Goal: Task Accomplishment & Management: Manage account settings

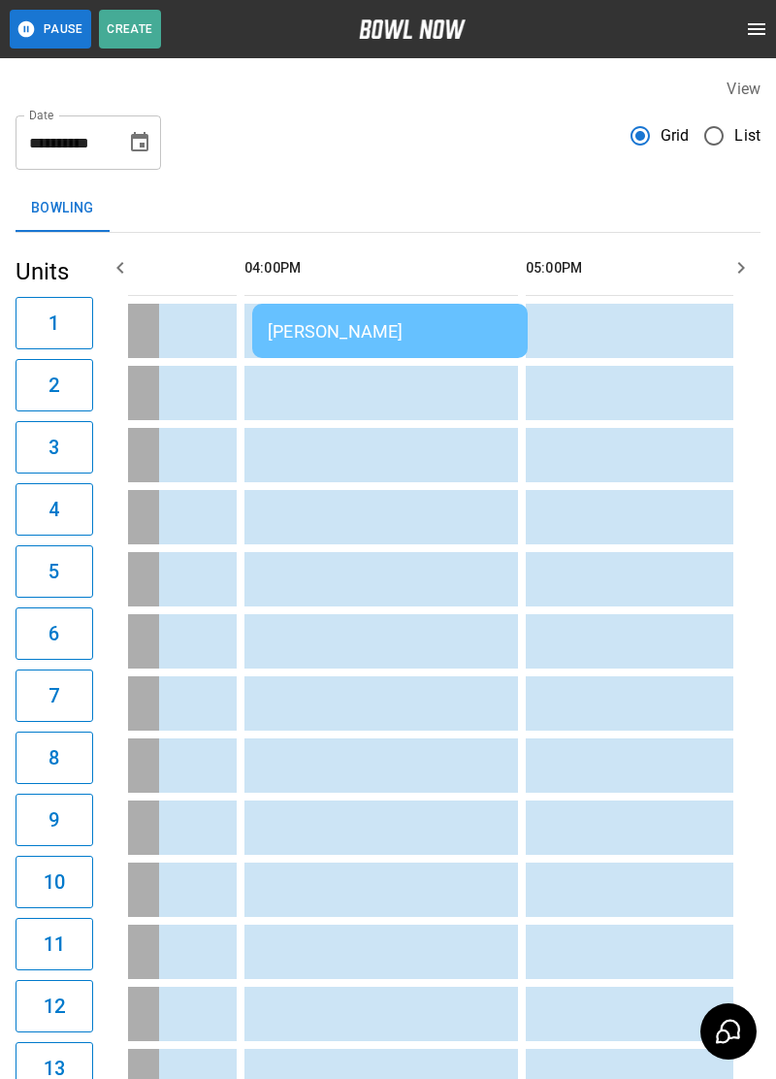
click at [301, 397] on td "sticky table" at bounding box center [283, 393] width 63 height 54
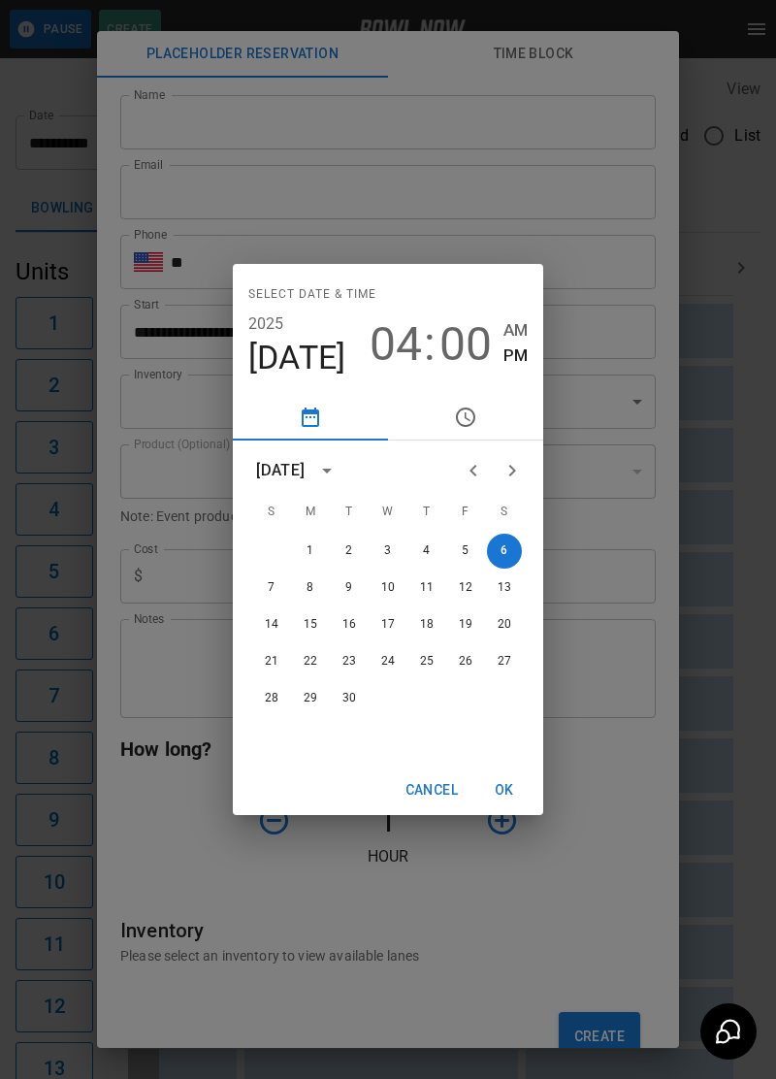
click at [716, 654] on div "Select date & time [DATE] 04 : 00 AM PM [DATE] S M T W T F S 1 2 3 4 5 6 7 8 9 …" at bounding box center [388, 539] width 776 height 1079
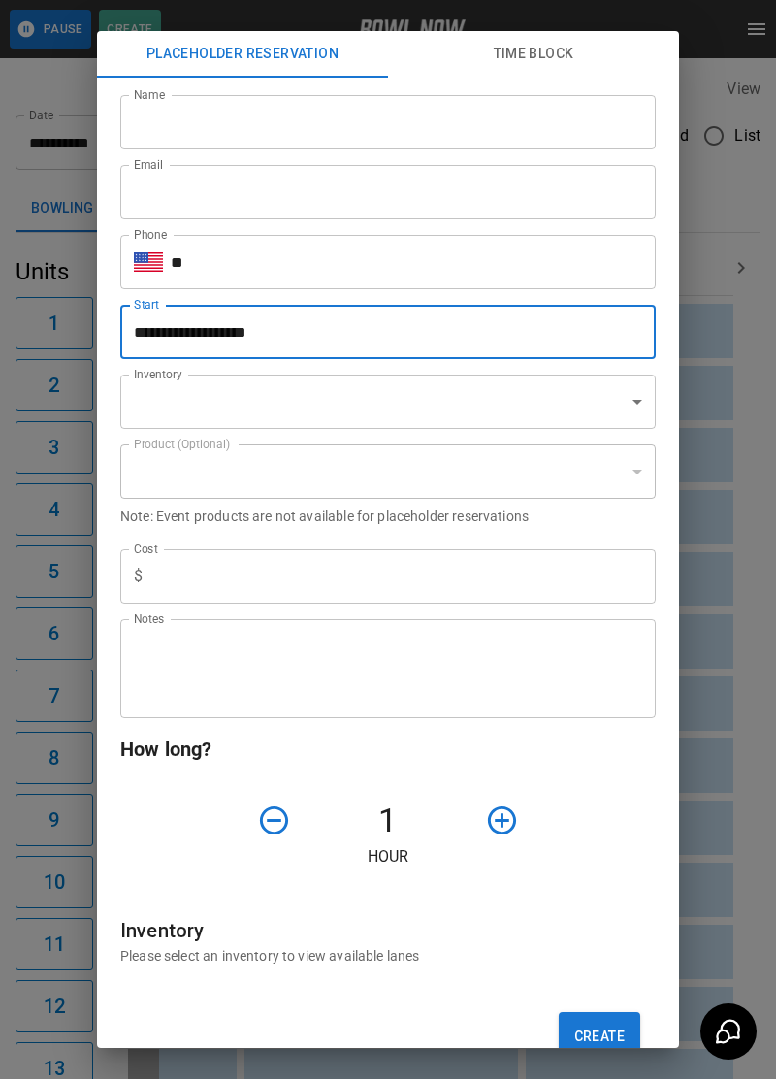
click at [719, 551] on div "**********" at bounding box center [388, 539] width 776 height 1079
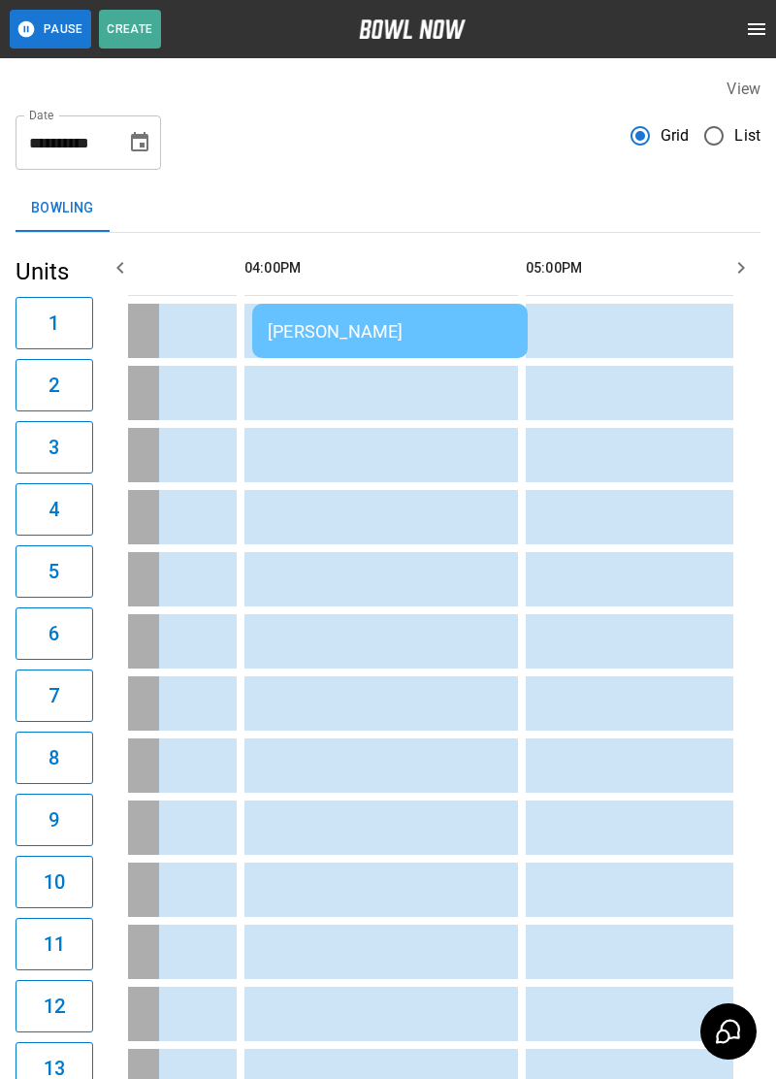
click at [324, 326] on div "[PERSON_NAME]" at bounding box center [390, 331] width 245 height 20
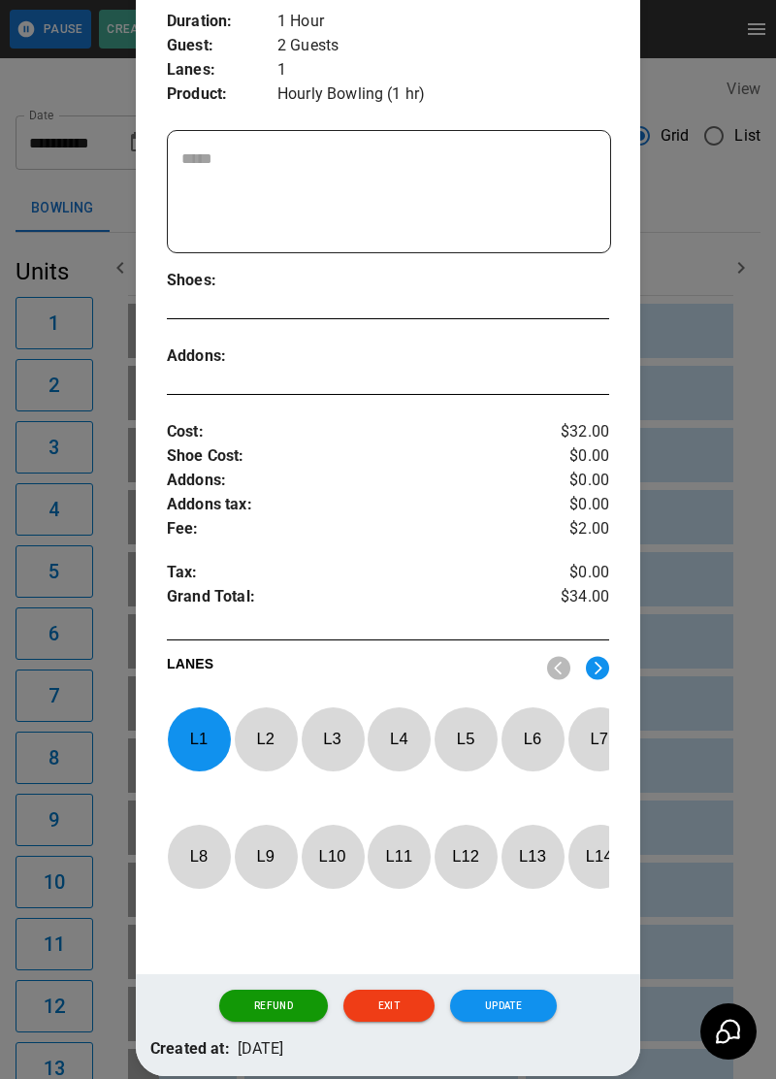
scroll to position [334, 0]
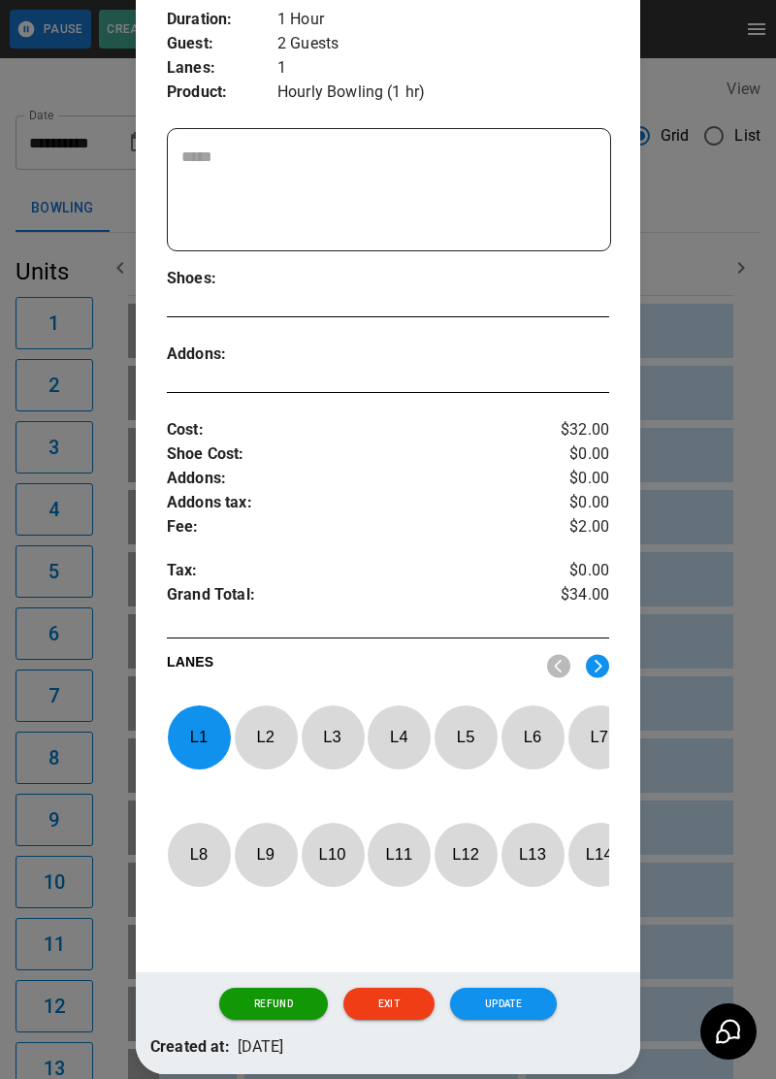
click at [202, 726] on p "L 1" at bounding box center [199, 737] width 64 height 46
click at [593, 671] on img at bounding box center [597, 666] width 23 height 24
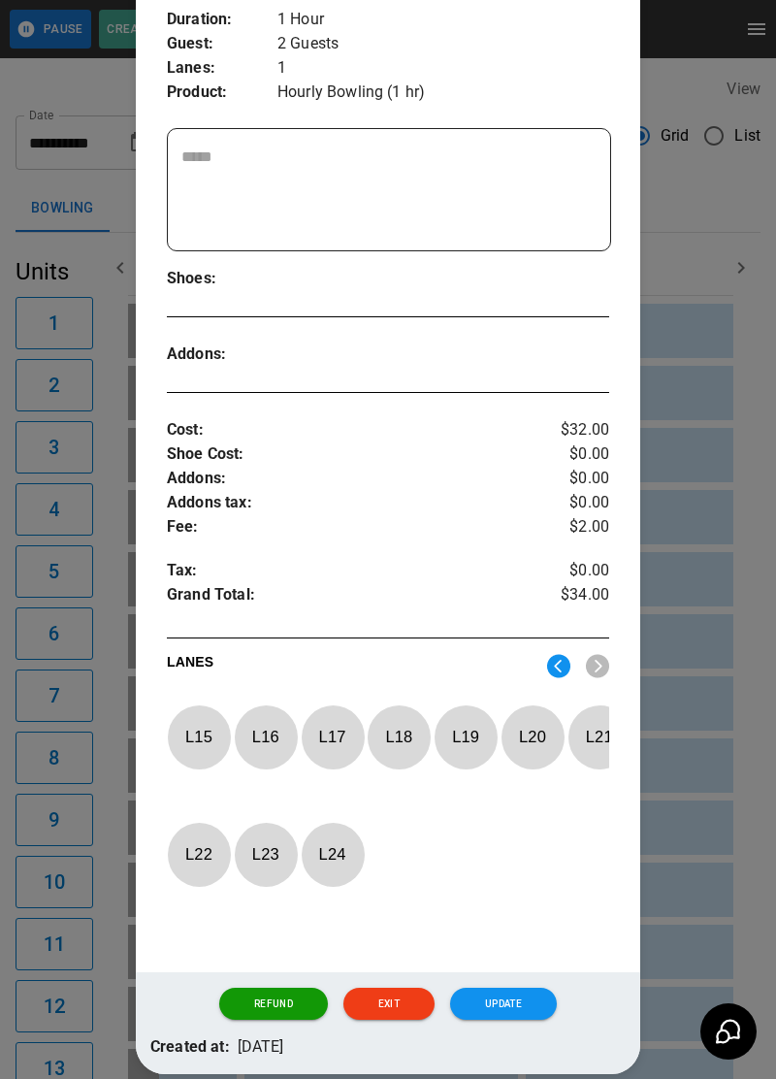
click at [413, 750] on p "L 18" at bounding box center [399, 737] width 64 height 46
click at [534, 1019] on button "Update" at bounding box center [503, 1004] width 107 height 33
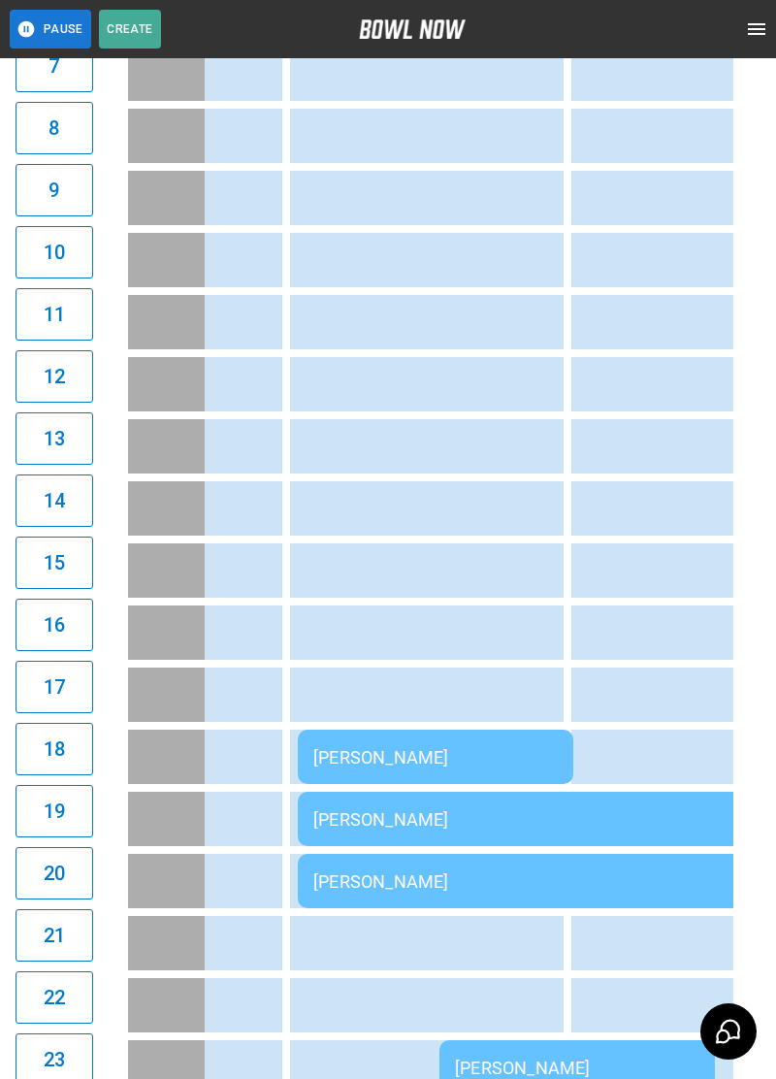
scroll to position [723, 0]
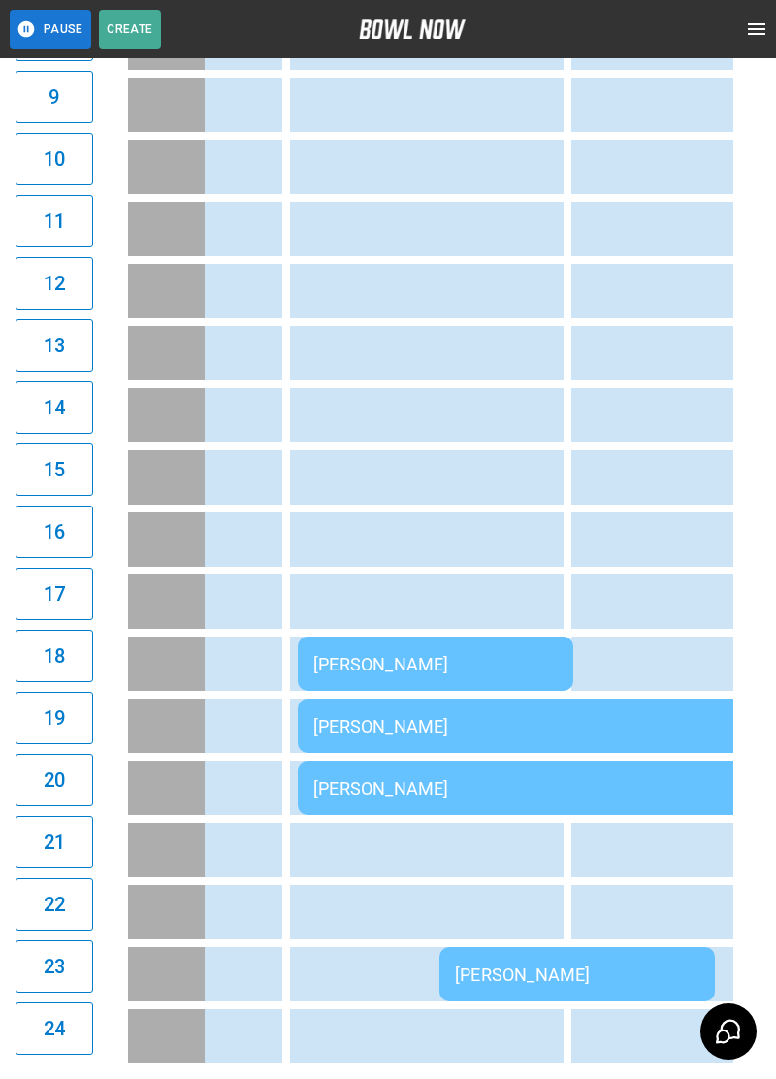
click at [571, 778] on div "[PERSON_NAME]" at bounding box center [577, 788] width 528 height 20
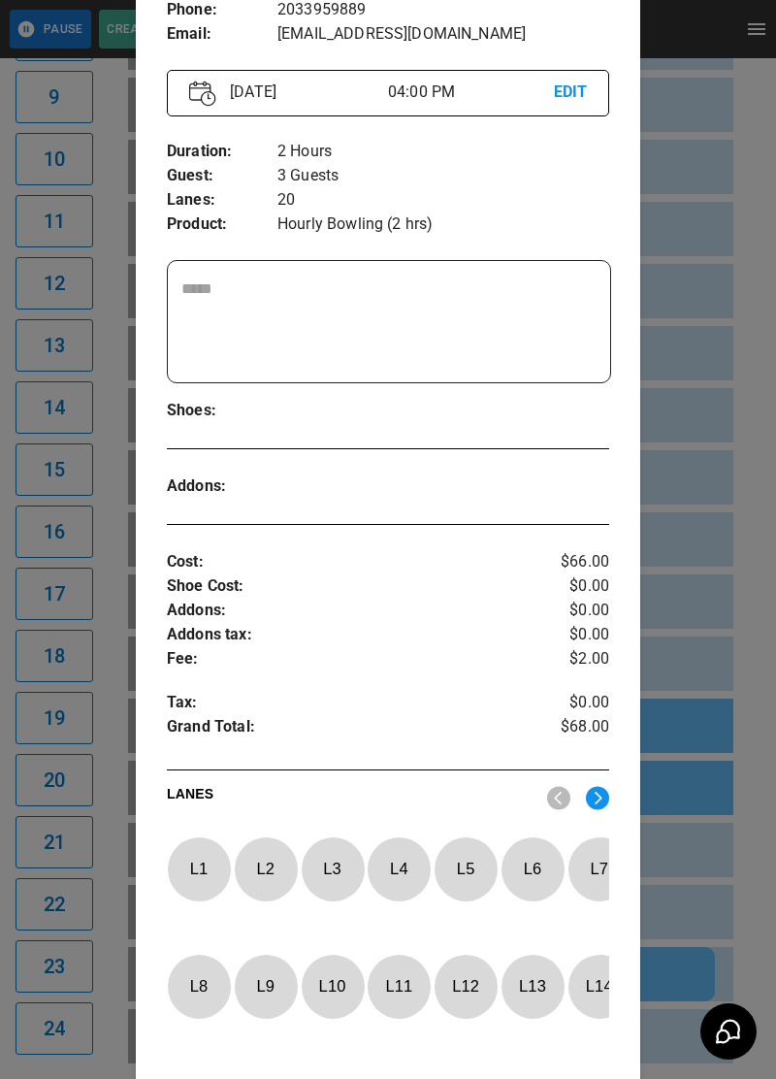
scroll to position [206, 0]
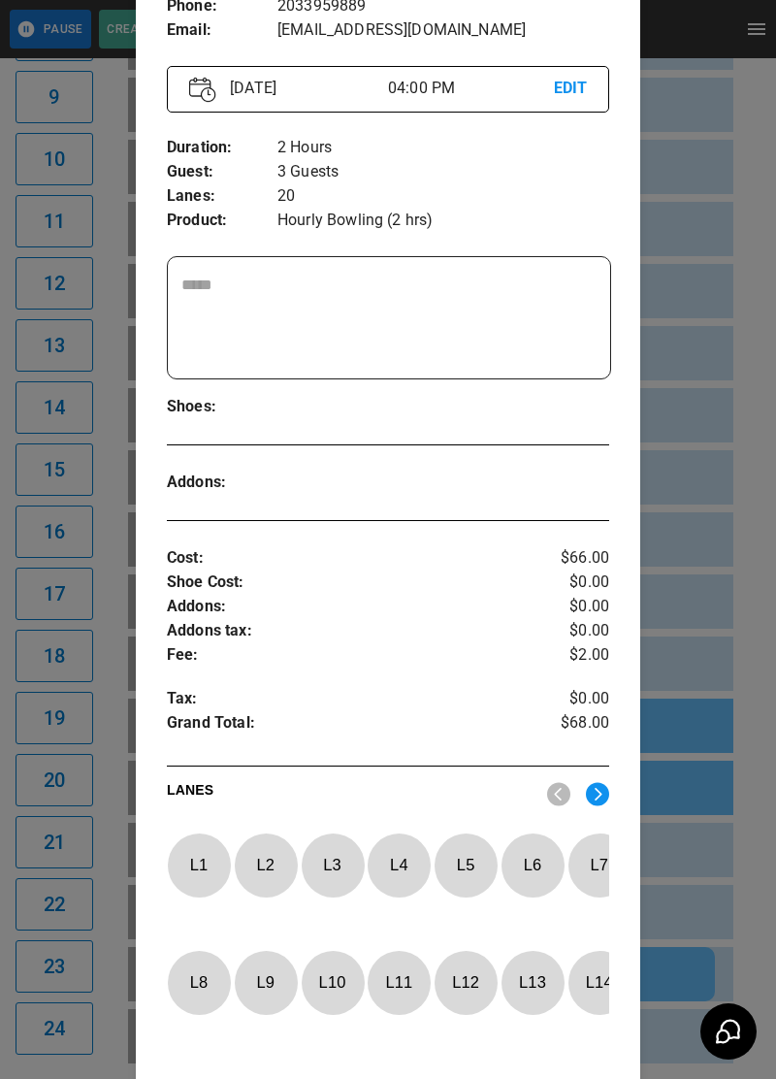
click at [606, 798] on img at bounding box center [597, 794] width 23 height 24
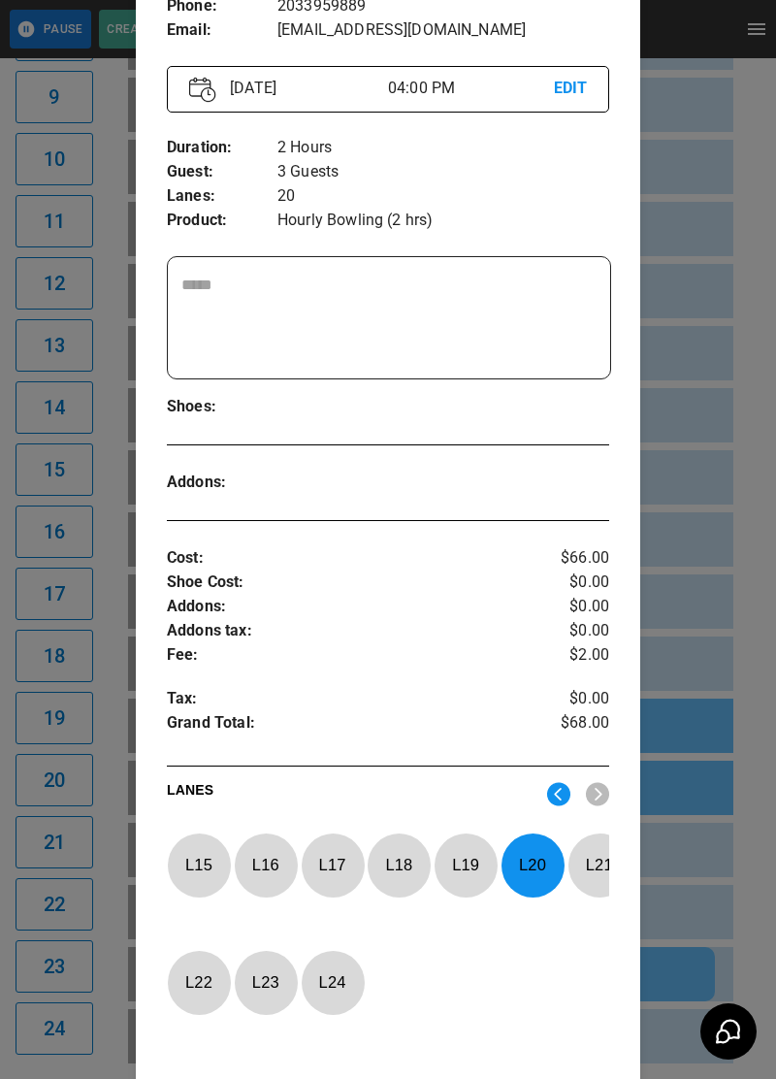
click at [529, 875] on p "L 20" at bounding box center [533, 865] width 64 height 46
click at [594, 877] on p "L 21" at bounding box center [600, 865] width 64 height 46
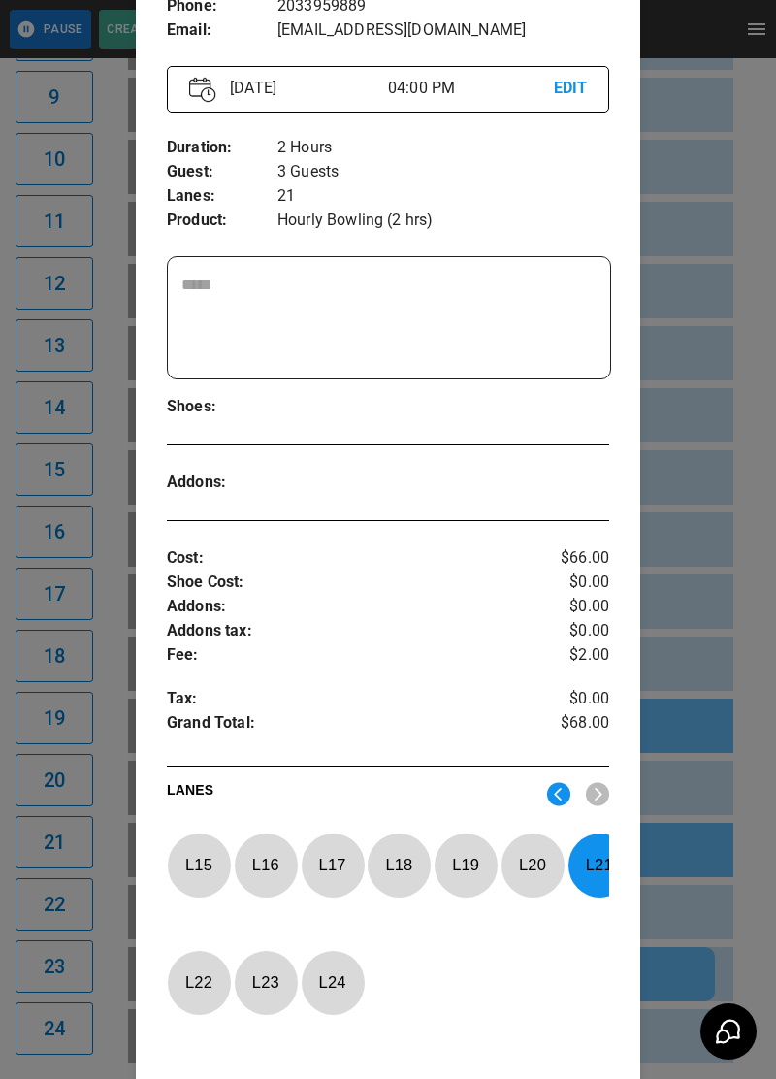
click at [710, 800] on td "sticky table" at bounding box center [683, 788] width 63 height 54
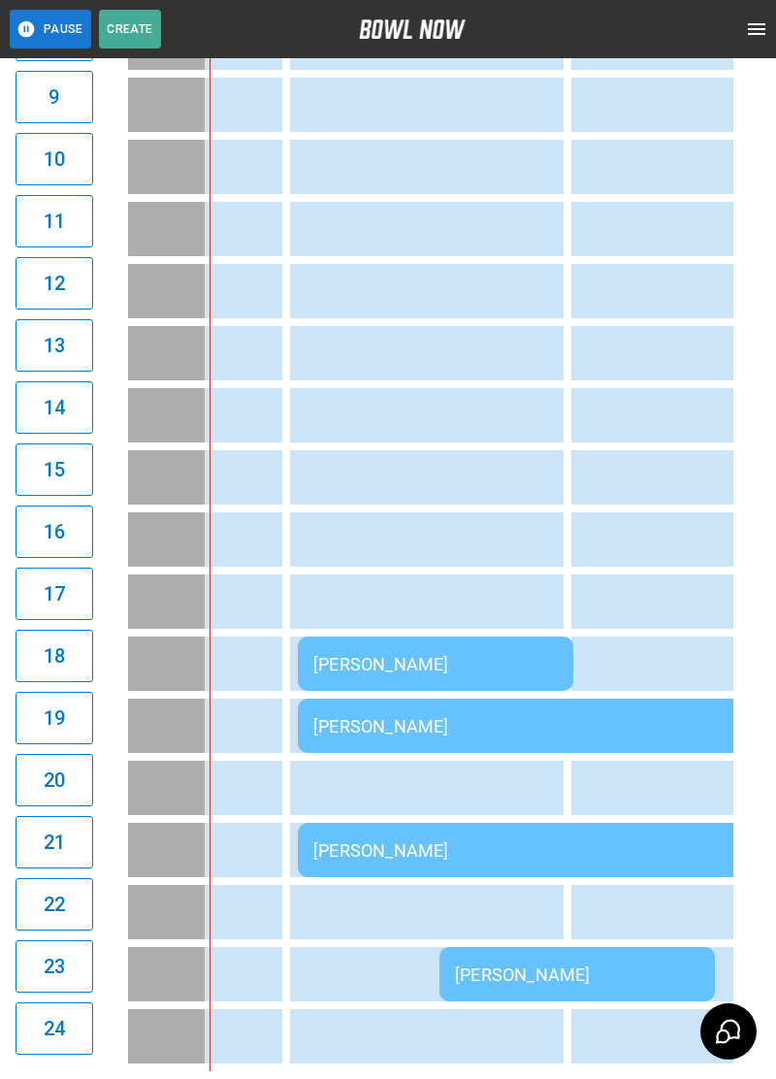
click at [352, 740] on td "[PERSON_NAME]" at bounding box center [577, 726] width 559 height 54
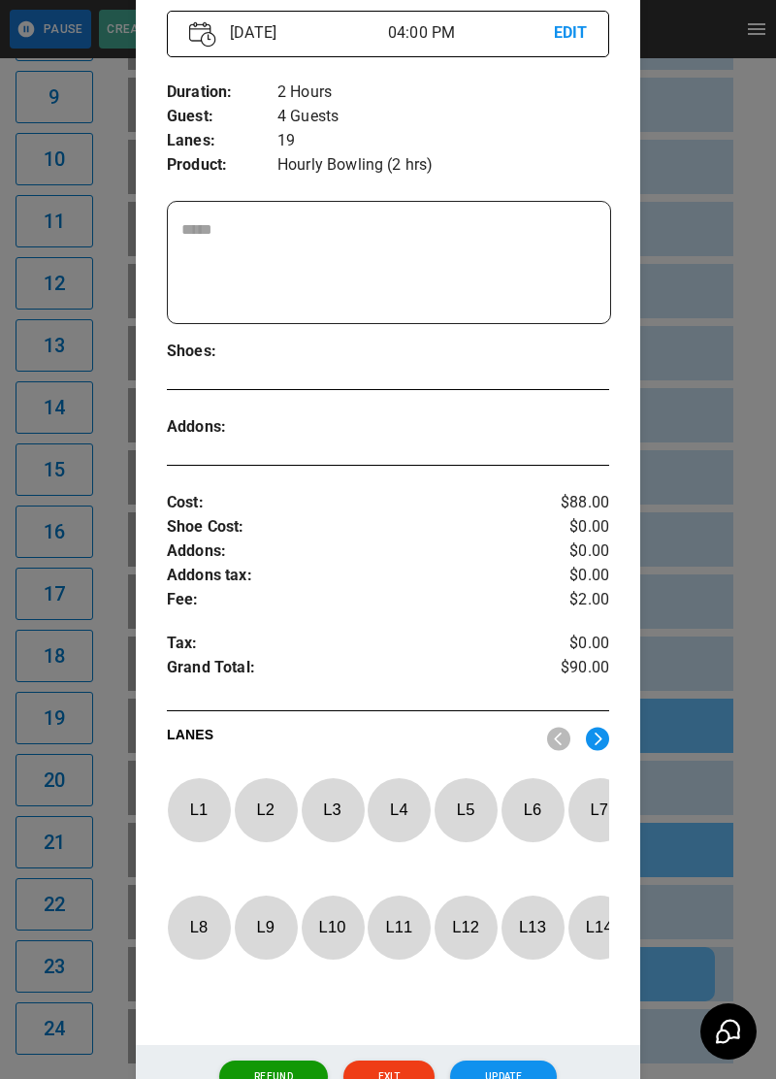
scroll to position [264, 0]
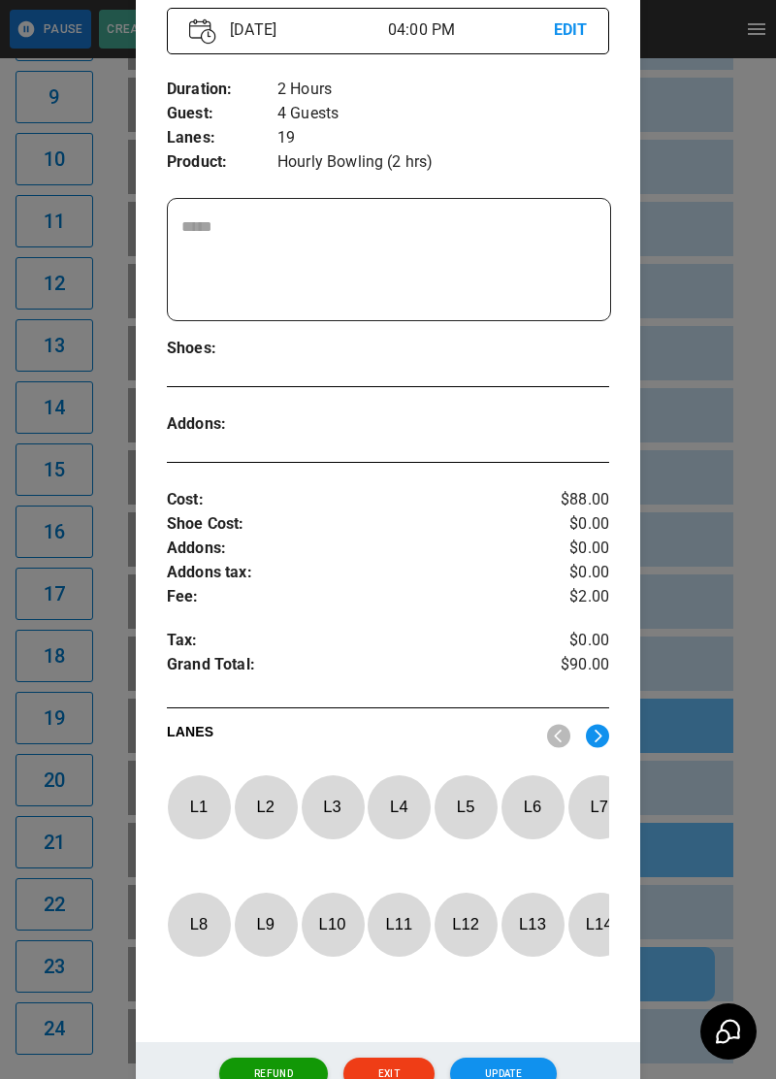
click at [595, 727] on img at bounding box center [597, 736] width 23 height 24
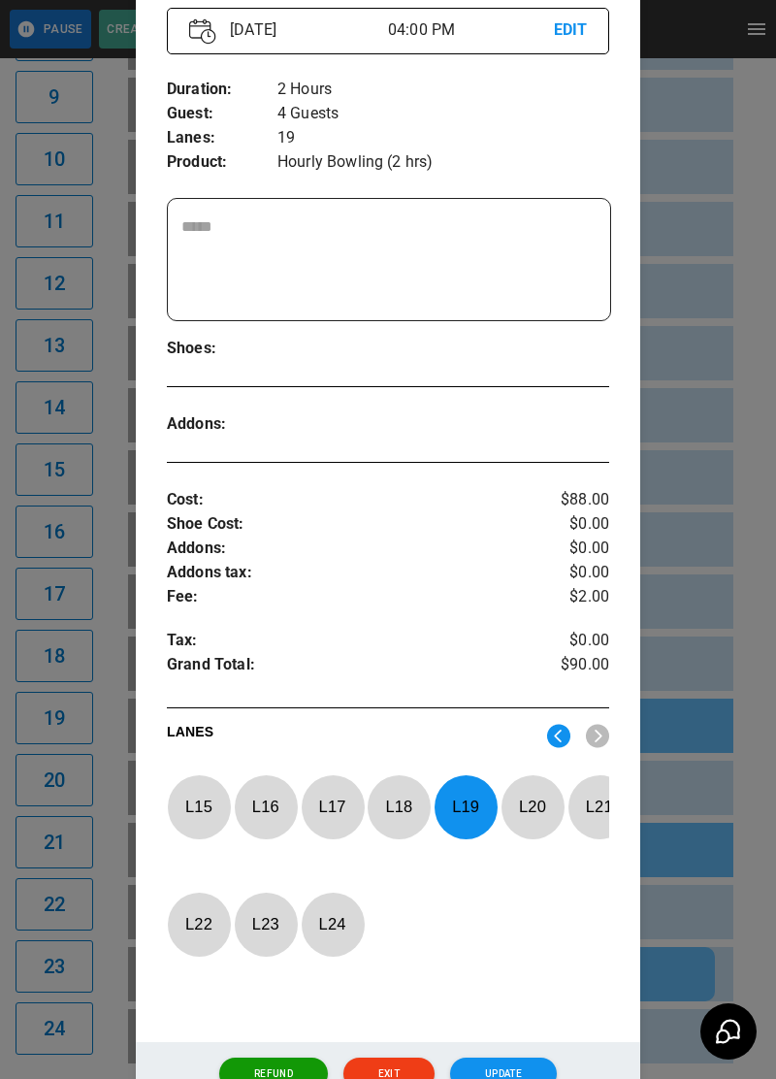
click at [475, 813] on p "L 19" at bounding box center [466, 807] width 64 height 46
click at [199, 926] on p "L 22" at bounding box center [199, 924] width 64 height 46
click at [528, 1078] on button "Update" at bounding box center [503, 1074] width 107 height 33
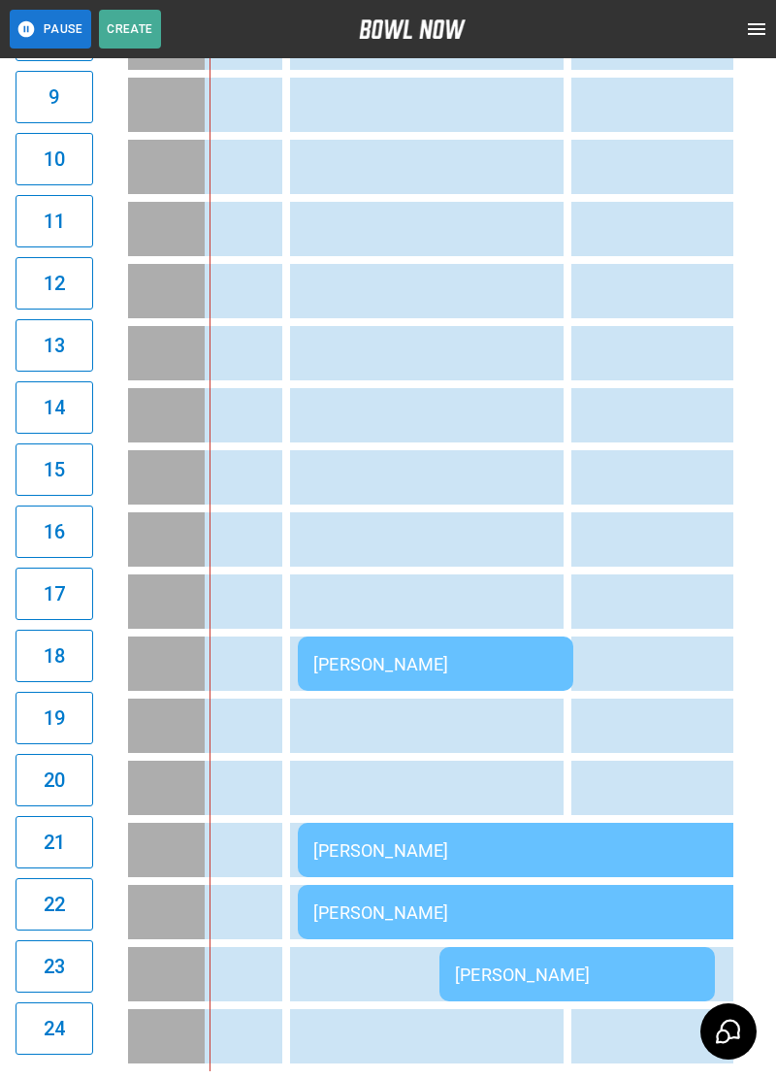
click at [350, 639] on td "[PERSON_NAME]" at bounding box center [436, 663] width 276 height 54
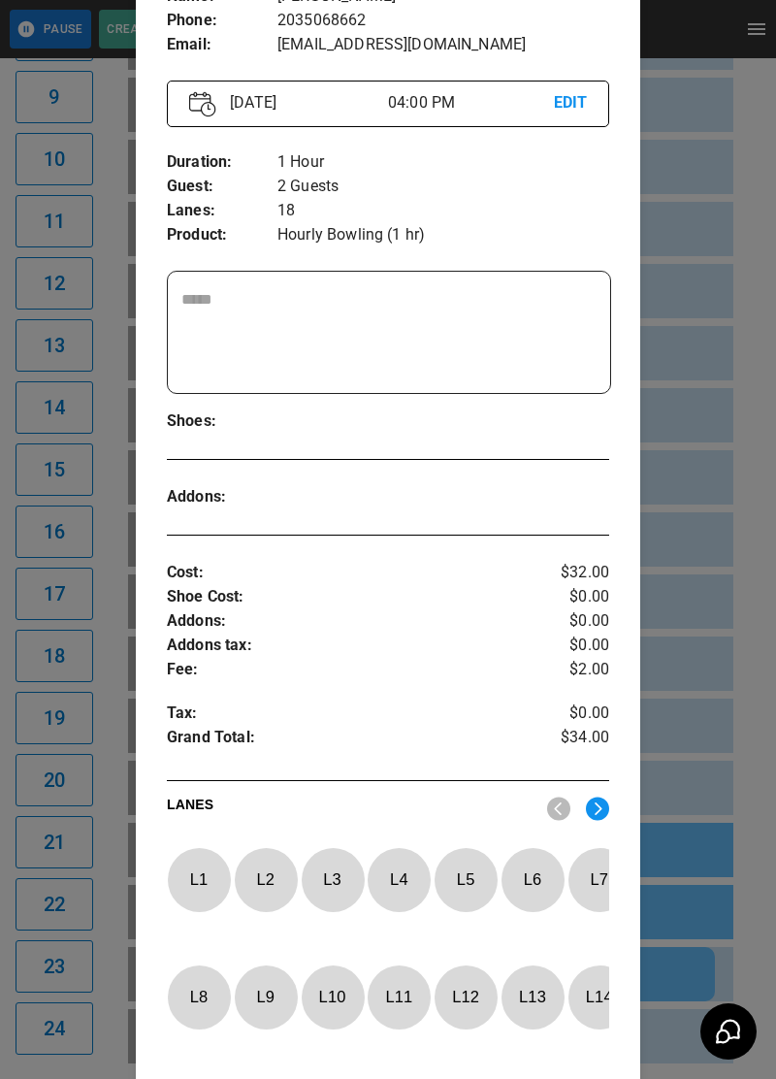
scroll to position [291, 0]
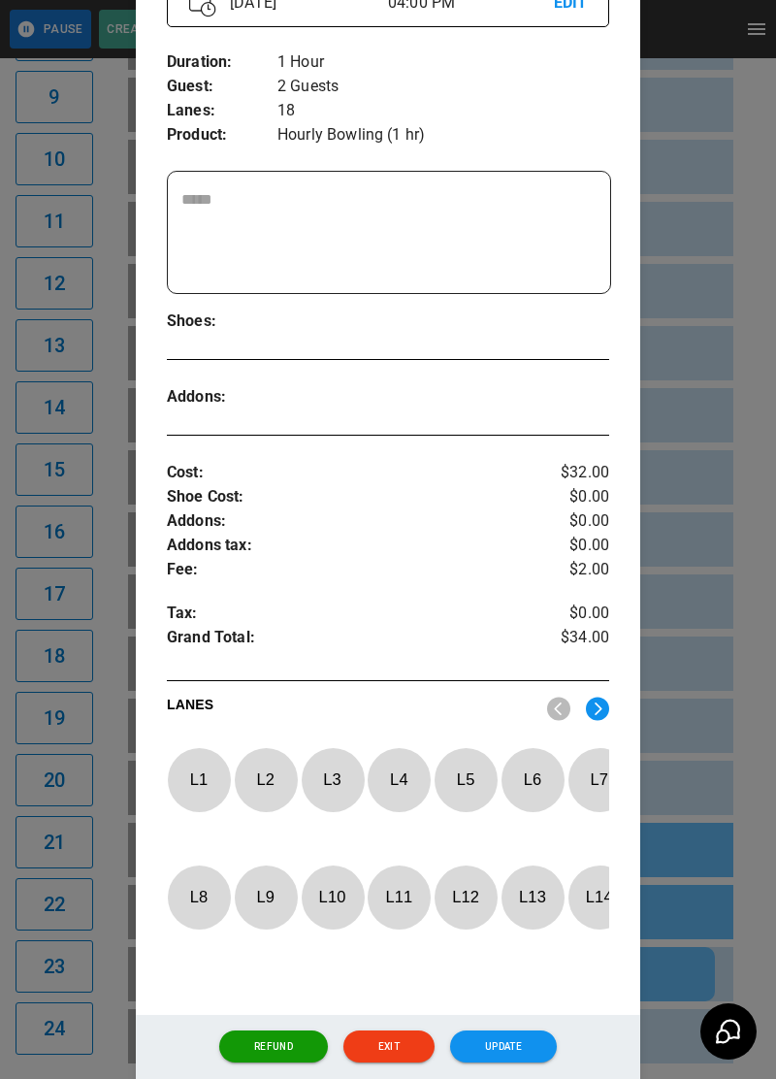
click at [601, 707] on img at bounding box center [597, 709] width 23 height 24
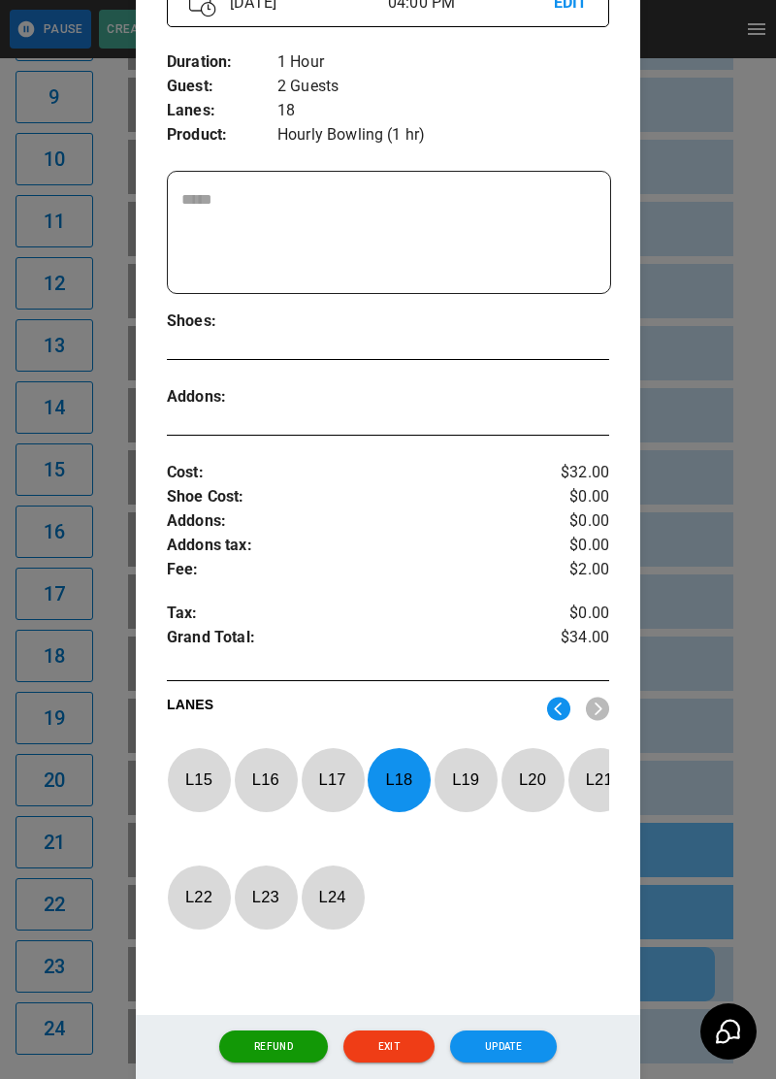
click at [386, 802] on div at bounding box center [399, 780] width 63 height 64
click at [542, 783] on p "L 20" at bounding box center [533, 780] width 64 height 46
click at [497, 1063] on button "Update" at bounding box center [503, 1046] width 107 height 33
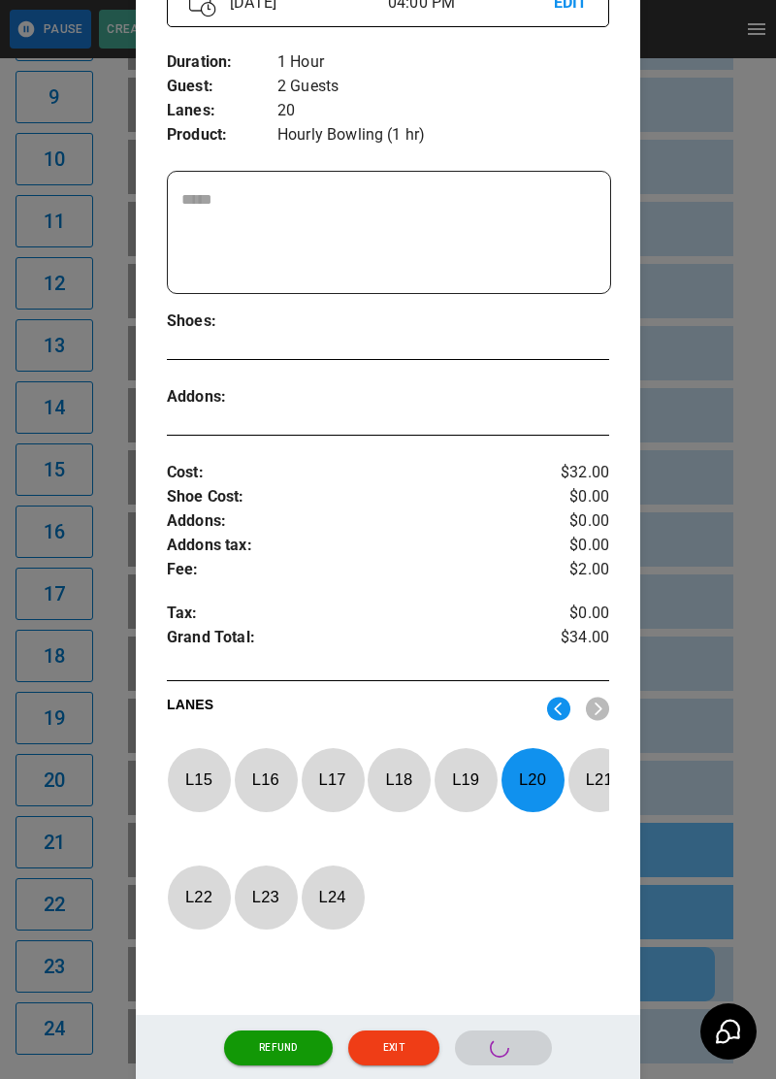
scroll to position [266, 0]
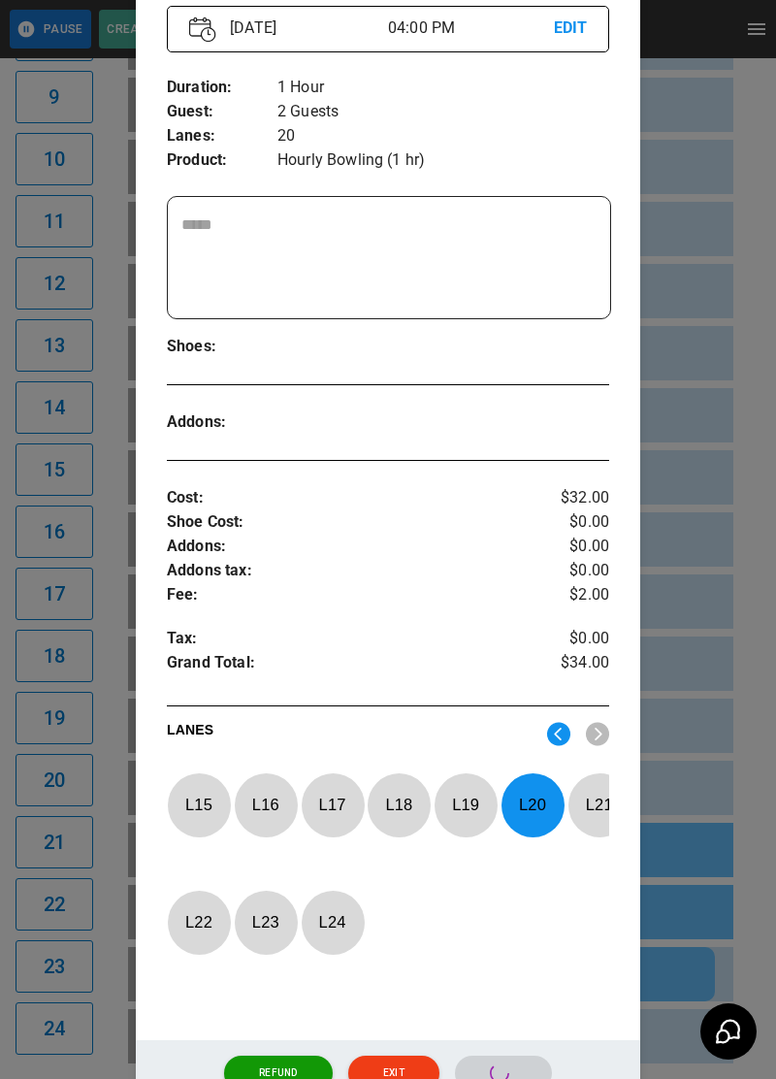
click at [82, 949] on div at bounding box center [388, 539] width 776 height 1079
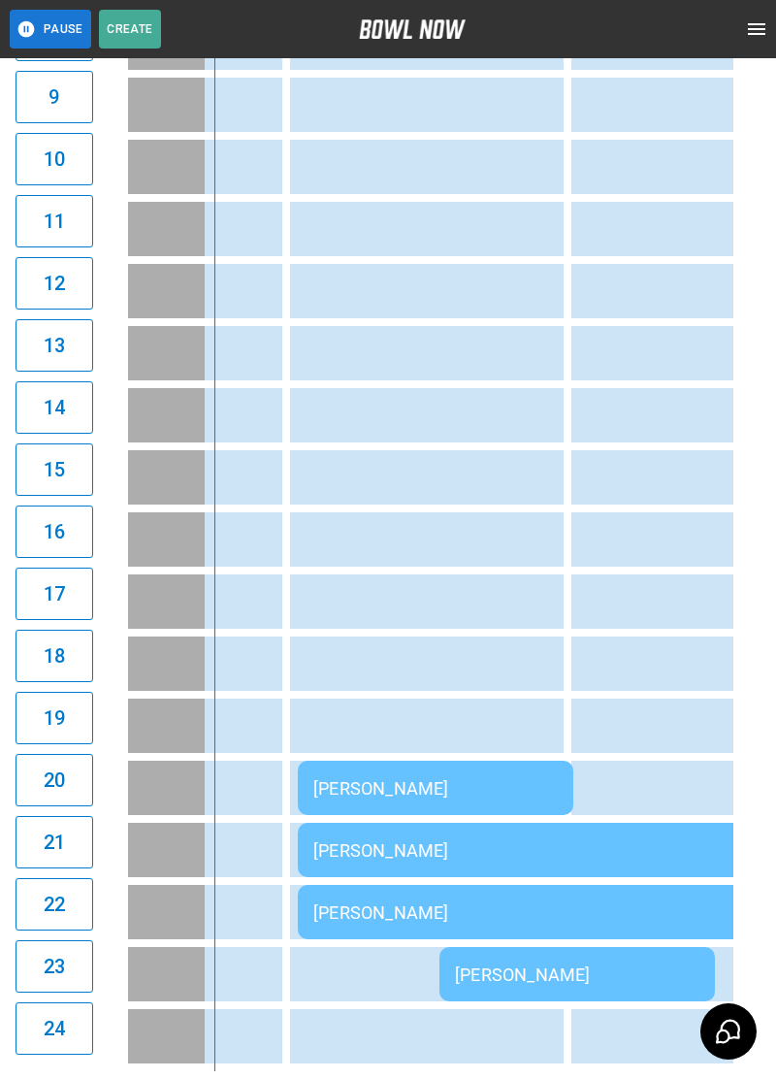
scroll to position [742, 0]
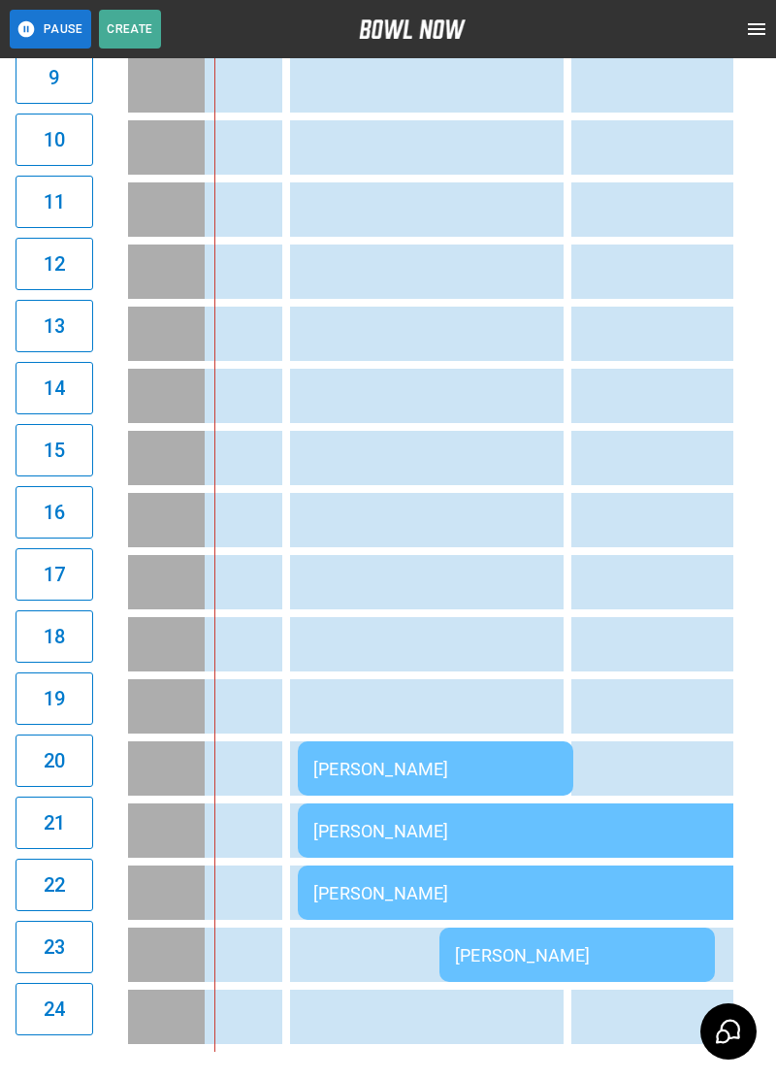
click at [485, 958] on div "[PERSON_NAME]" at bounding box center [577, 955] width 245 height 20
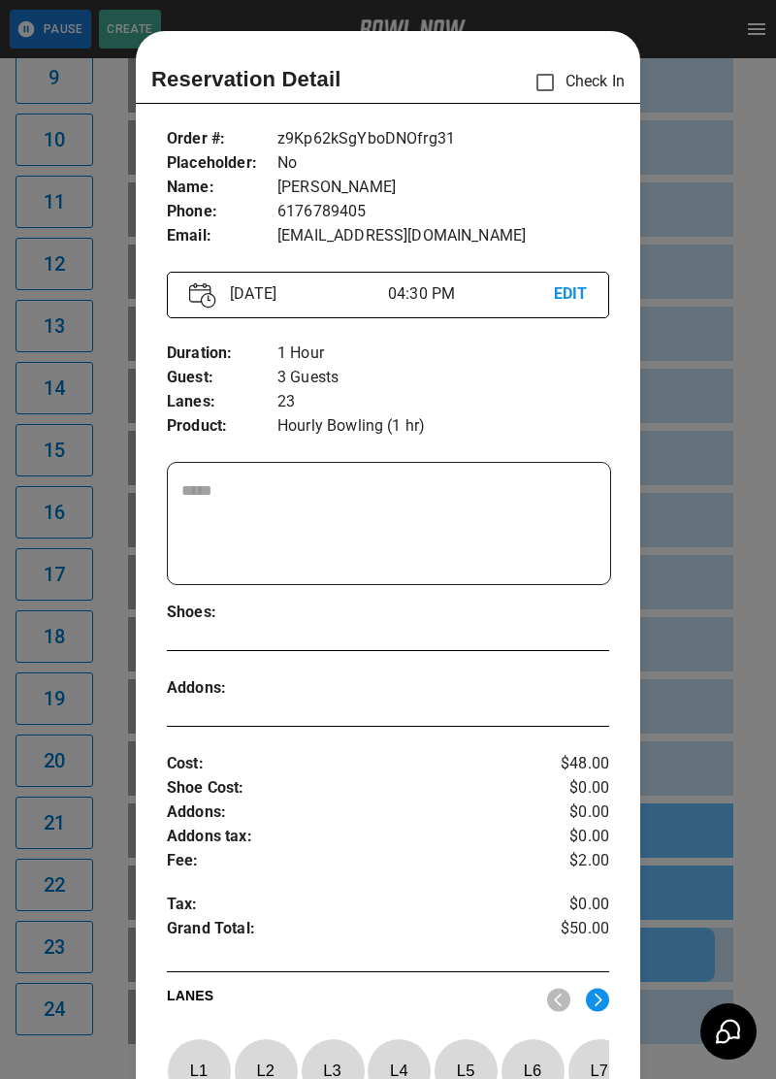
scroll to position [31, 0]
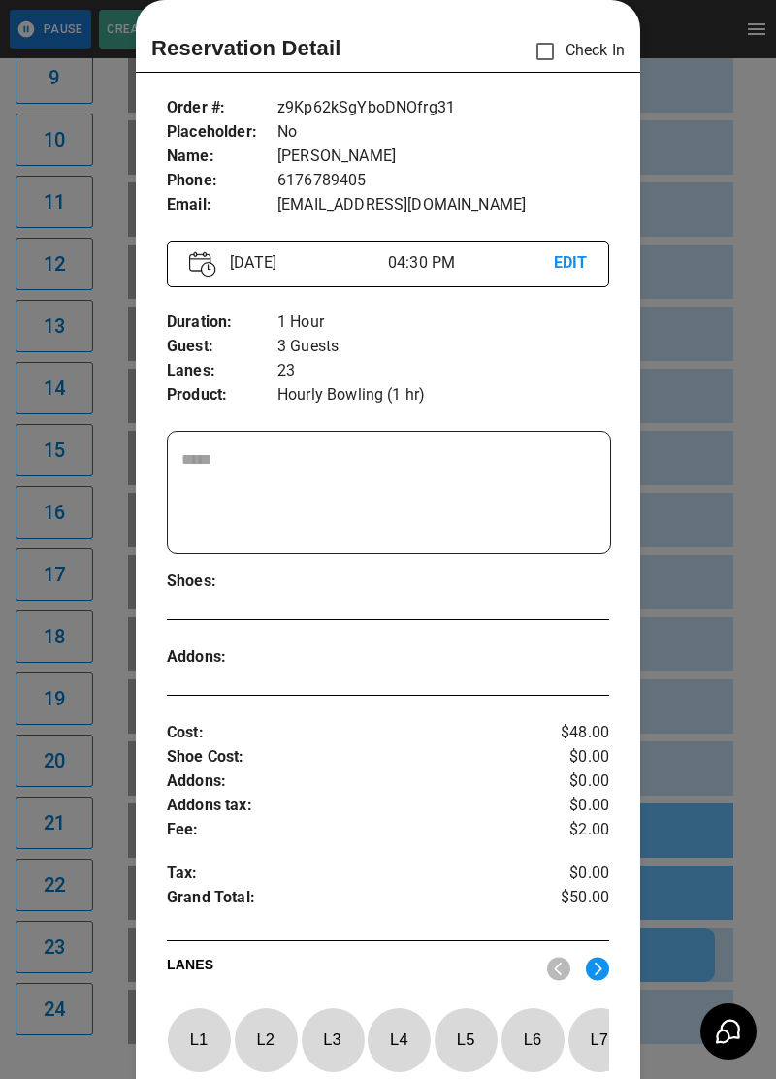
click at [33, 863] on div at bounding box center [388, 539] width 776 height 1079
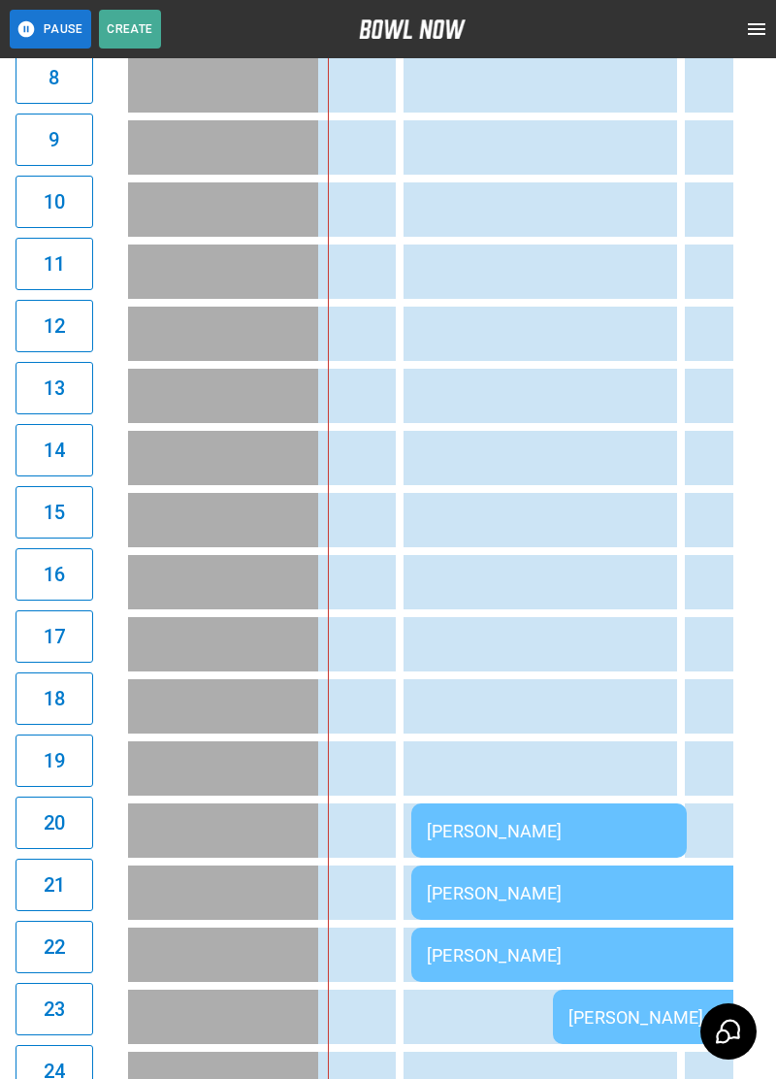
scroll to position [681, 0]
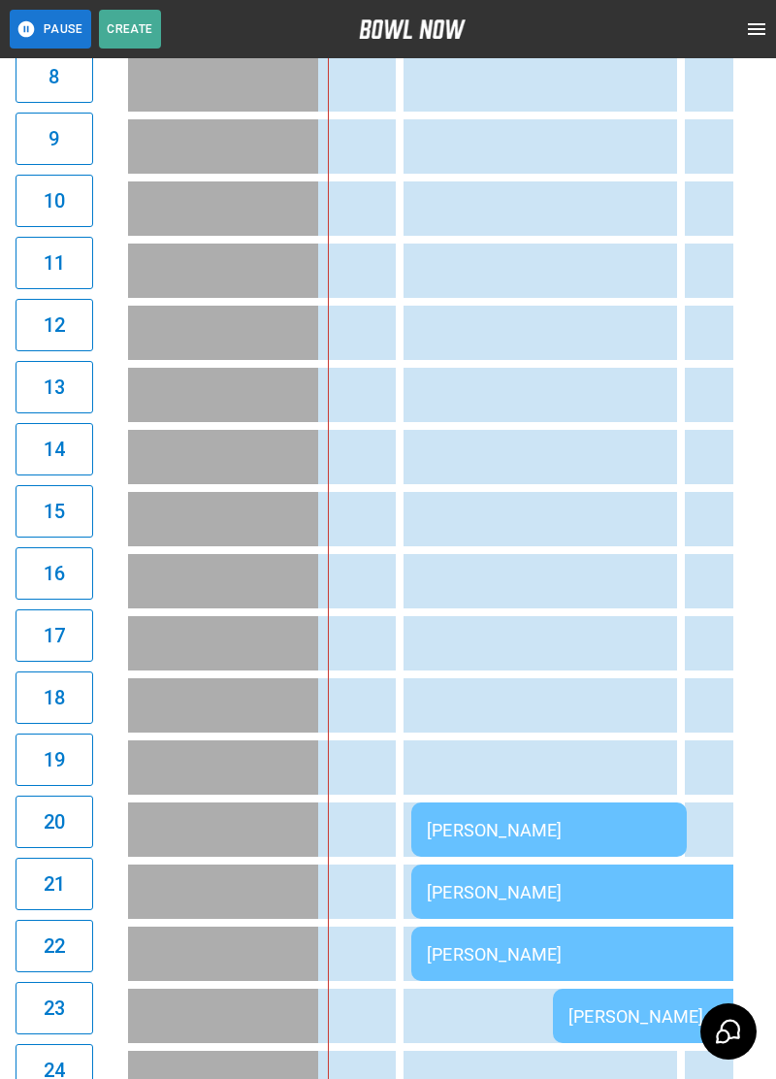
click at [434, 903] on td "[PERSON_NAME]" at bounding box center [690, 891] width 559 height 54
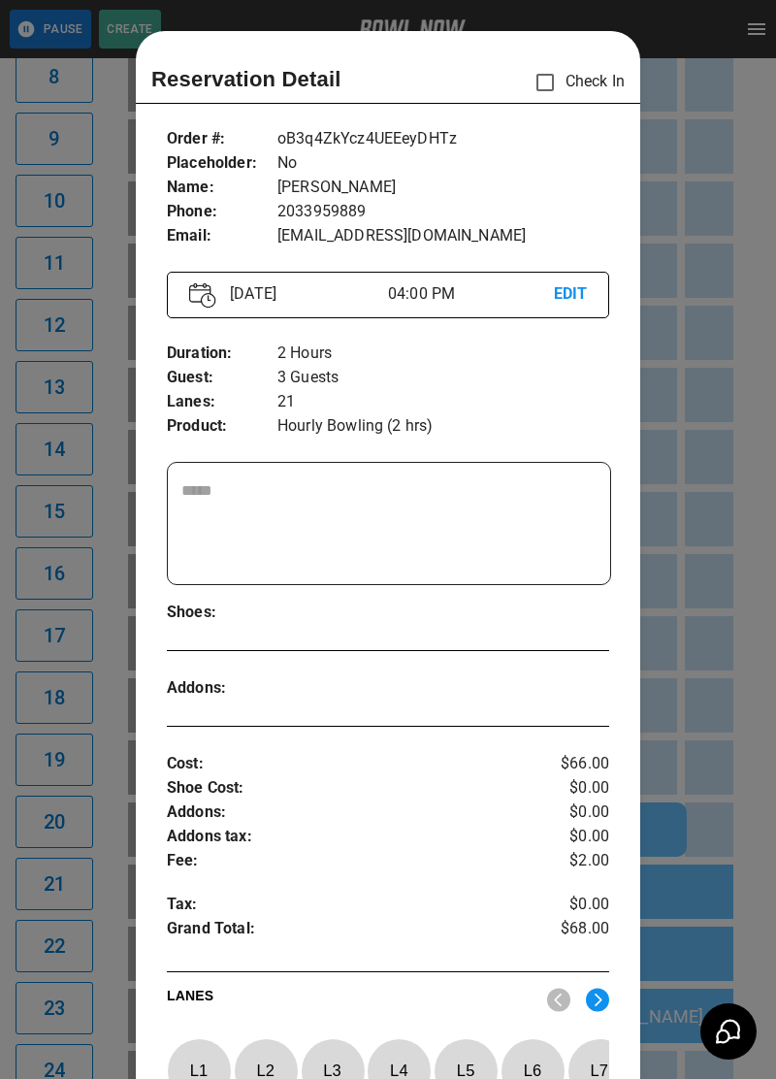
scroll to position [31, 0]
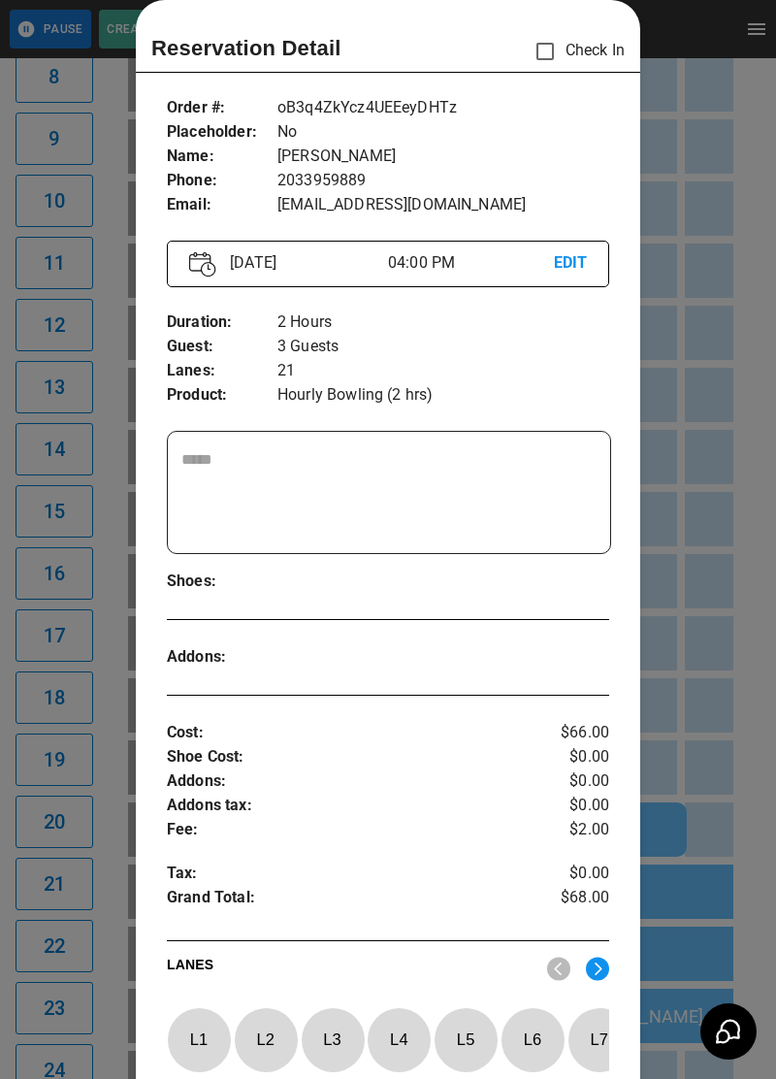
click at [88, 751] on div at bounding box center [388, 539] width 776 height 1079
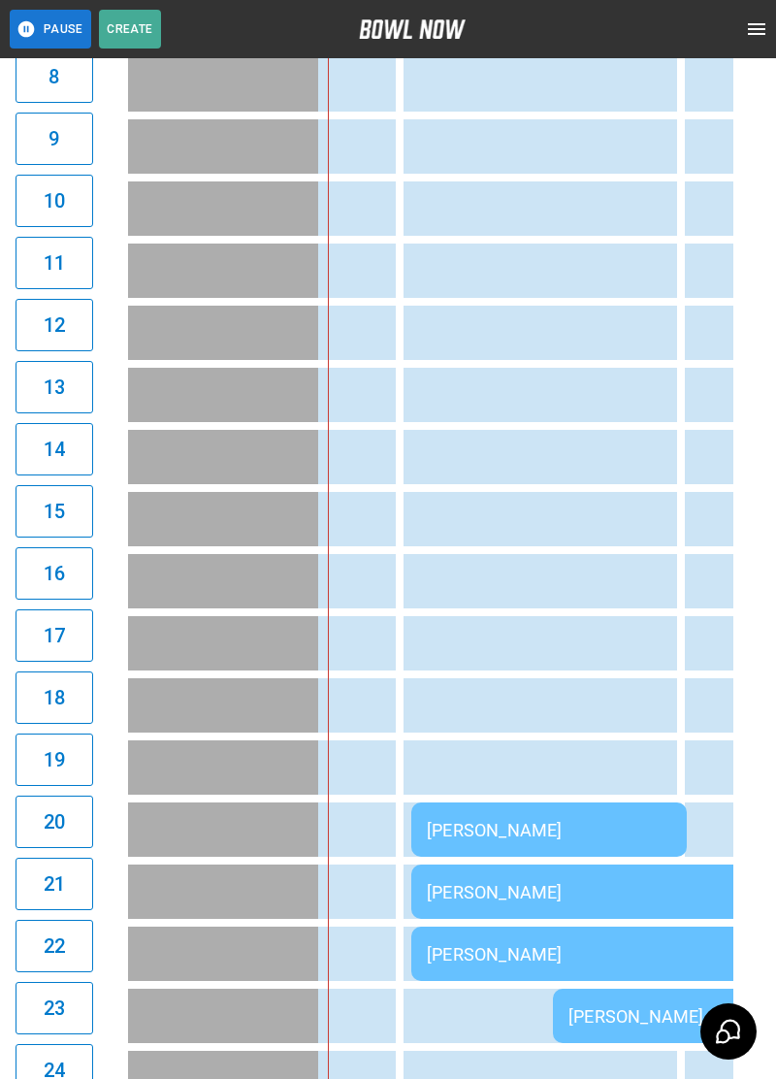
click at [529, 952] on div "[PERSON_NAME]" at bounding box center [691, 954] width 528 height 20
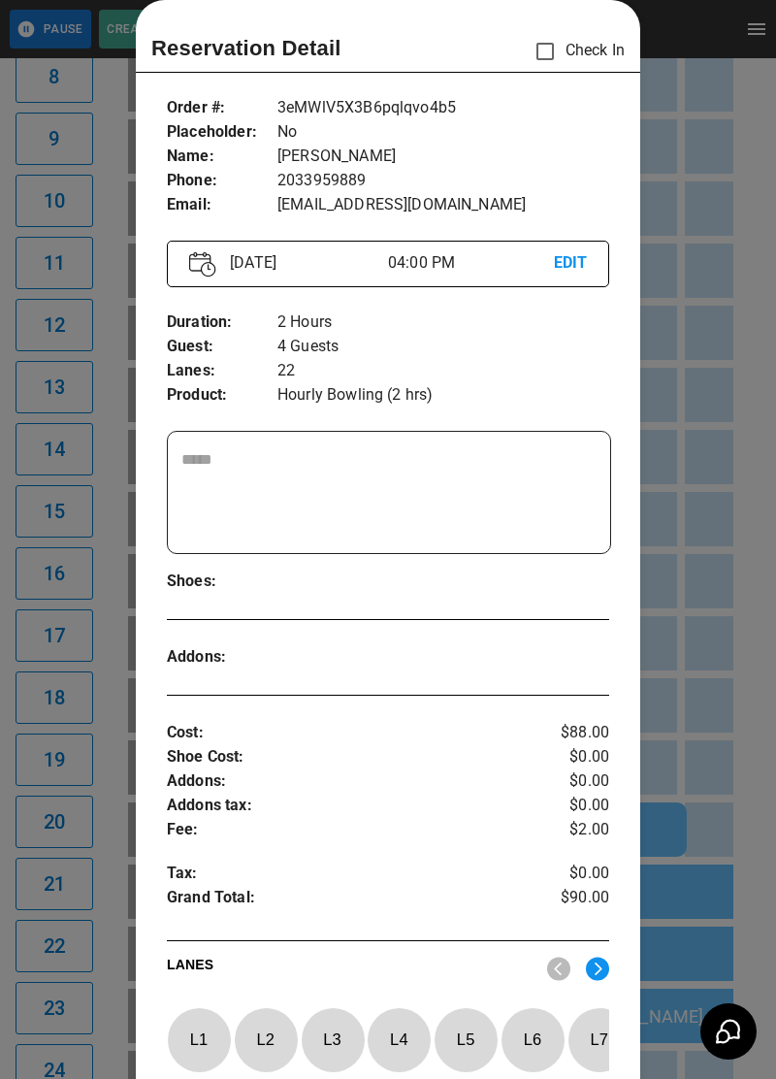
click at [59, 702] on div at bounding box center [388, 539] width 776 height 1079
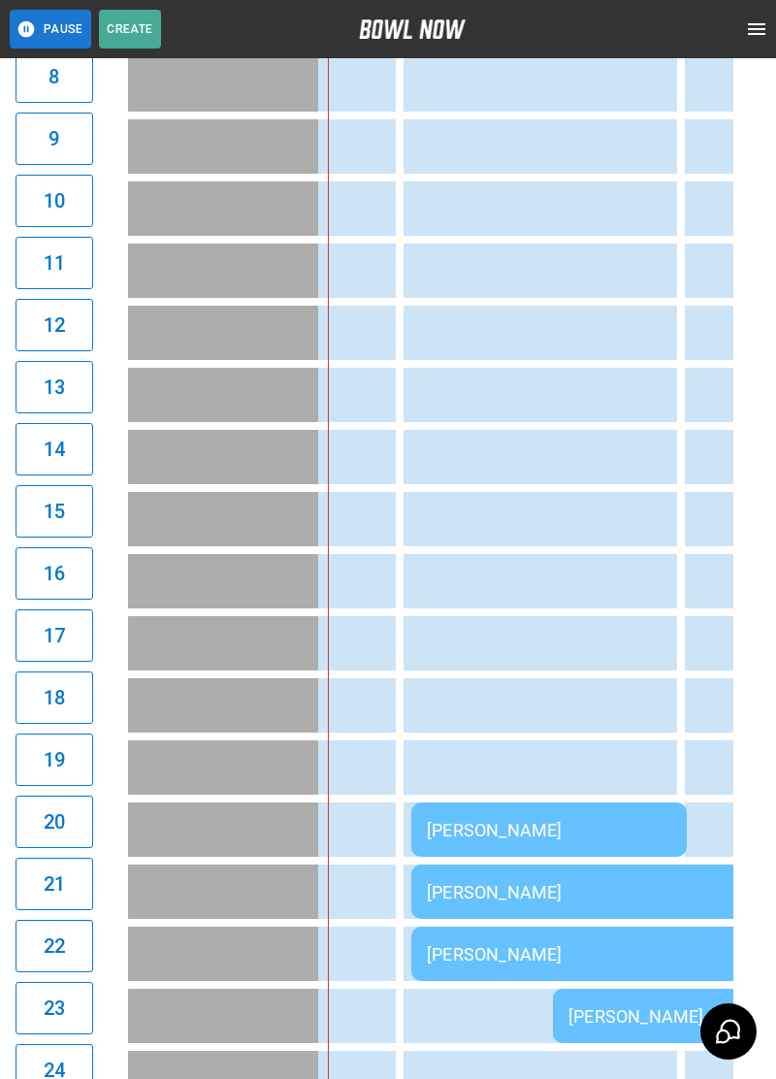
click at [476, 910] on td "[PERSON_NAME]" at bounding box center [690, 891] width 559 height 54
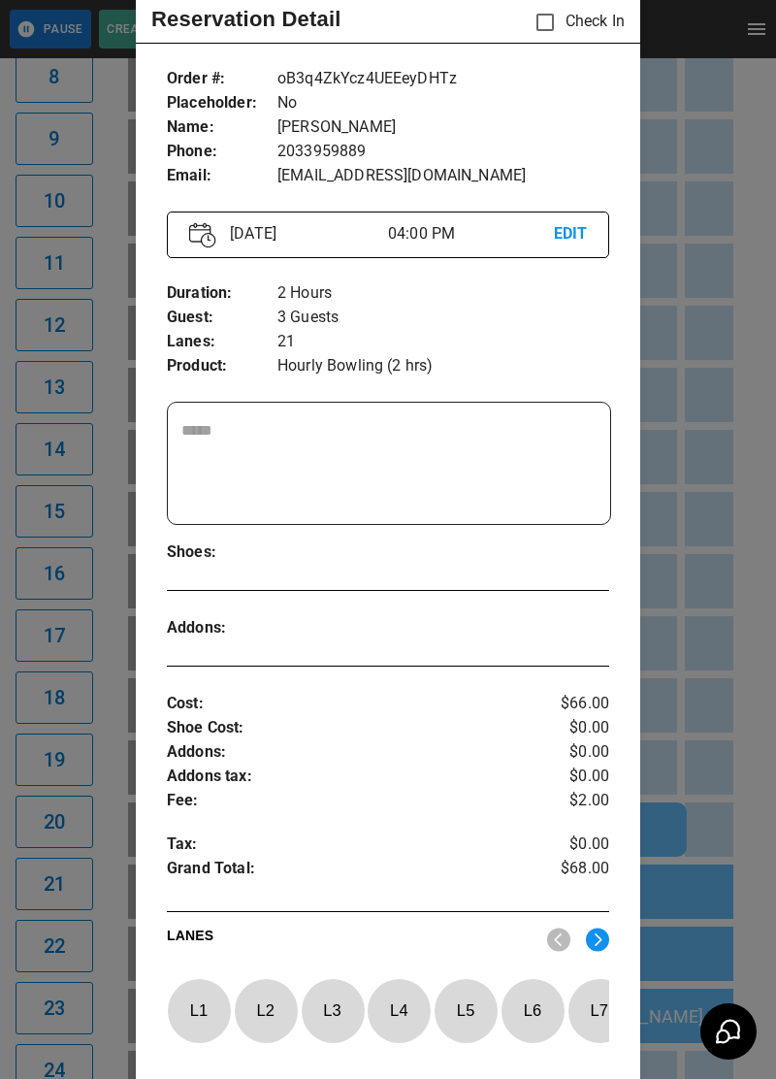
scroll to position [67, 0]
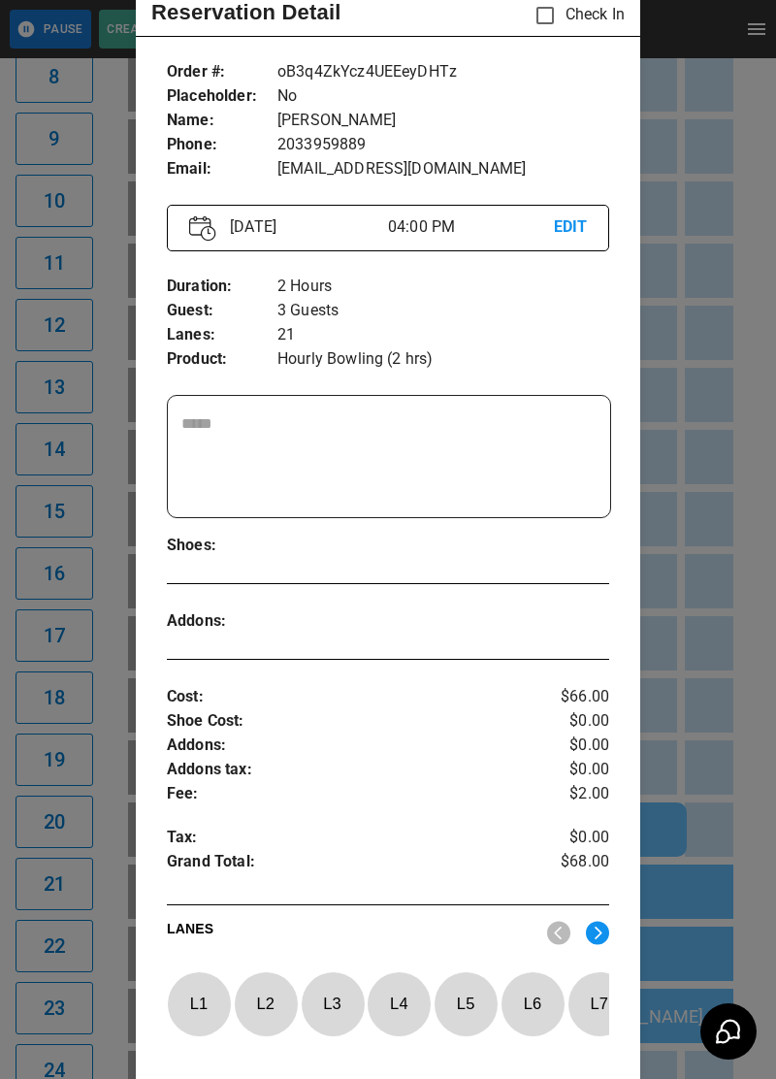
click at [549, 47] on div "Order # : Placeholder : Name : Phone : Email : oB3q4ZkYcz4UEEeyDHTz No [PERSON_…" at bounding box center [388, 121] width 442 height 152
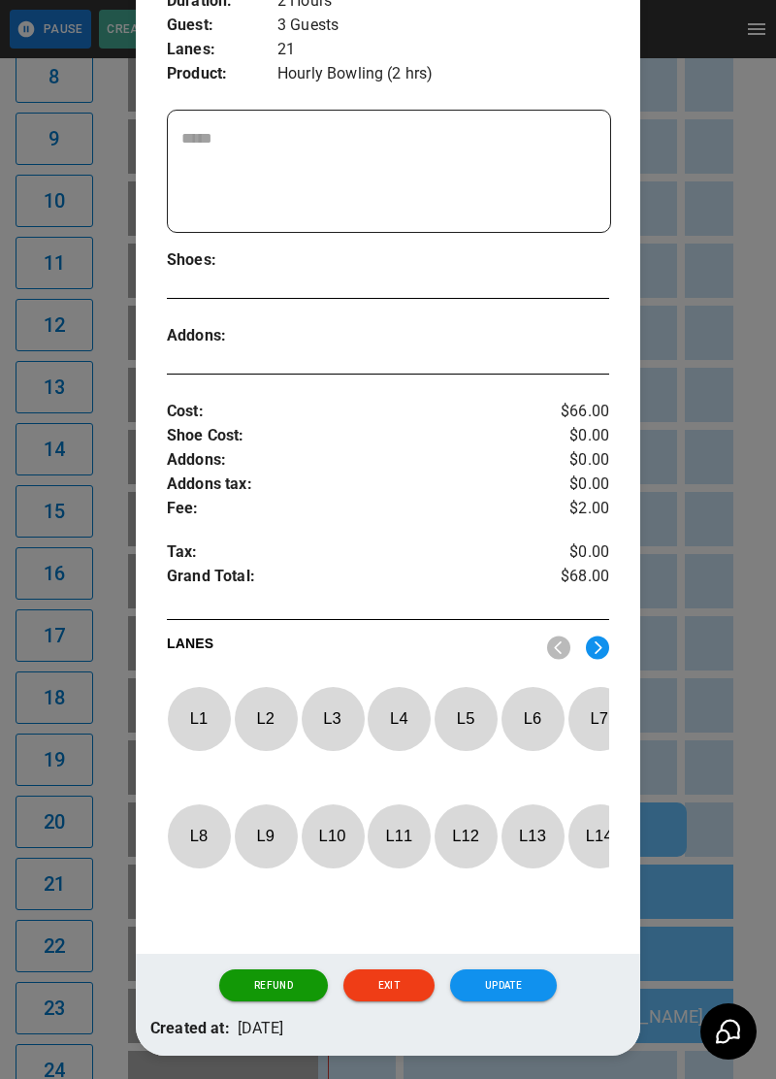
scroll to position [356, 0]
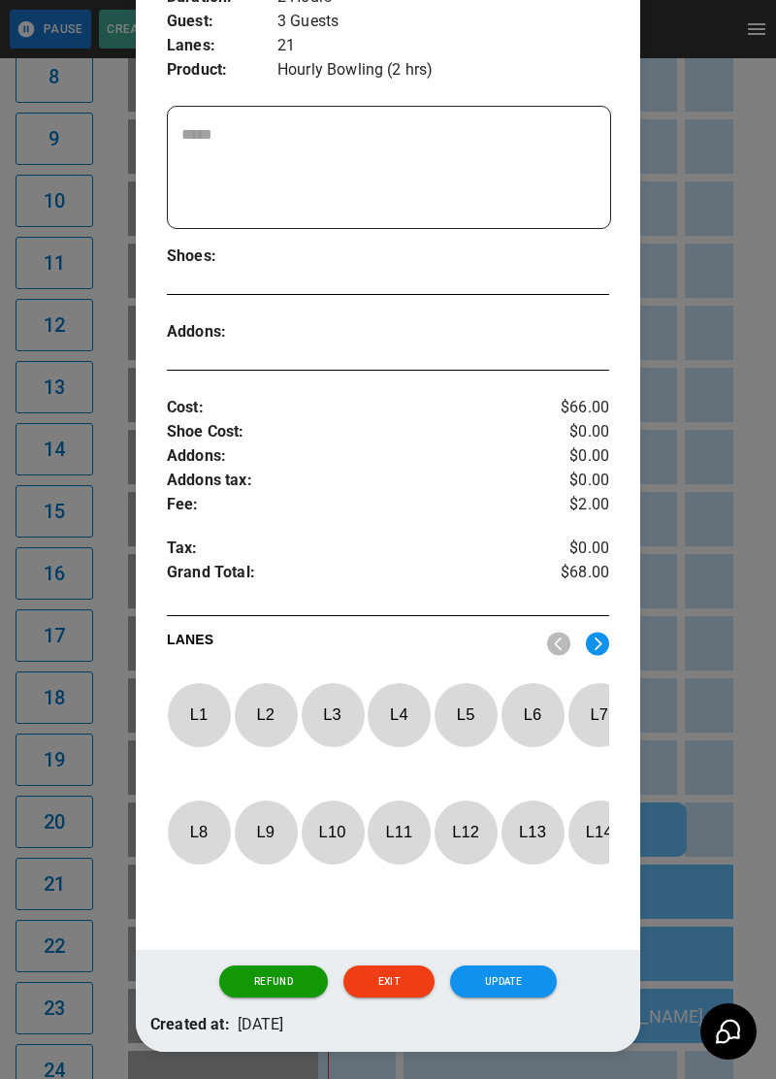
click at [688, 614] on div at bounding box center [388, 539] width 776 height 1079
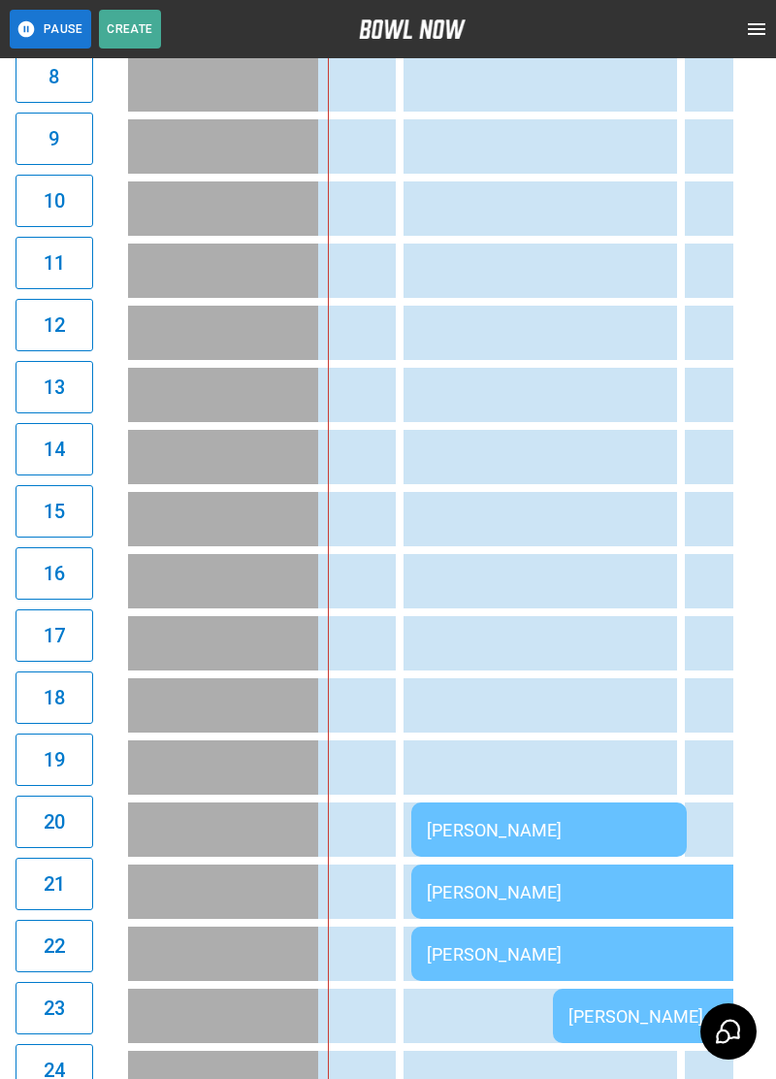
scroll to position [742, 0]
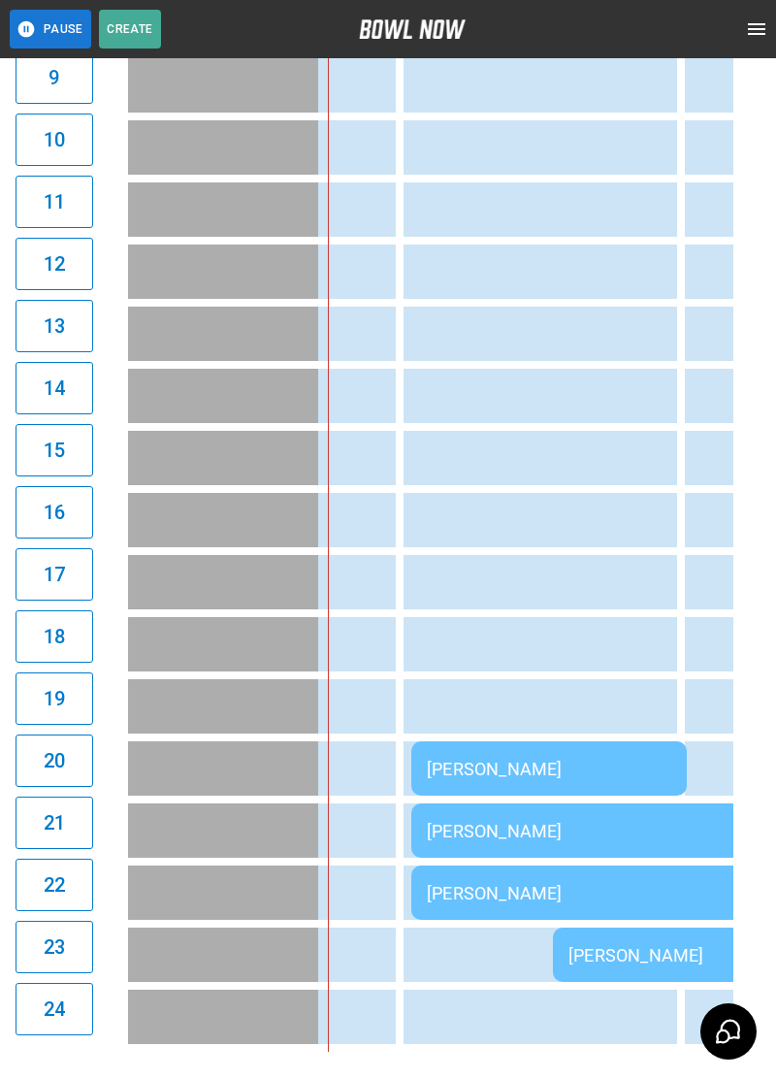
click at [473, 781] on td "[PERSON_NAME]" at bounding box center [549, 768] width 276 height 54
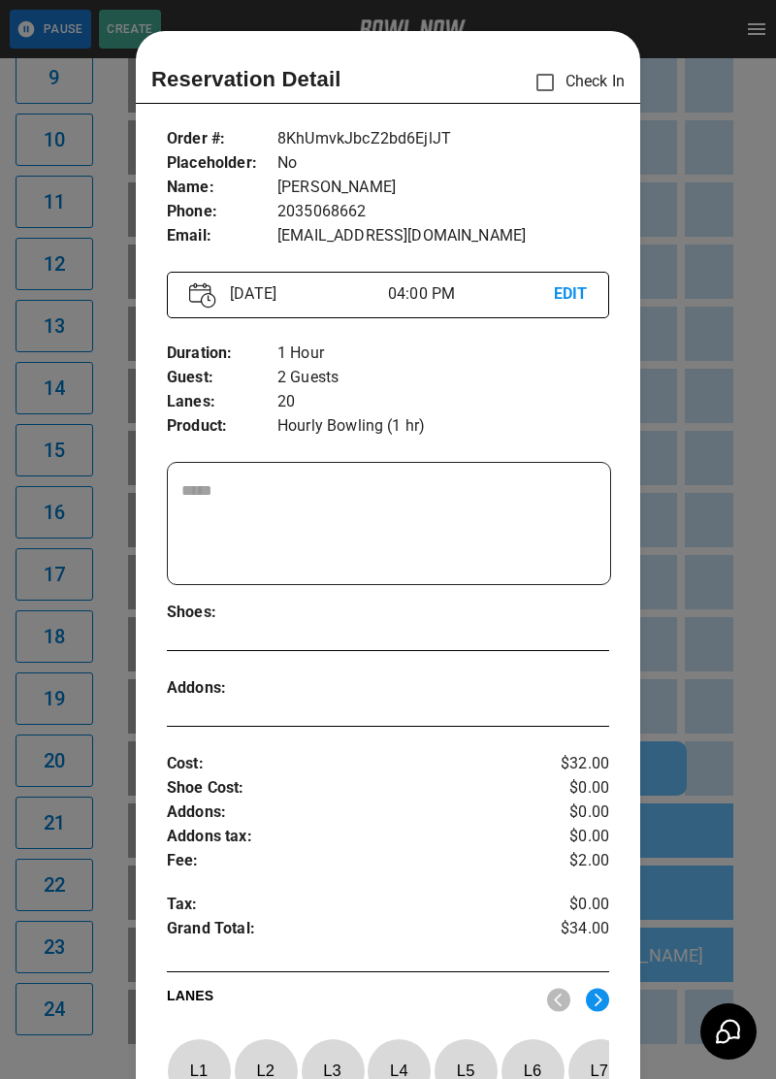
scroll to position [31, 0]
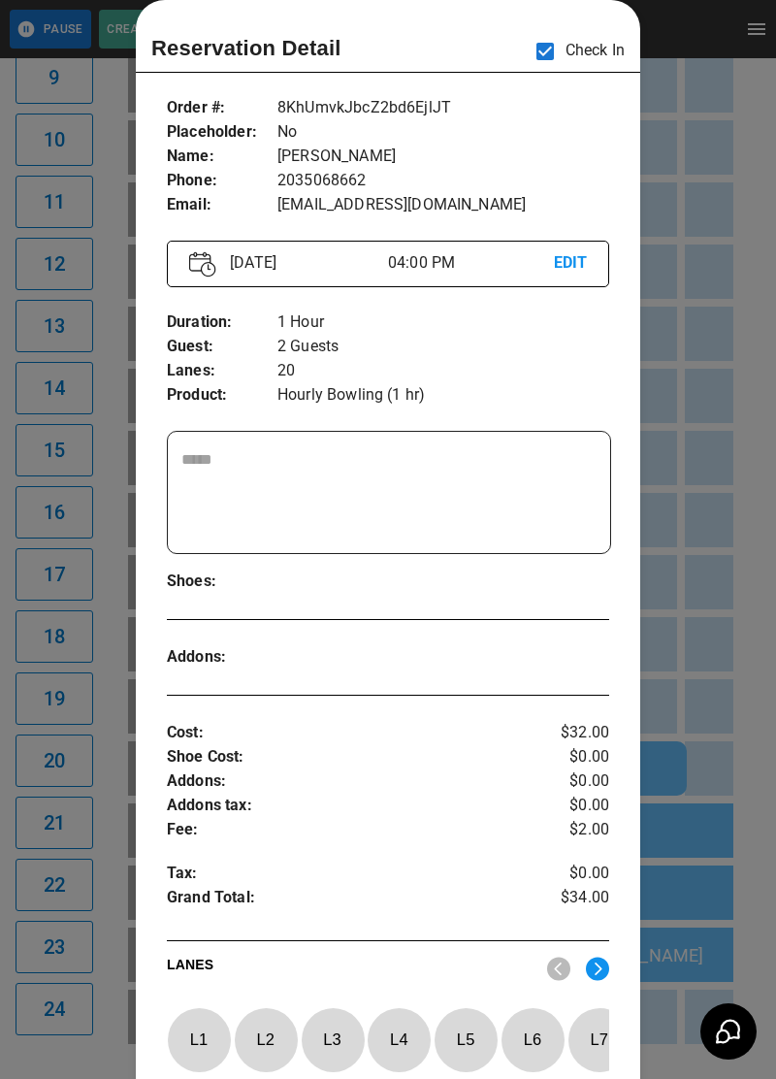
click at [27, 729] on div at bounding box center [388, 539] width 776 height 1079
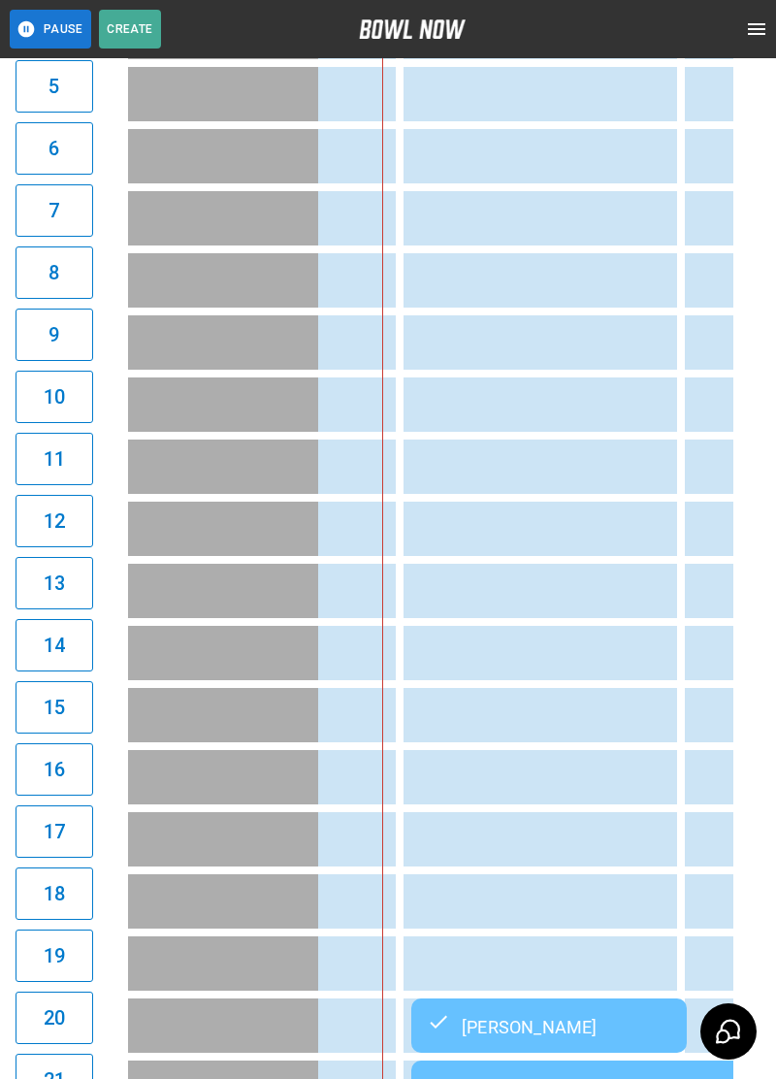
scroll to position [0, 0]
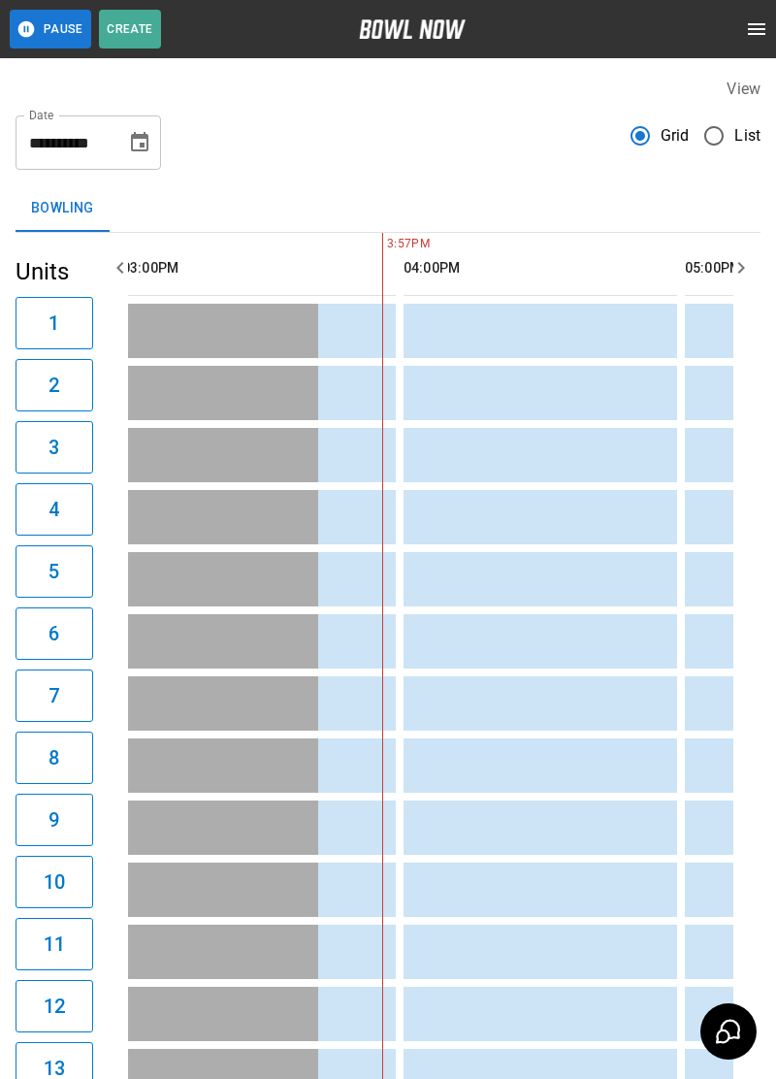
click at [750, 14] on button "open drawer" at bounding box center [756, 29] width 39 height 39
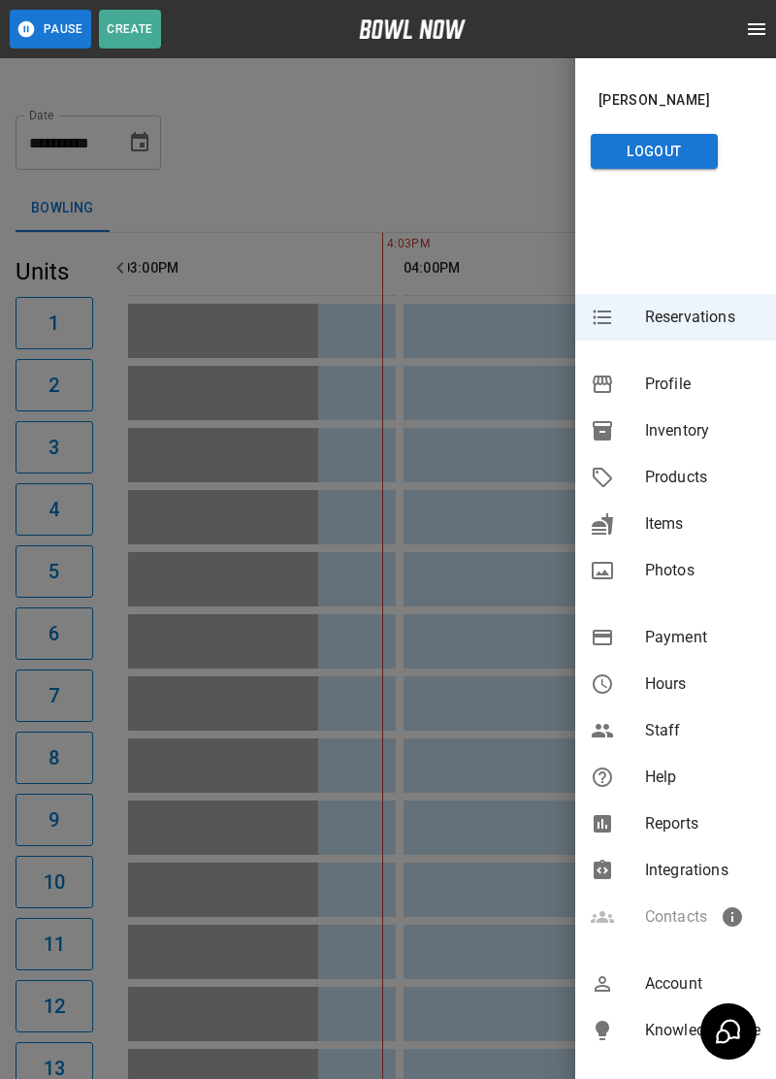
click at [762, 29] on icon "open drawer" at bounding box center [756, 29] width 17 height 12
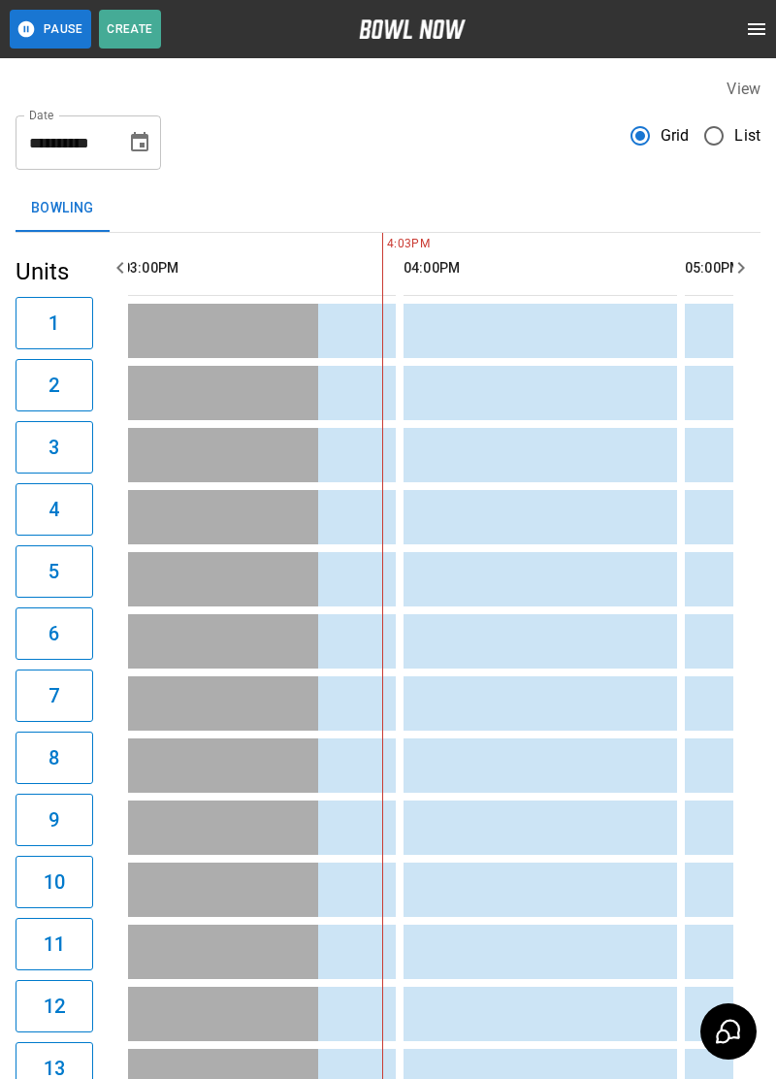
click at [751, 41] on button "open drawer" at bounding box center [756, 29] width 39 height 39
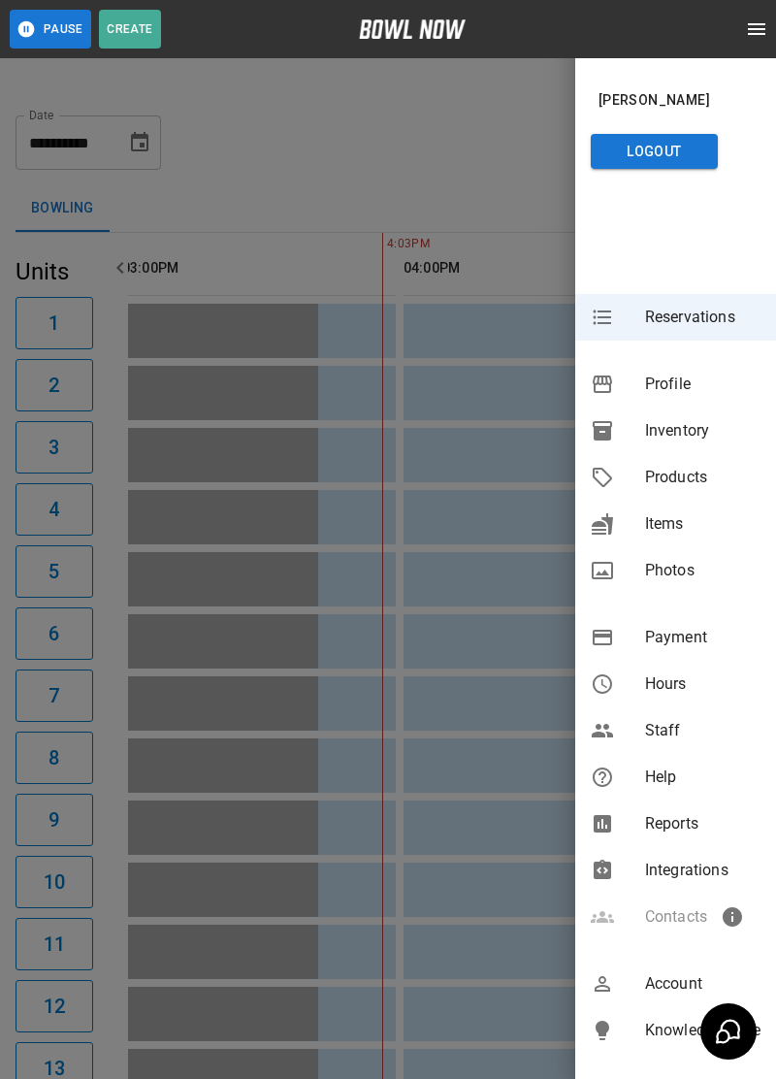
click at [708, 428] on span "Inventory" at bounding box center [702, 430] width 115 height 23
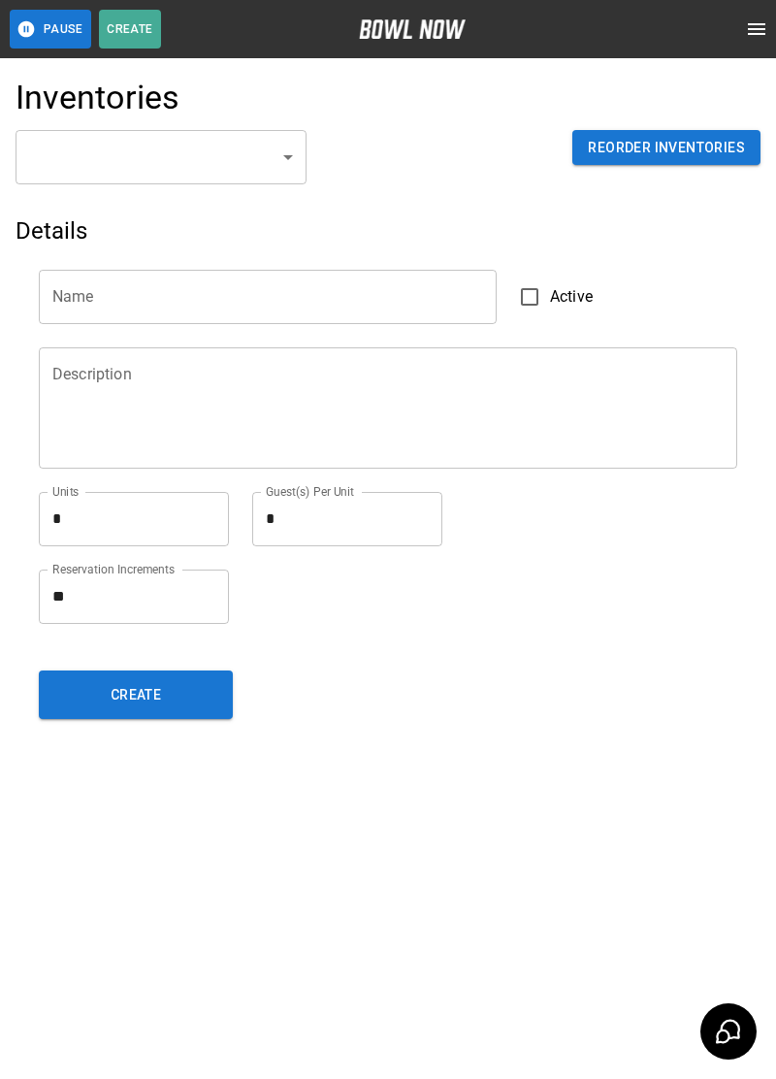
click at [82, 179] on body "Pause Create Schedule Reservations Information Profile Inventory Products Items…" at bounding box center [388, 539] width 776 height 1079
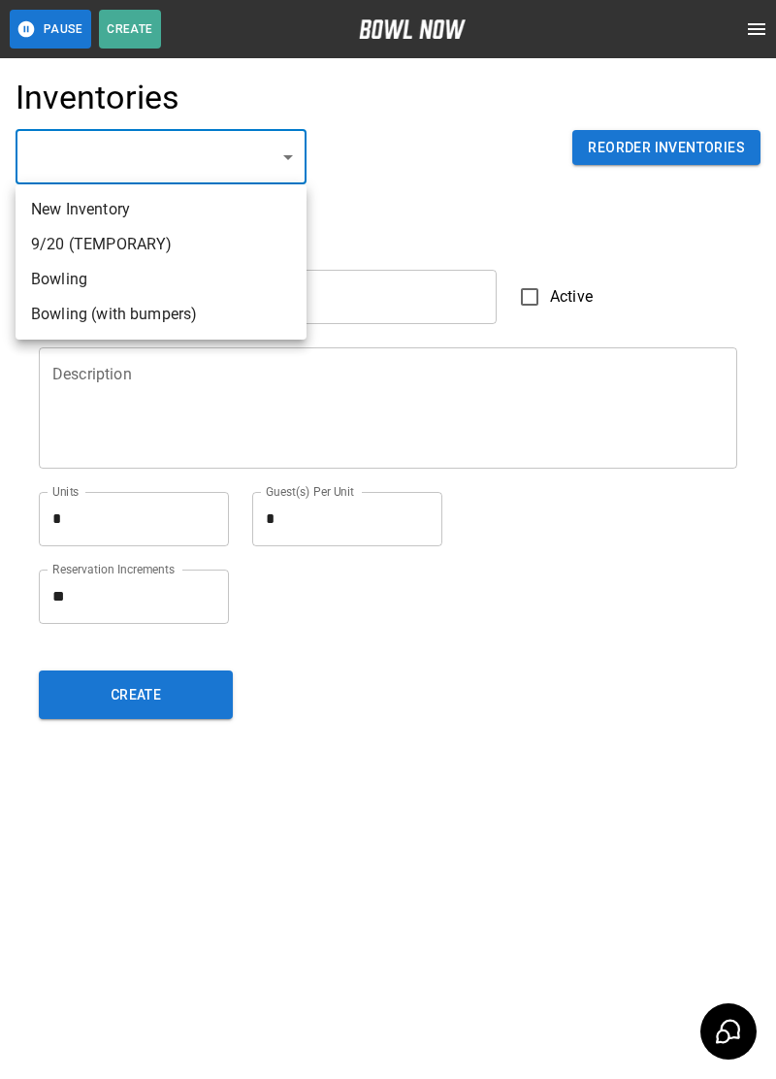
click at [74, 284] on li "Bowling" at bounding box center [161, 279] width 291 height 35
type input "**********"
type input "*******"
type textarea "**"
type textarea "*"
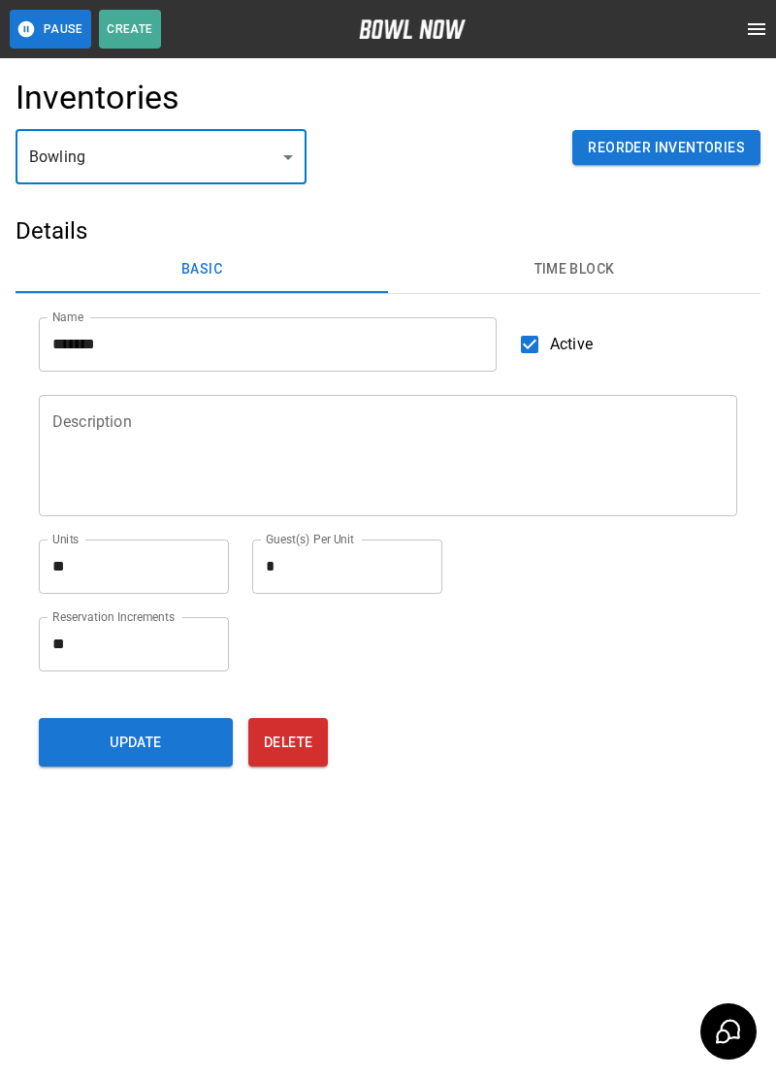
click at [519, 260] on button "Time Block" at bounding box center [574, 269] width 373 height 47
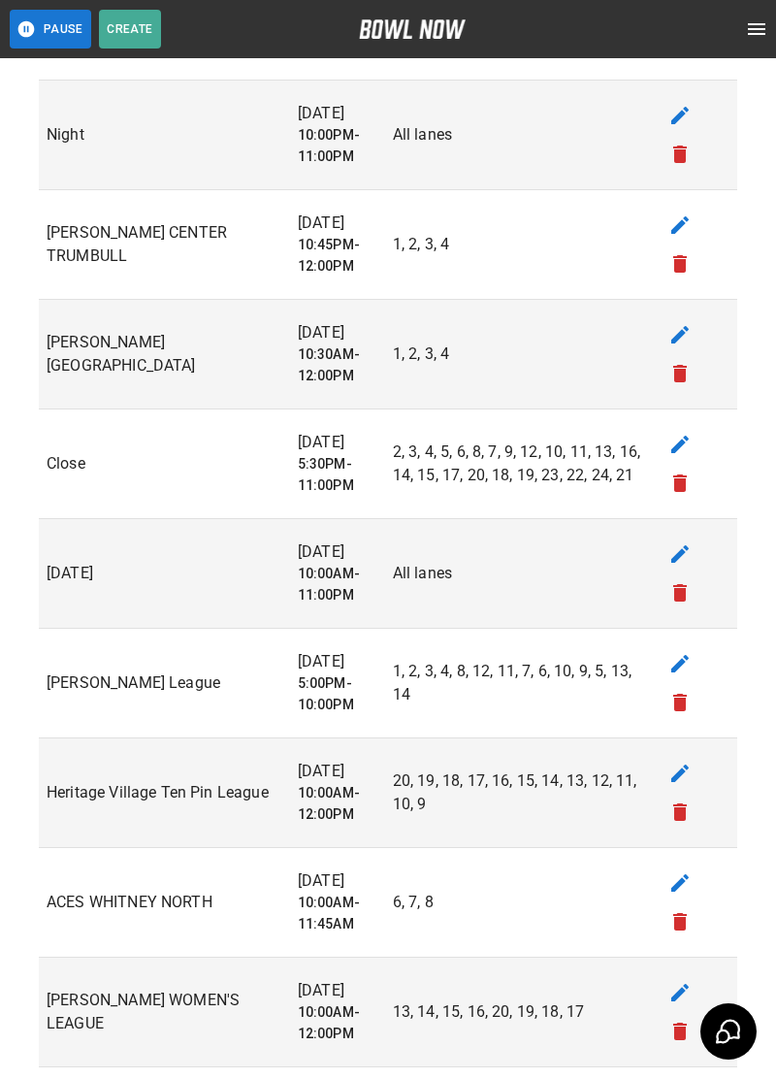
scroll to position [2175, 0]
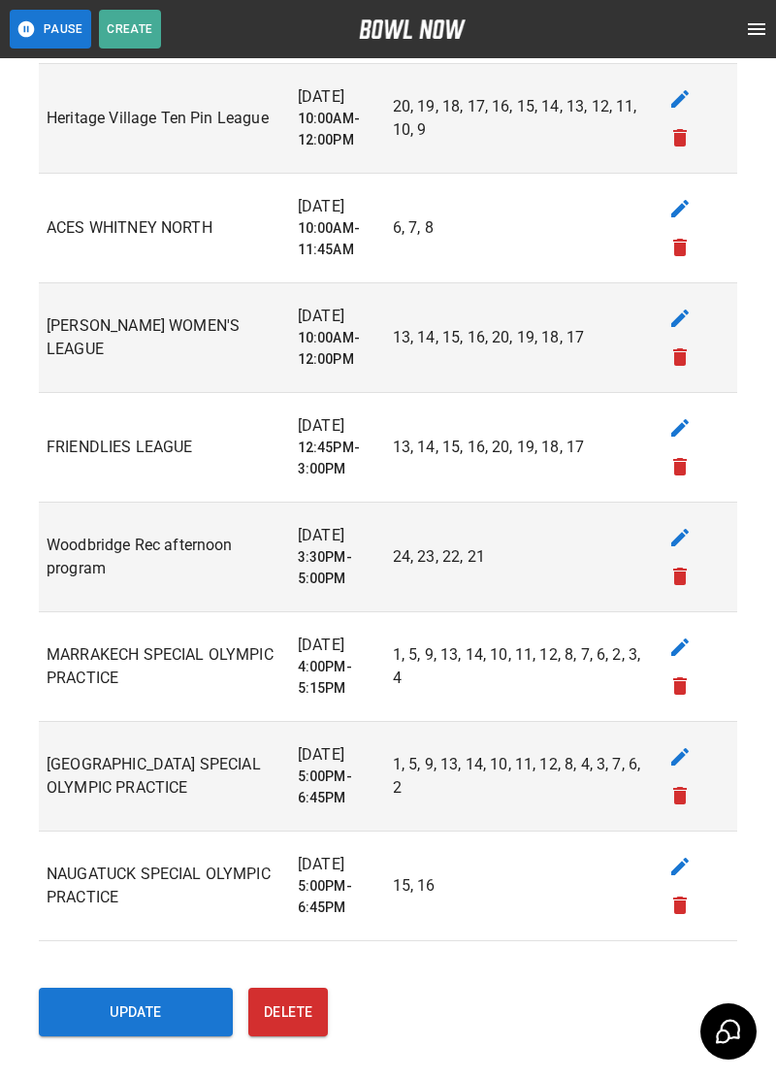
click at [129, 991] on button "Update" at bounding box center [136, 1012] width 194 height 49
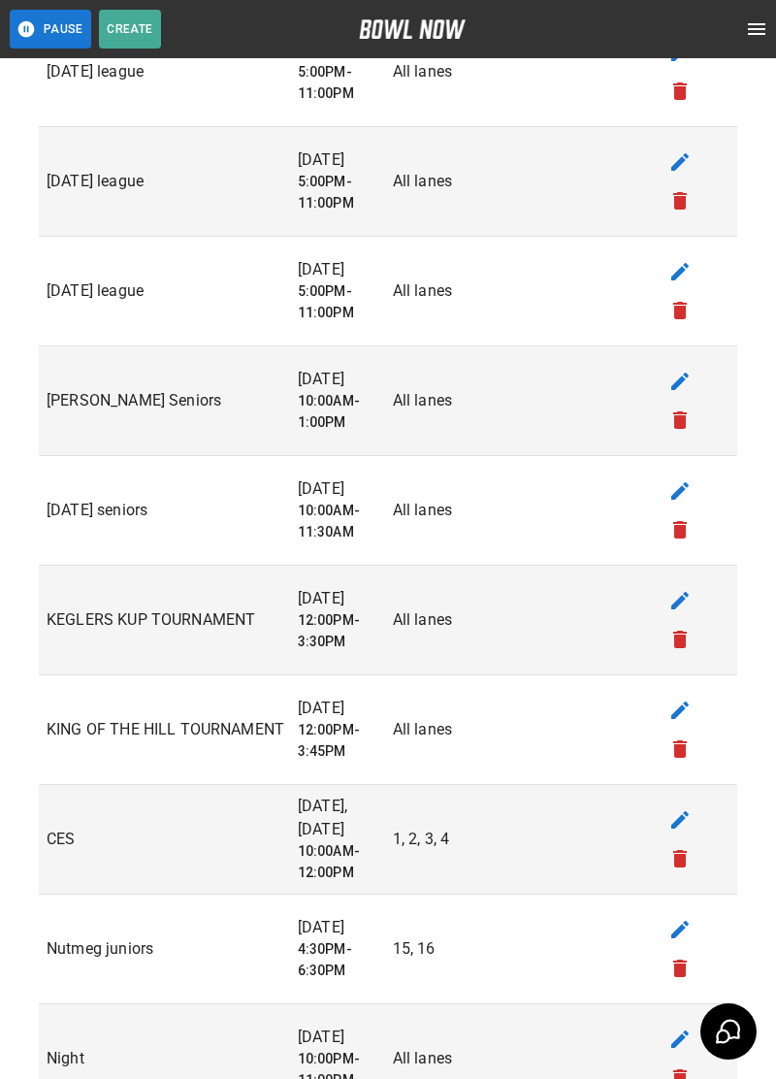
scroll to position [572, 0]
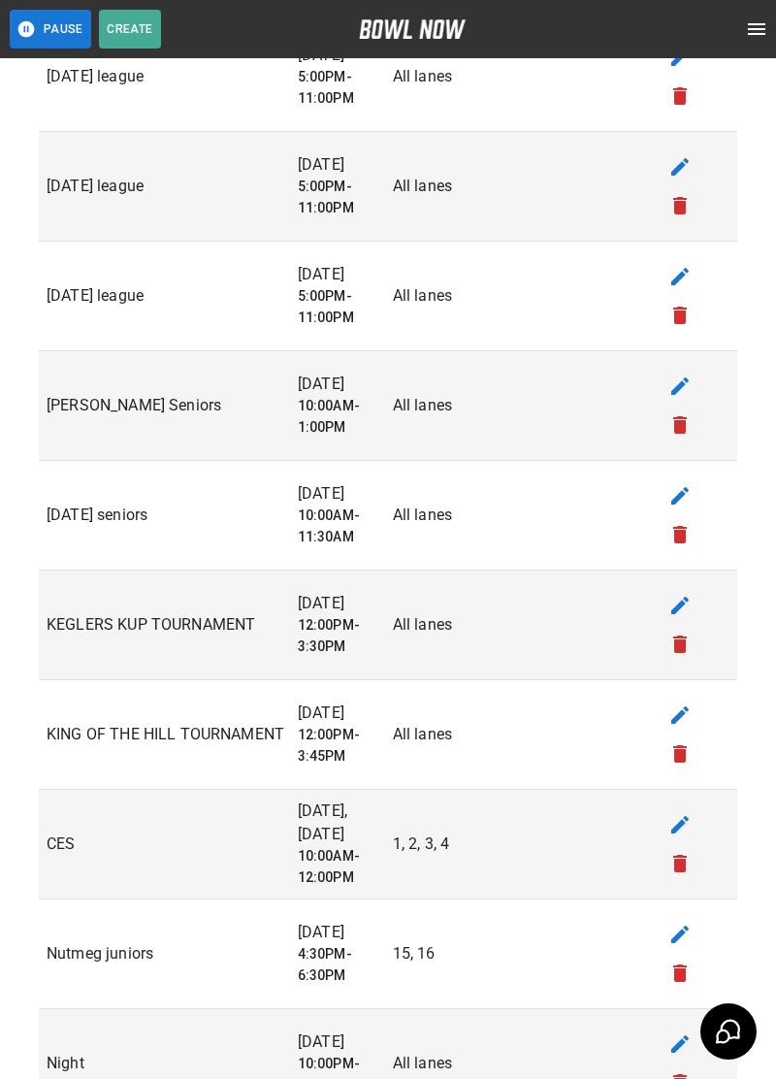
click at [690, 715] on icon "edit" at bounding box center [679, 714] width 23 height 23
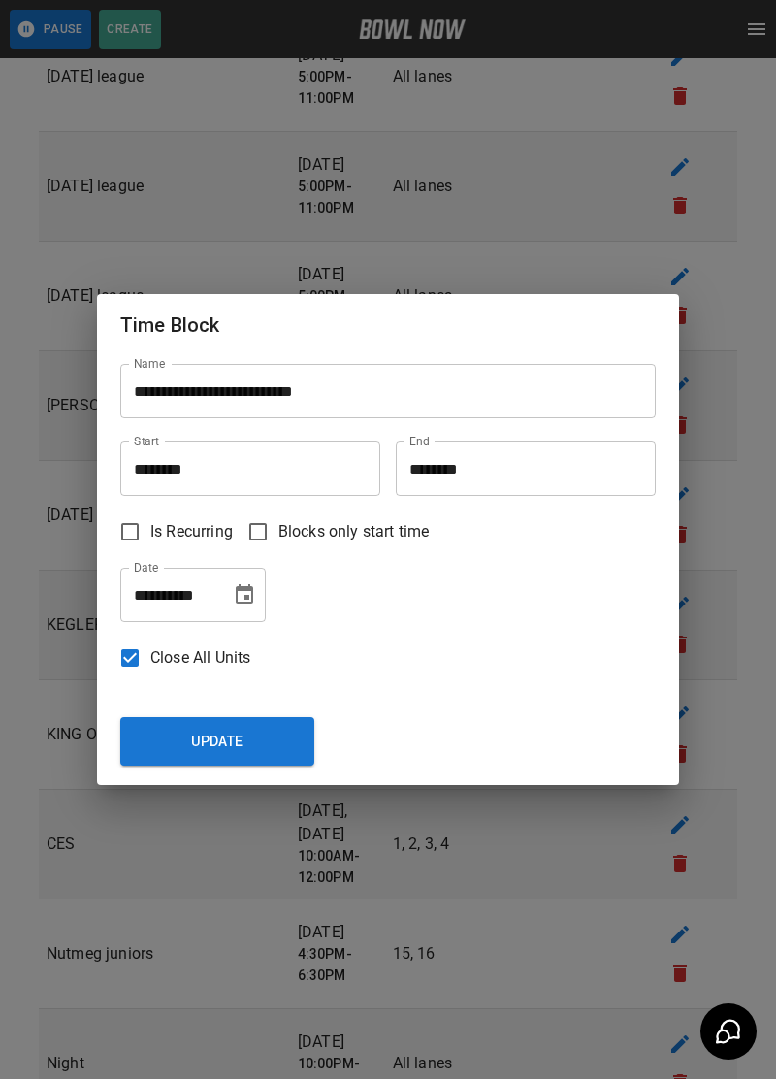
click at [37, 435] on div "**********" at bounding box center [388, 539] width 776 height 1079
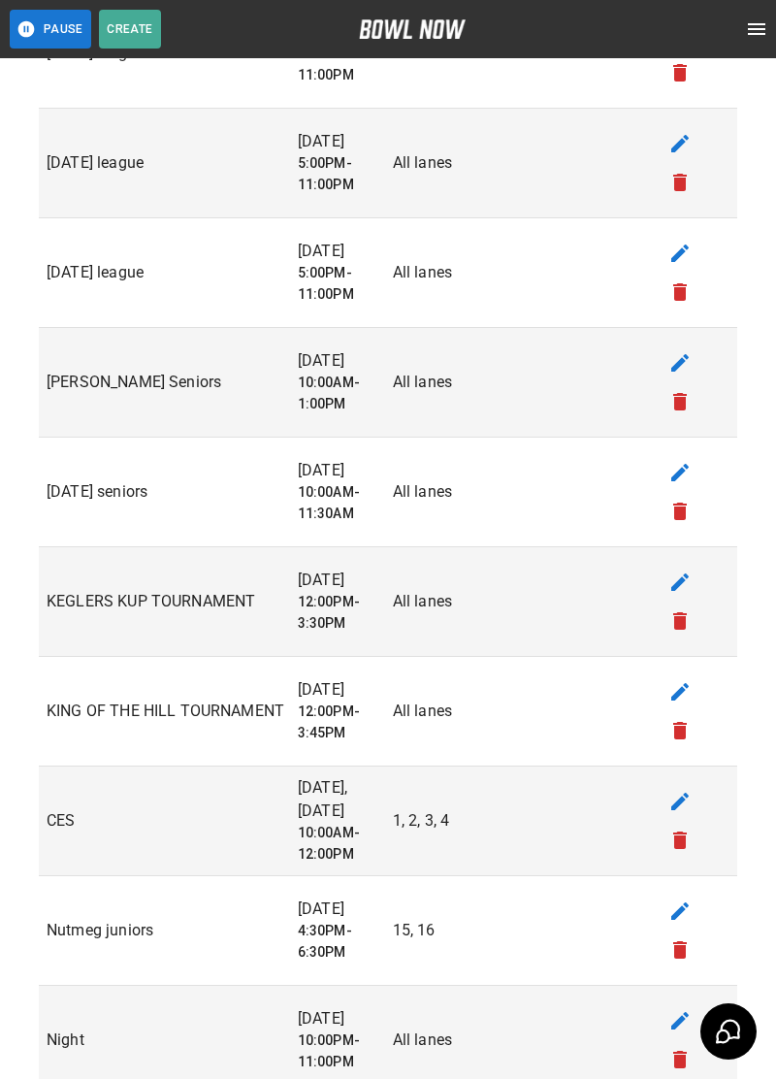
scroll to position [624, 0]
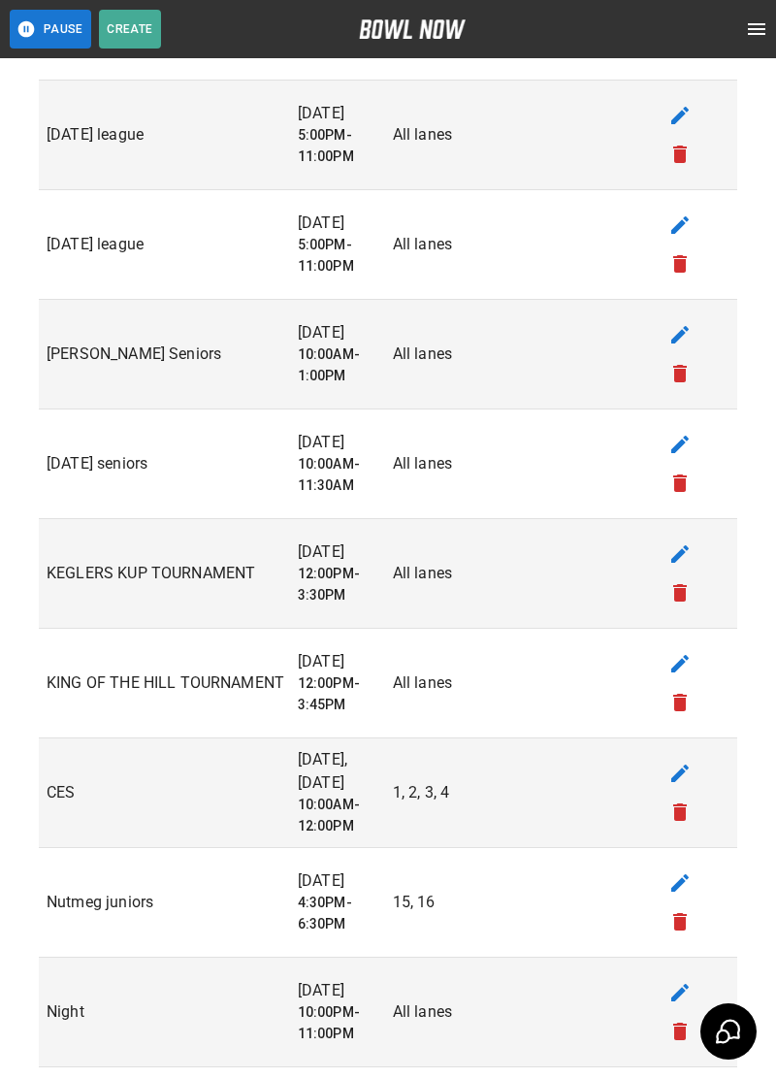
click at [679, 662] on icon "edit" at bounding box center [679, 663] width 17 height 17
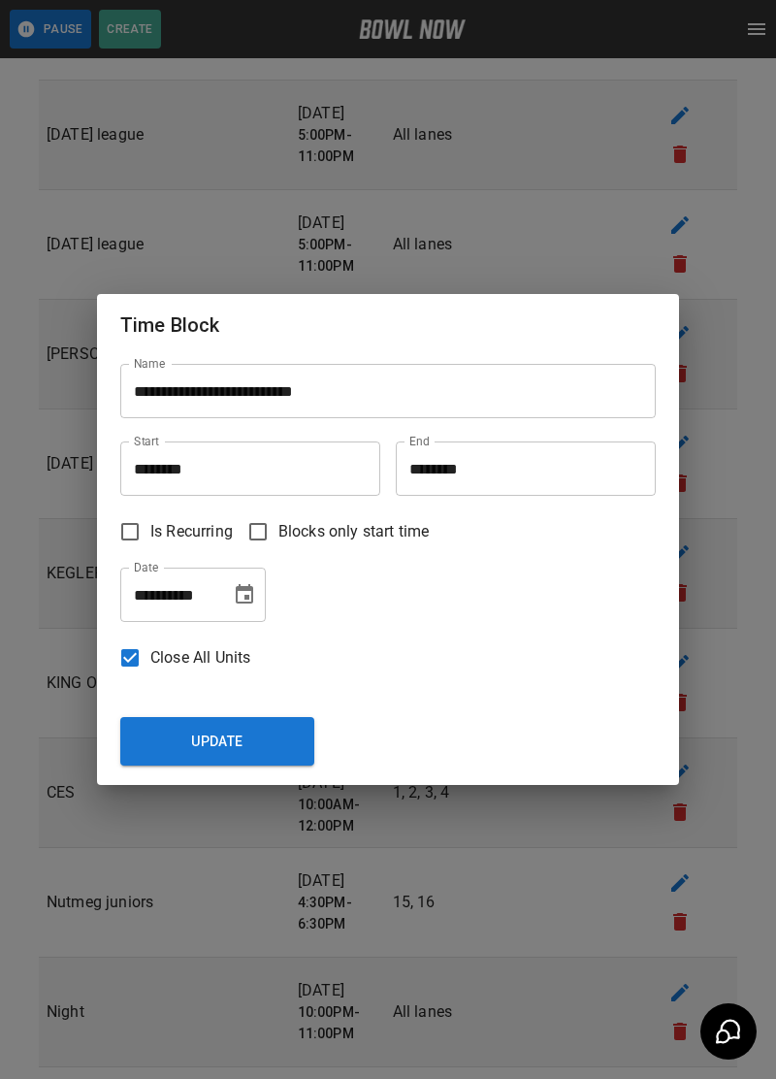
click at [479, 496] on input "********" at bounding box center [519, 468] width 246 height 54
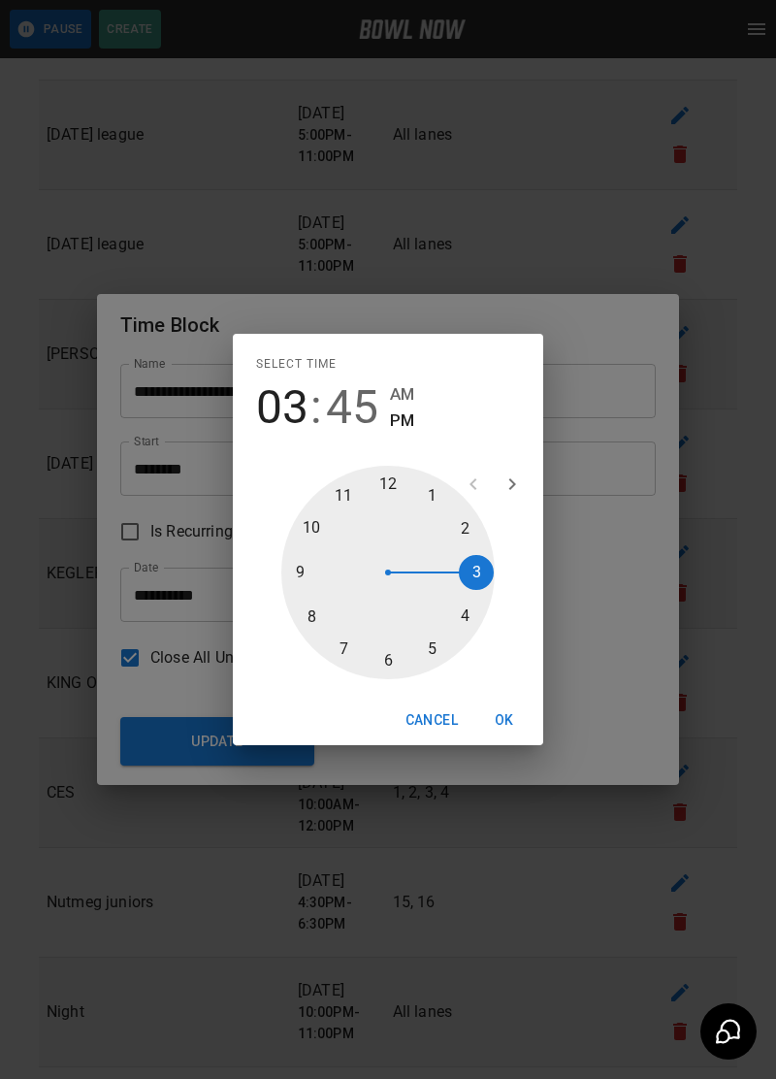
click at [426, 679] on div at bounding box center [387, 572] width 213 height 213
click at [380, 538] on div at bounding box center [387, 572] width 213 height 213
click at [315, 622] on div at bounding box center [387, 572] width 213 height 213
click at [496, 738] on button "OK" at bounding box center [504, 720] width 62 height 36
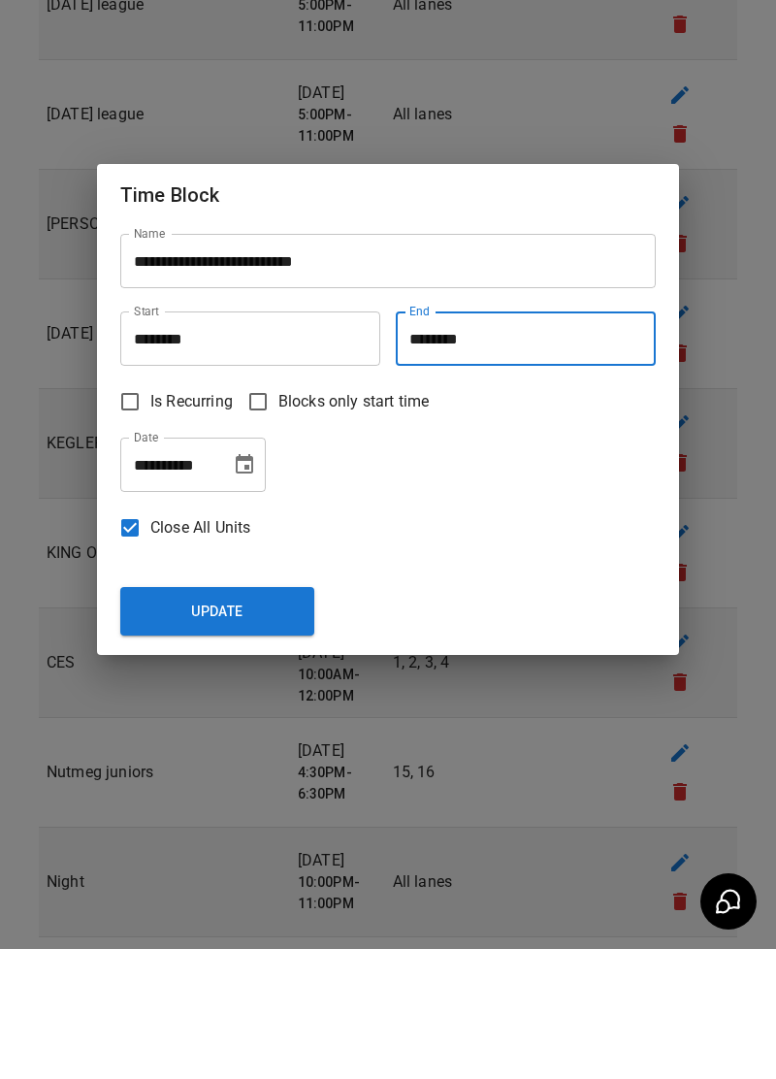
click at [182, 724] on button "Update" at bounding box center [217, 741] width 194 height 49
type input "********"
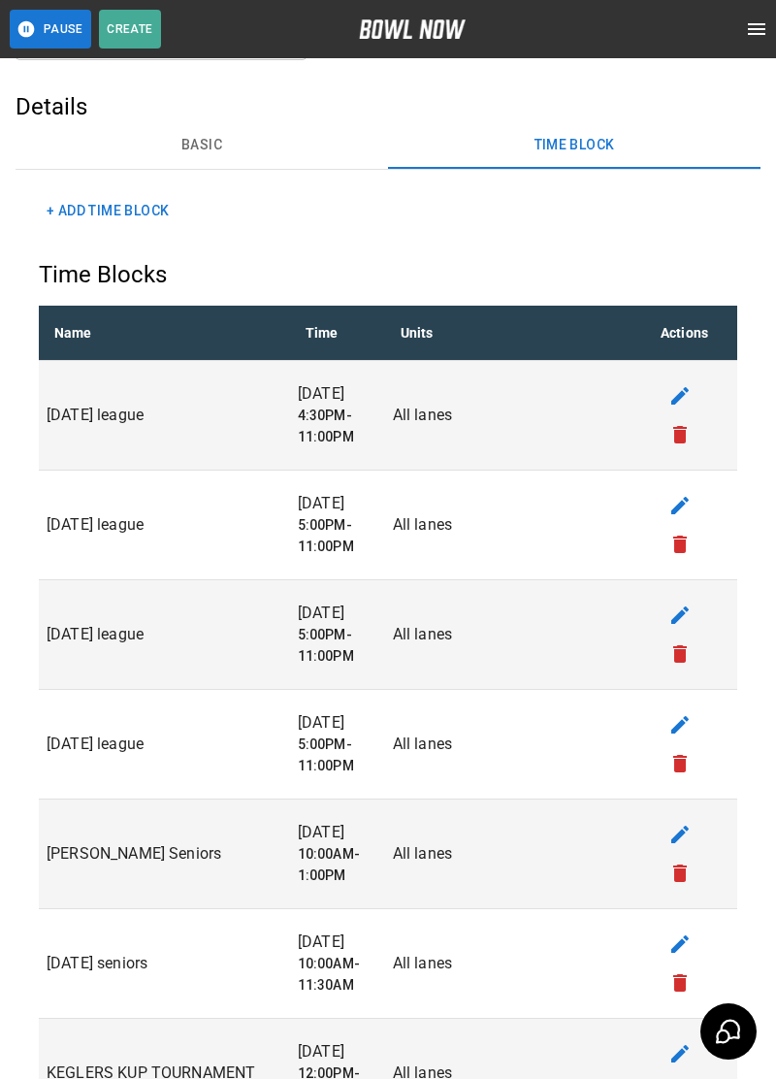
scroll to position [0, 0]
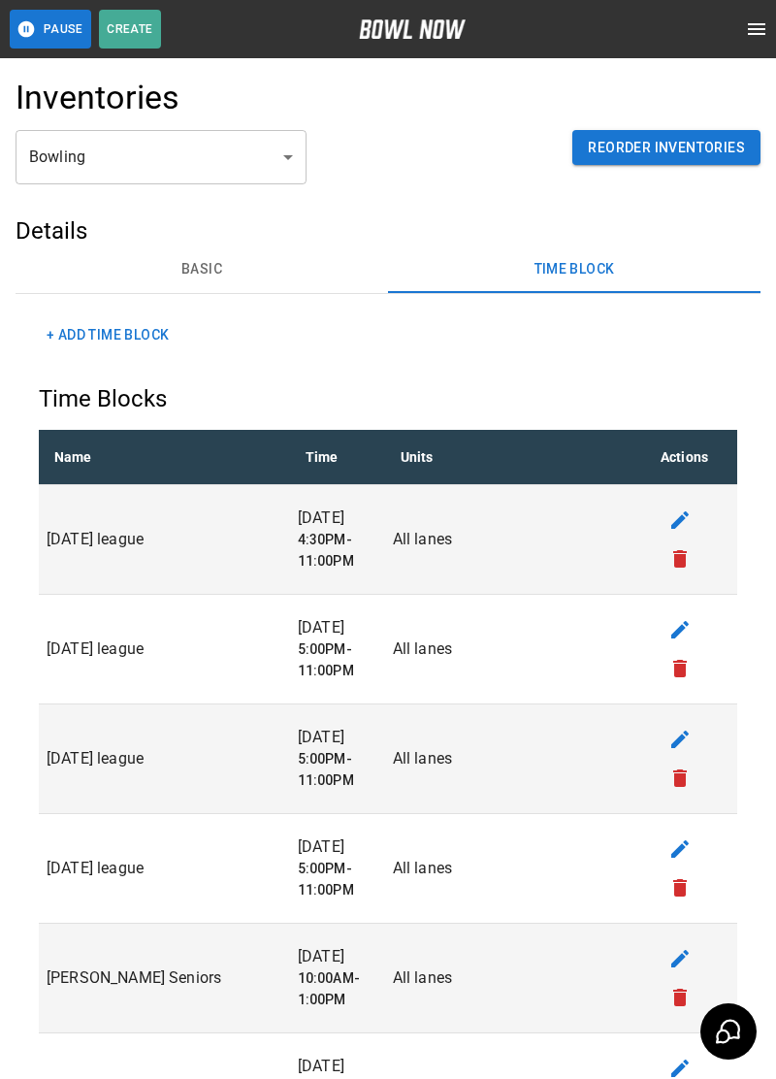
click at [204, 278] on button "Basic" at bounding box center [202, 269] width 373 height 47
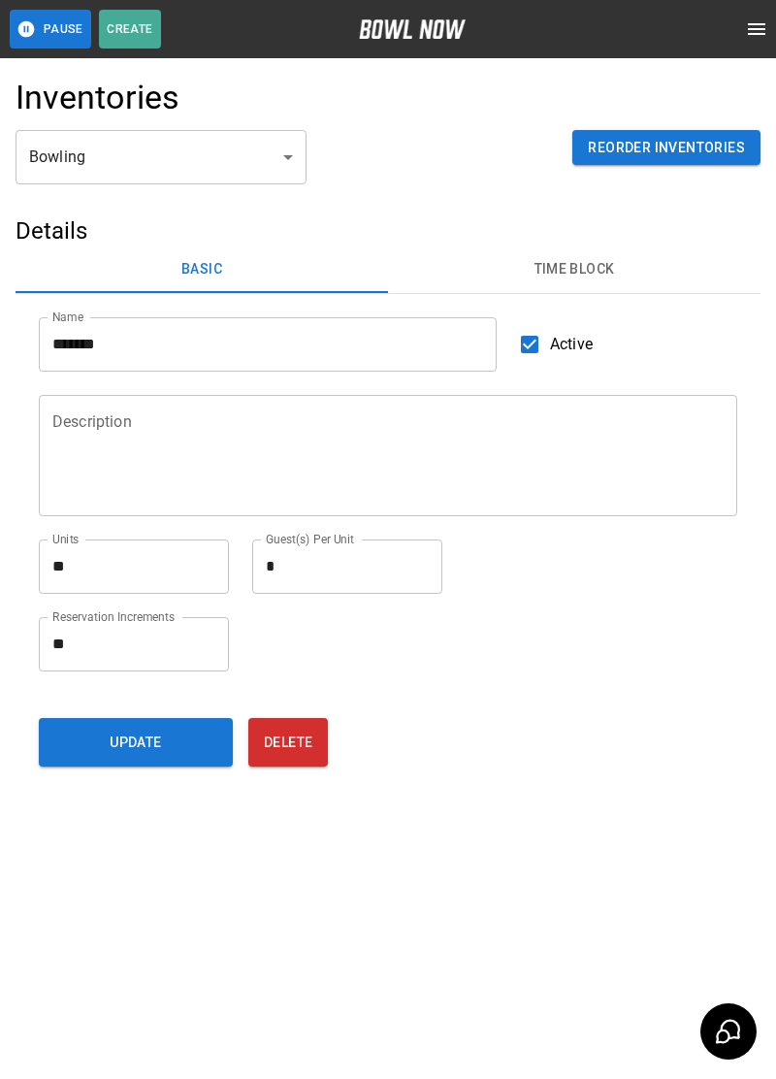
click at [764, 34] on icon "open drawer" at bounding box center [756, 29] width 17 height 12
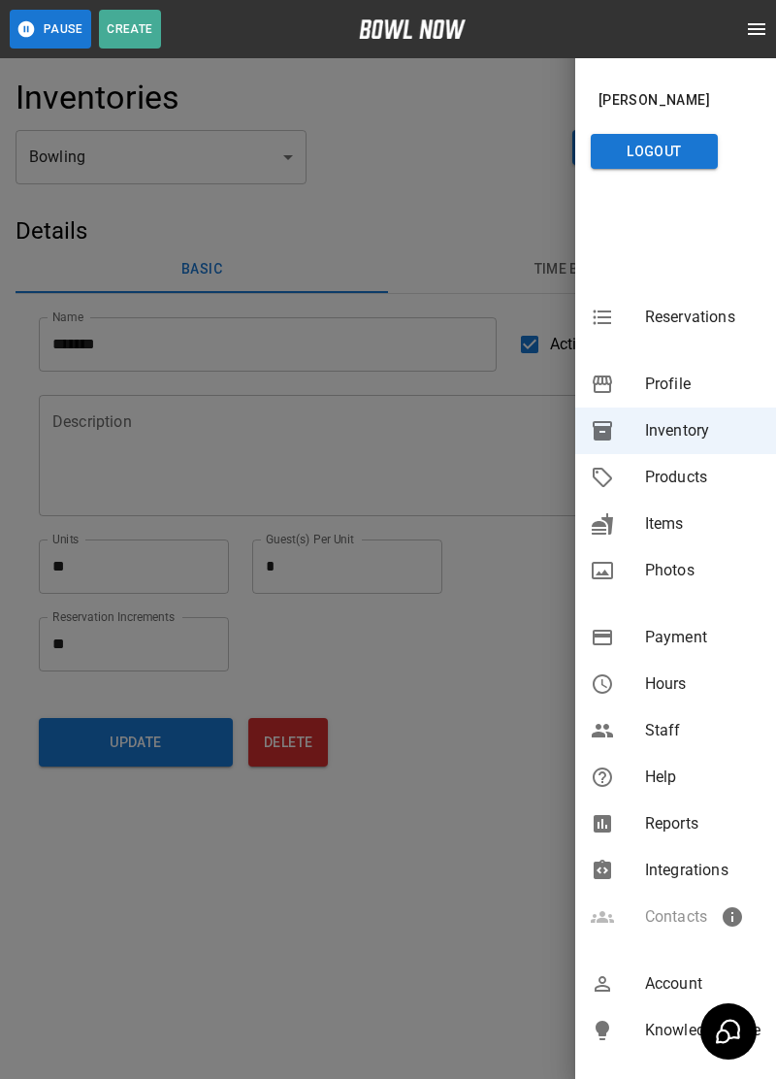
click at [645, 326] on span "Reservations" at bounding box center [702, 317] width 115 height 23
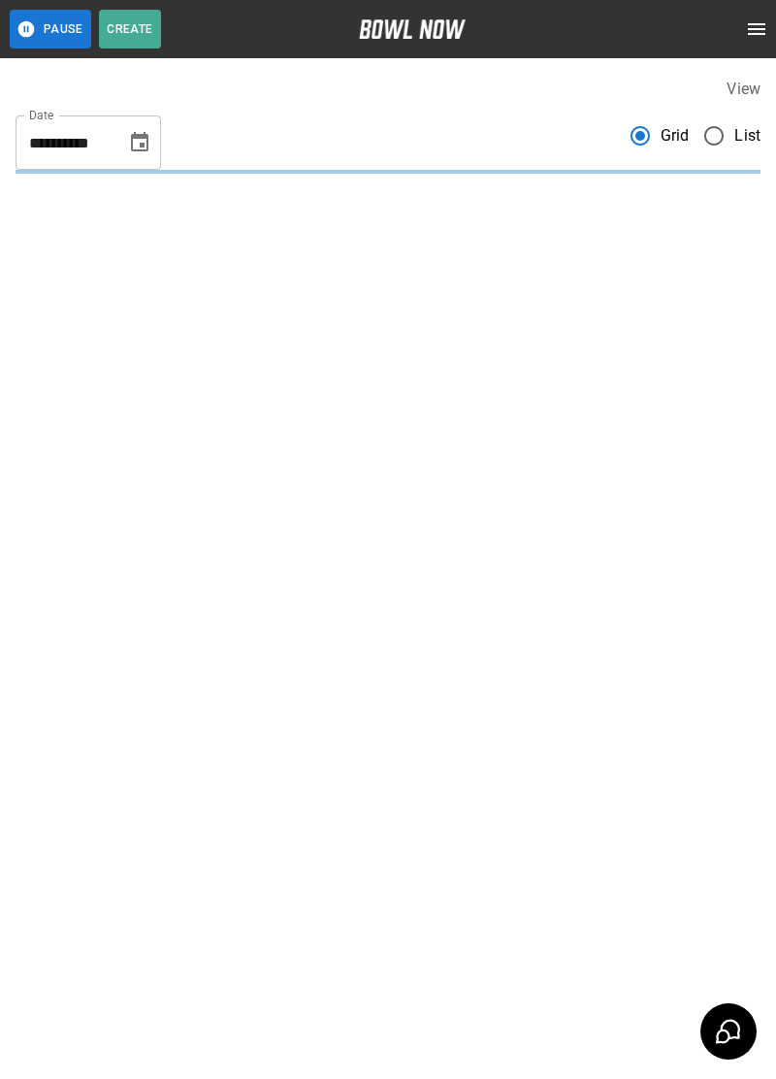
click at [745, 146] on span "List" at bounding box center [747, 135] width 26 height 23
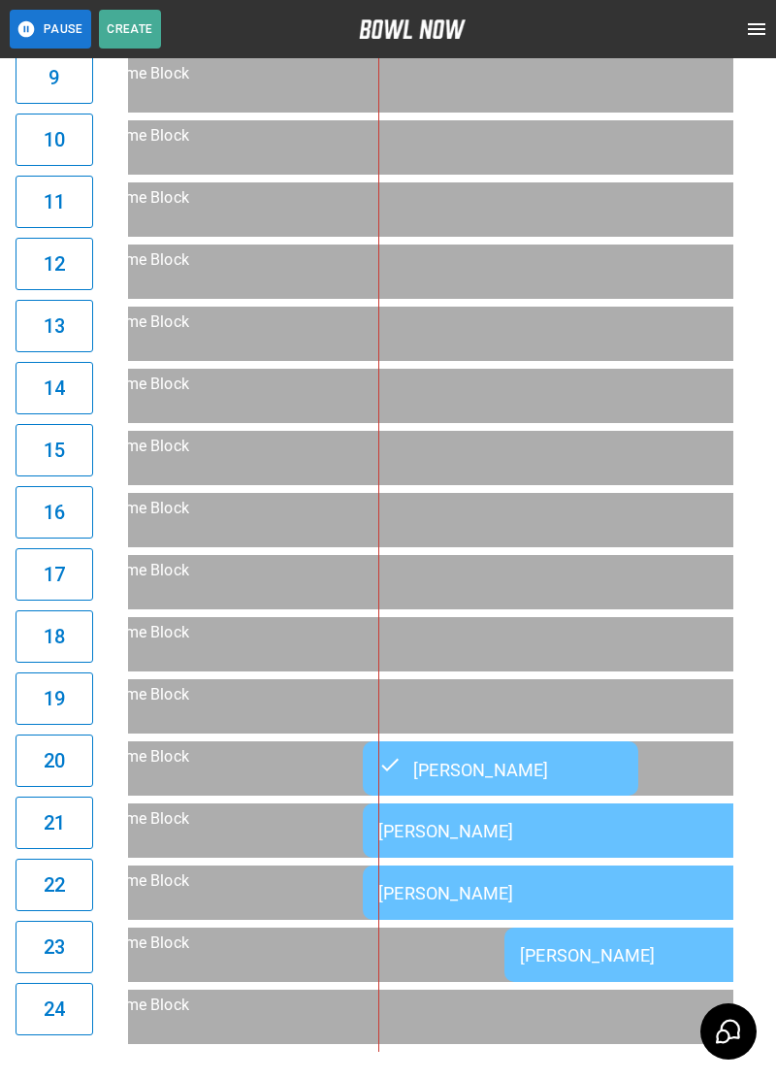
scroll to position [0, 993]
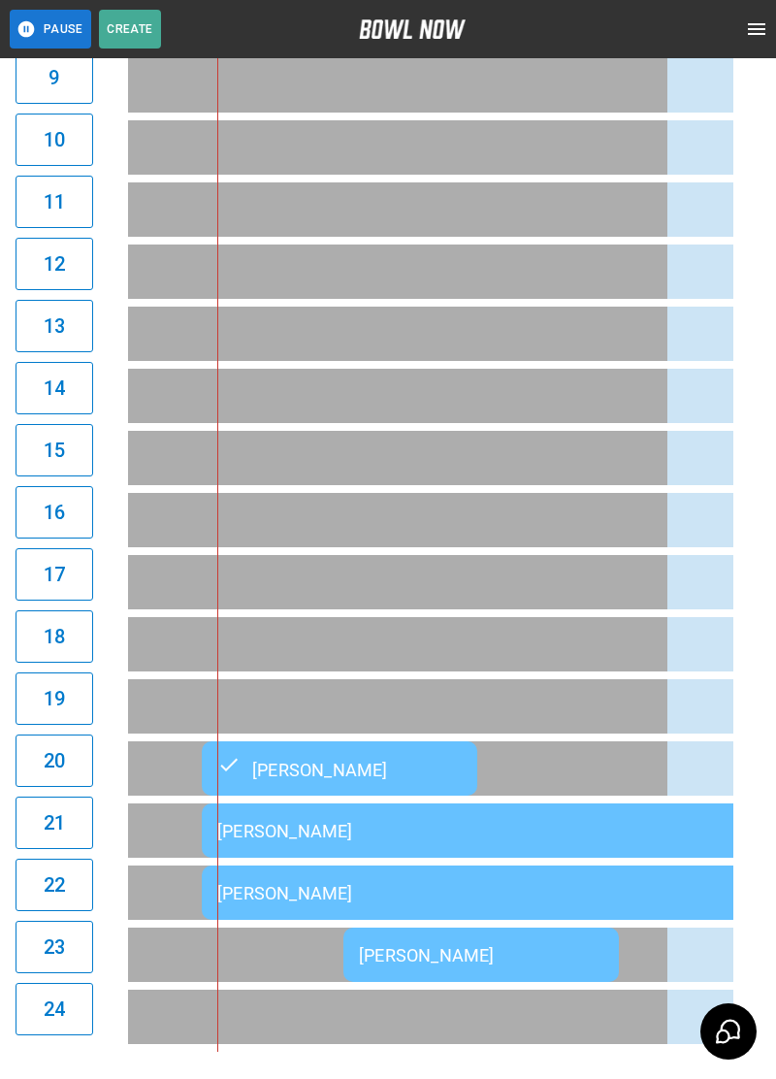
click at [369, 946] on div "[PERSON_NAME]" at bounding box center [481, 955] width 245 height 20
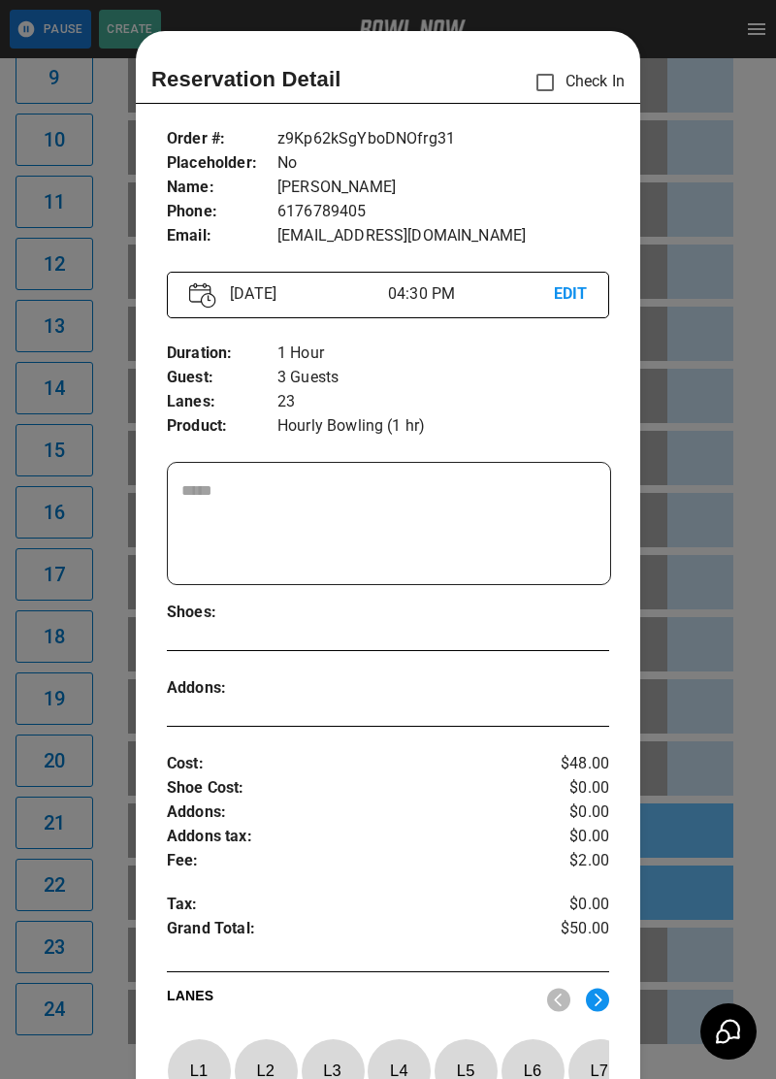
scroll to position [31, 0]
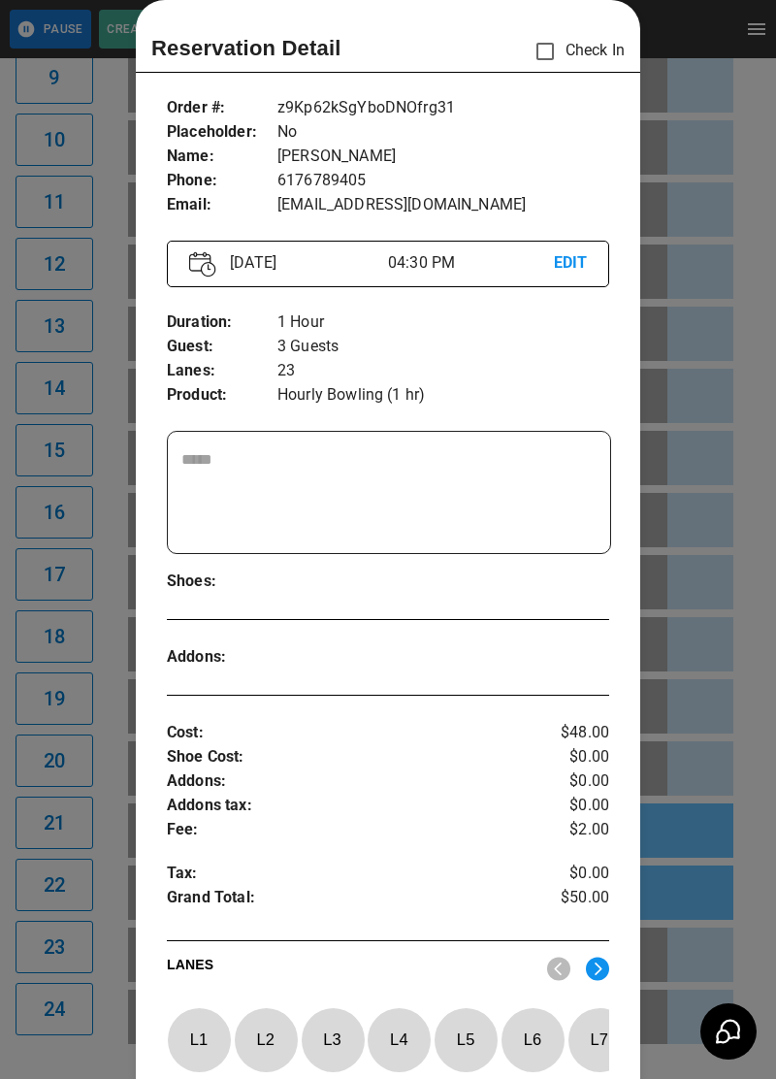
click at [76, 754] on div at bounding box center [388, 539] width 776 height 1079
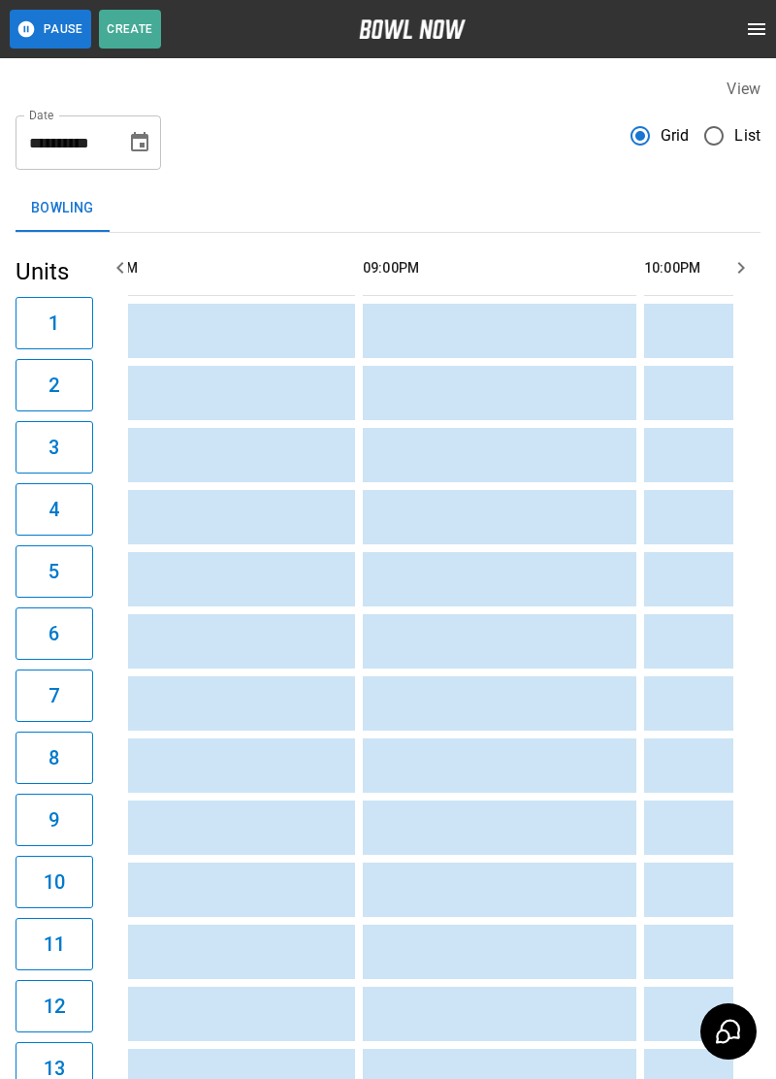
scroll to position [0, 2125]
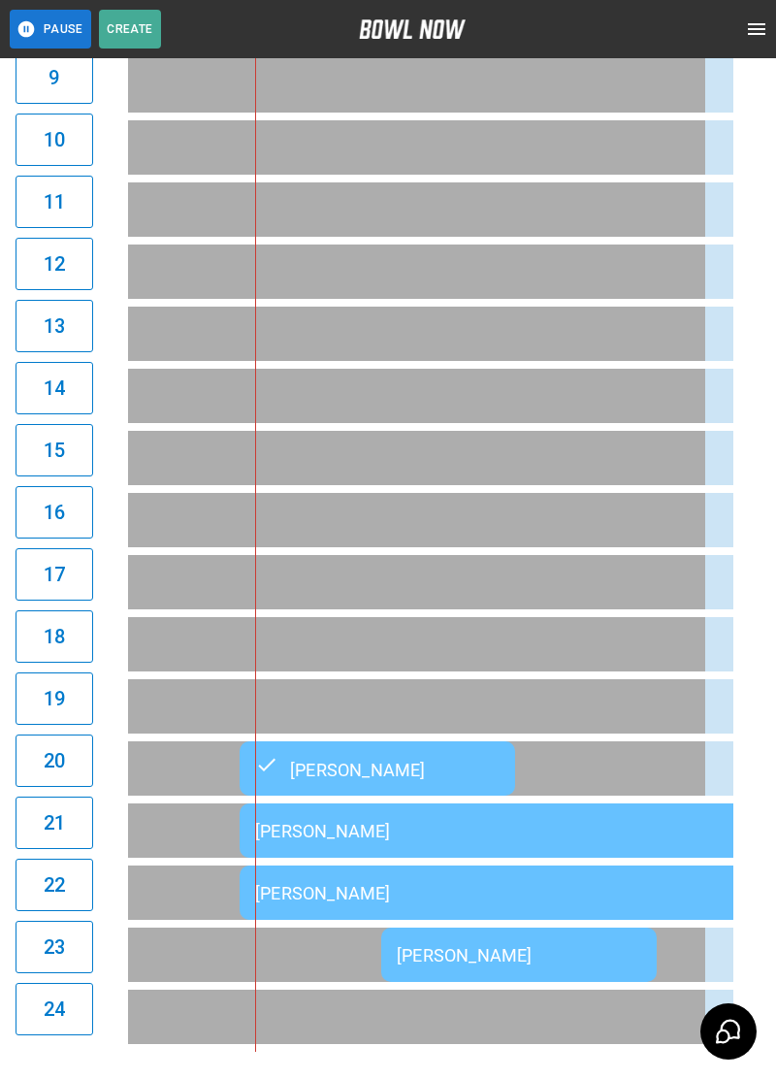
click at [422, 970] on td "[PERSON_NAME]" at bounding box center [519, 955] width 276 height 54
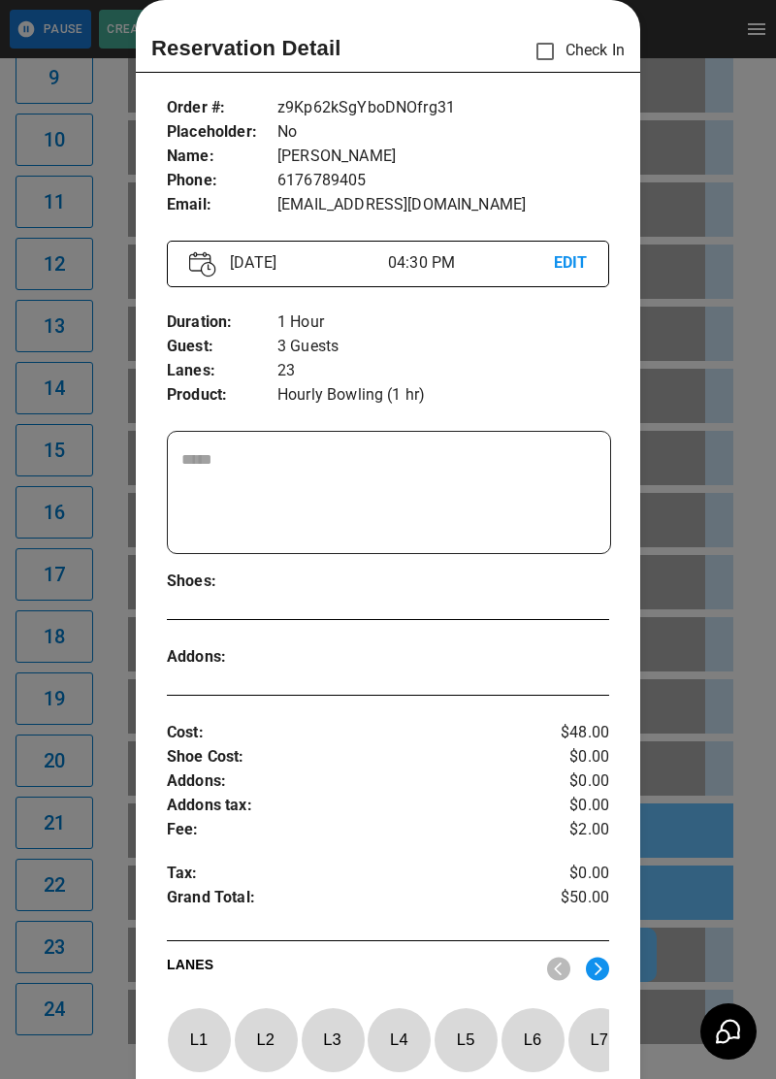
scroll to position [124, 0]
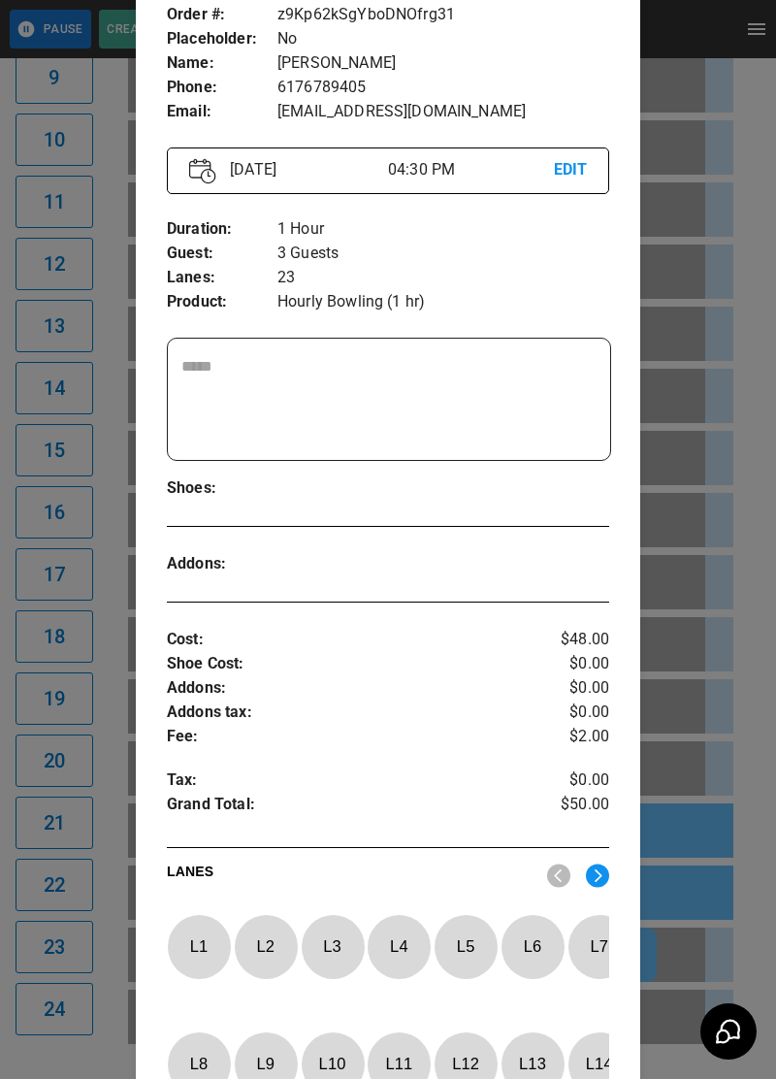
click at [719, 448] on div at bounding box center [388, 539] width 776 height 1079
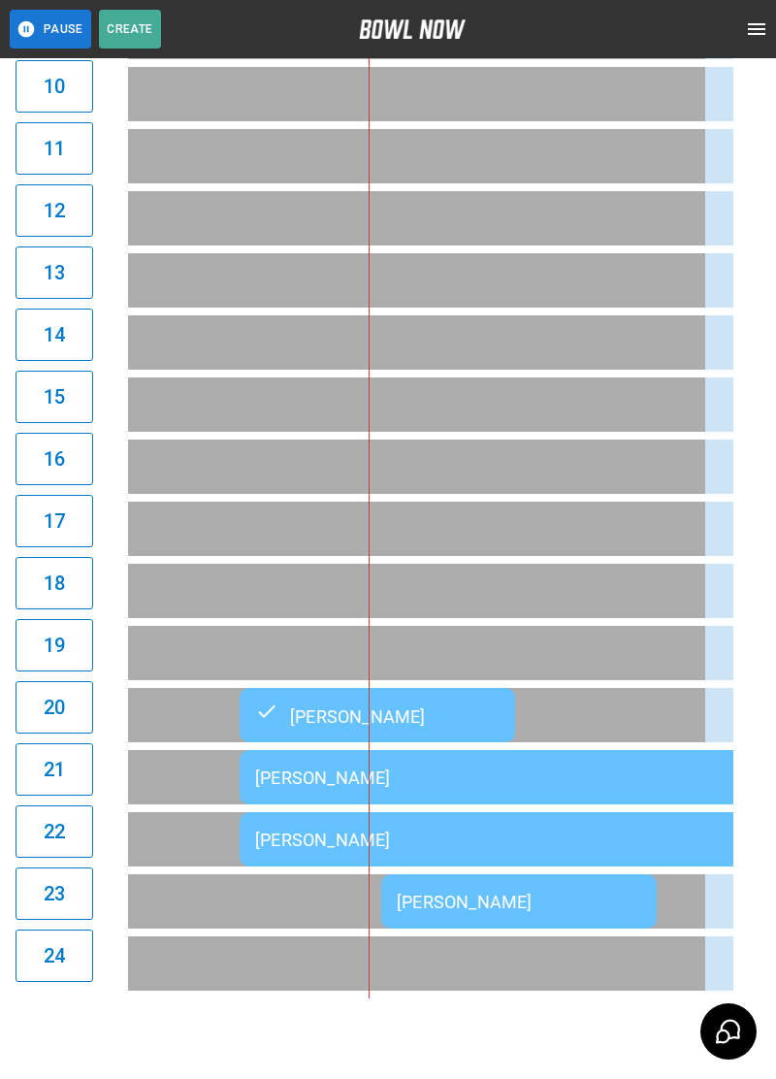
scroll to position [809, 0]
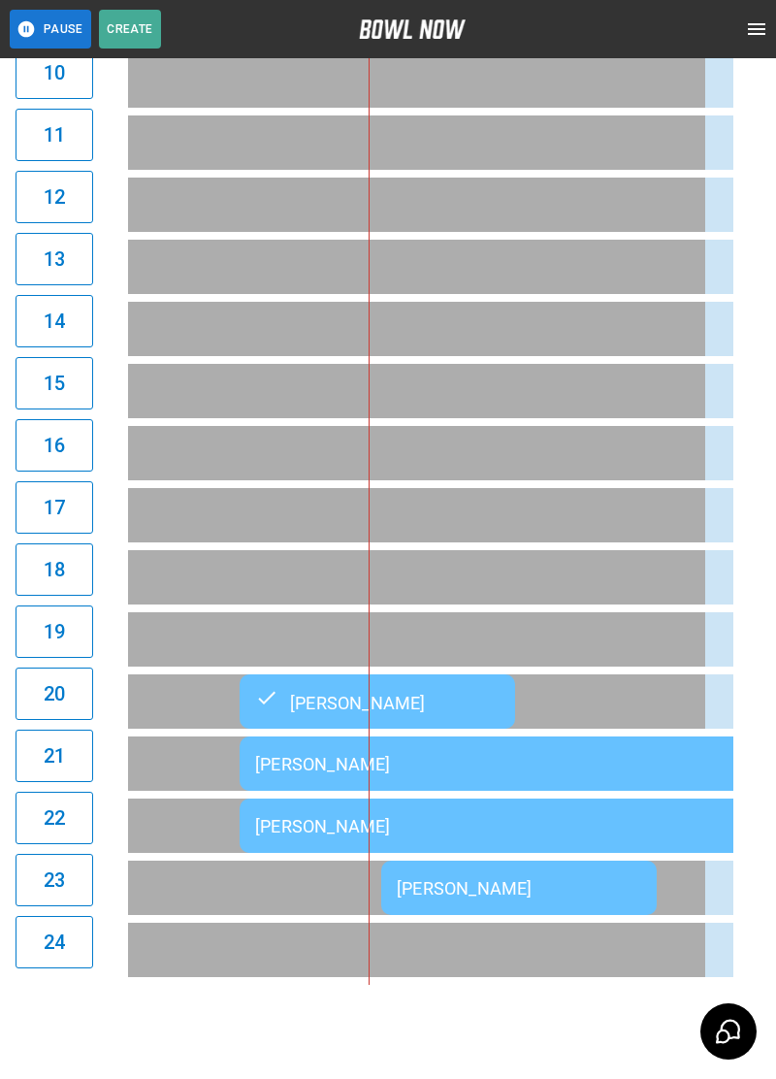
click at [482, 912] on td "[PERSON_NAME]" at bounding box center [519, 888] width 276 height 54
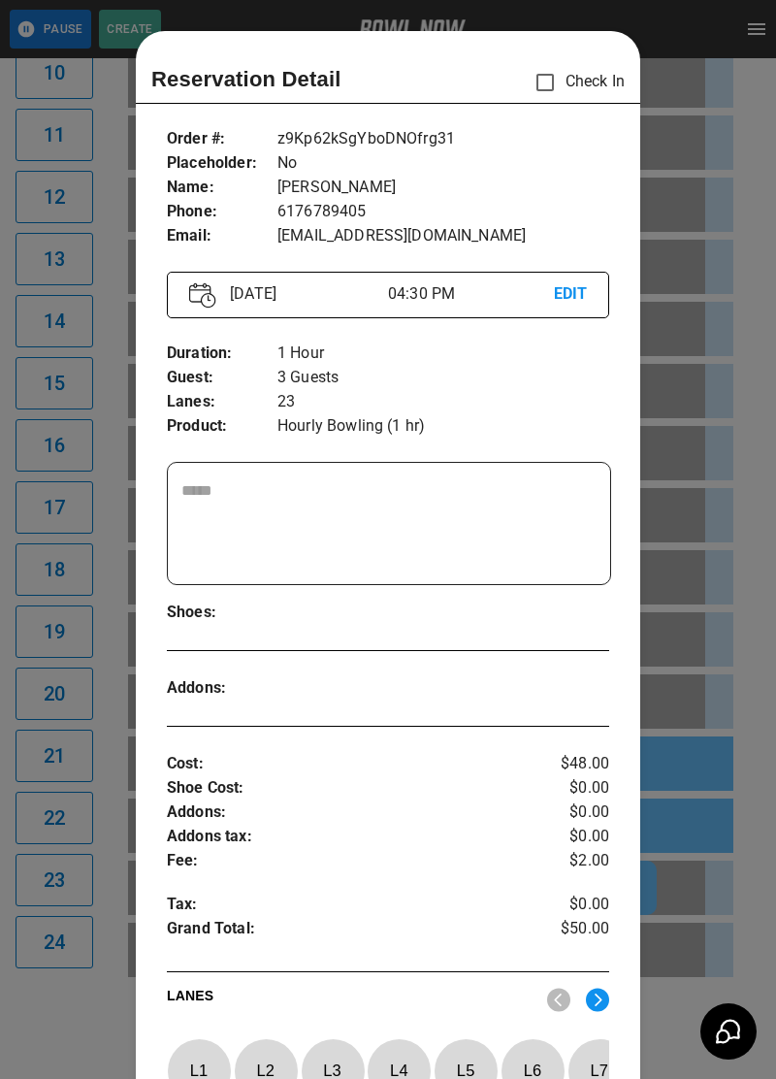
scroll to position [742, 0]
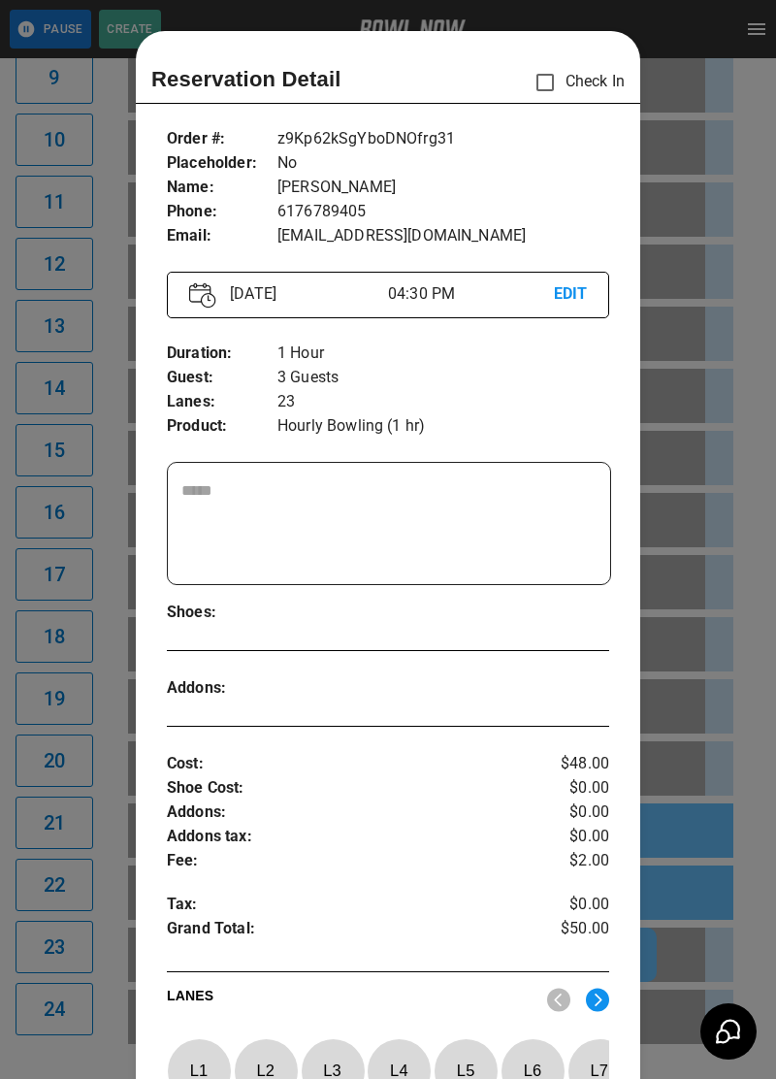
click at [740, 728] on div at bounding box center [388, 539] width 776 height 1079
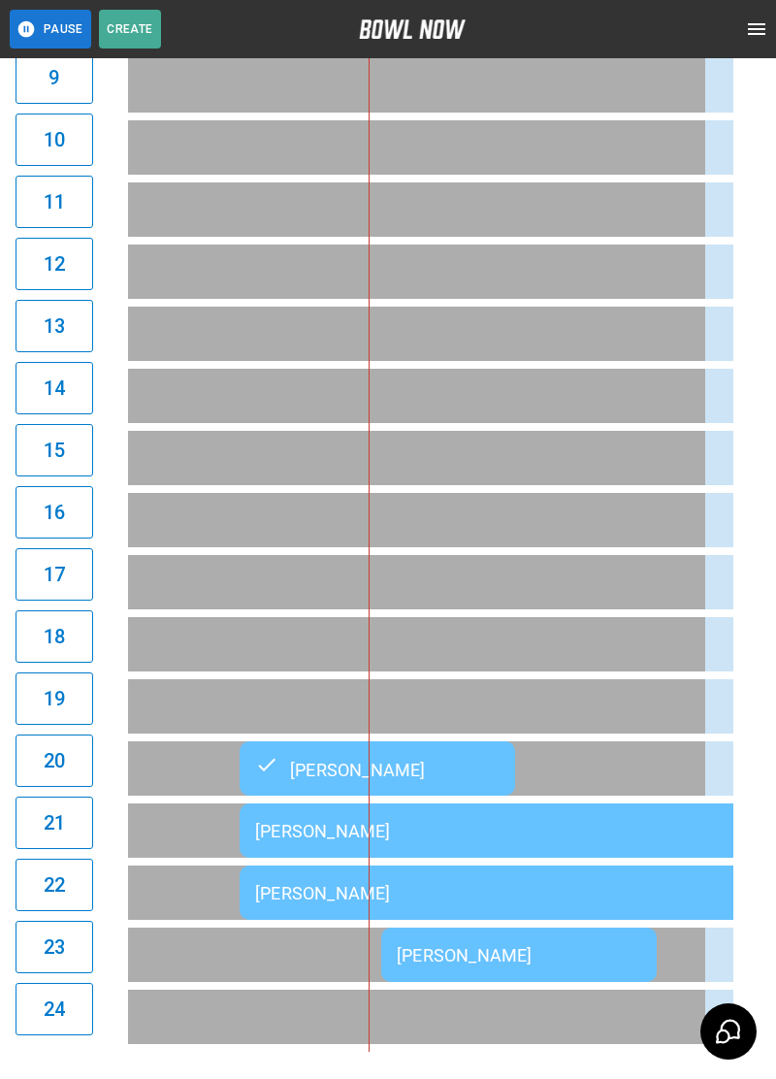
click at [544, 974] on td "[PERSON_NAME]" at bounding box center [519, 955] width 276 height 54
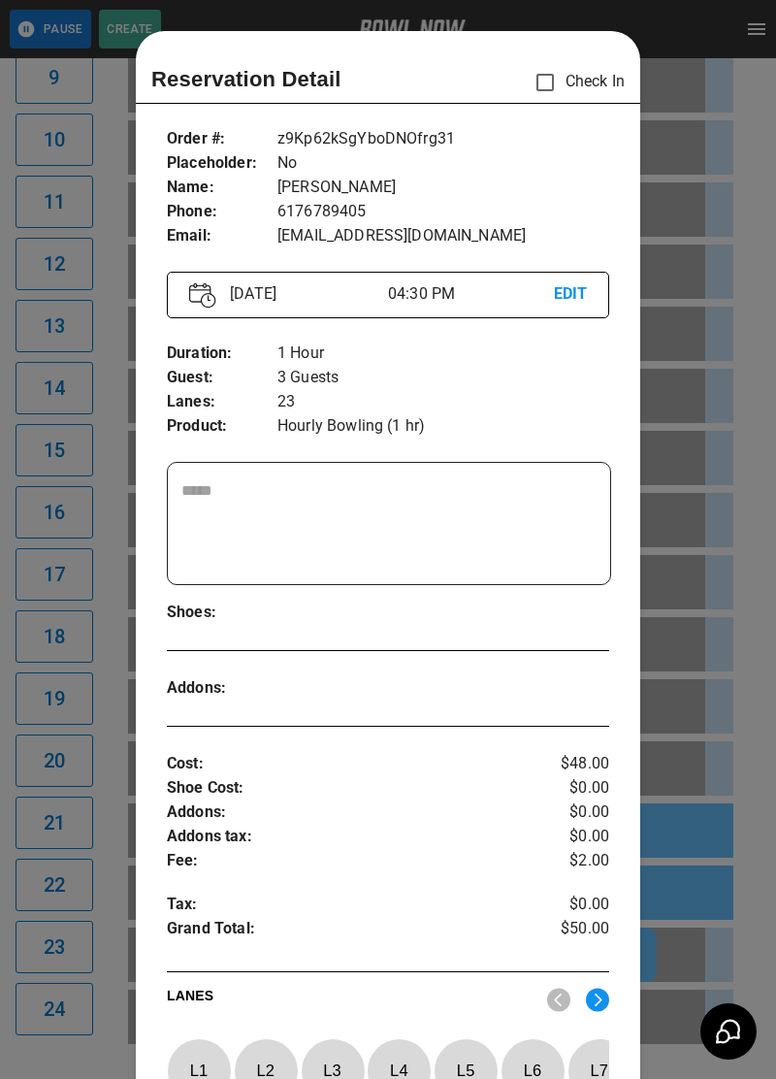
scroll to position [31, 0]
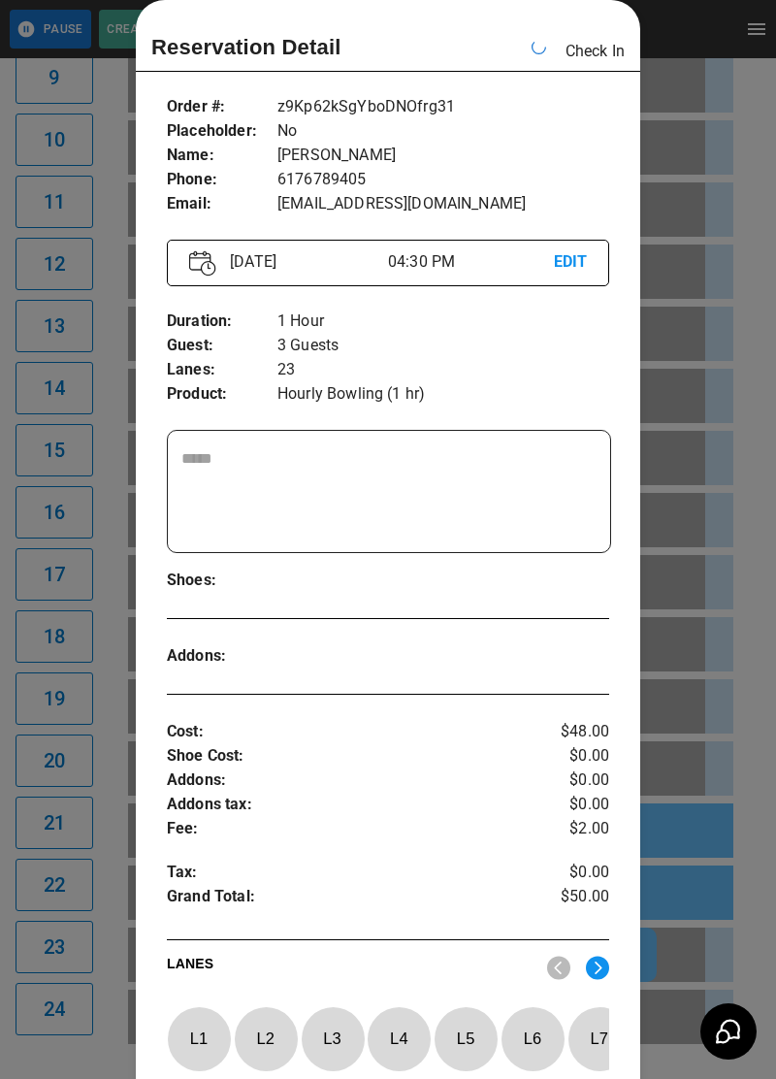
click at [719, 470] on div at bounding box center [388, 539] width 776 height 1079
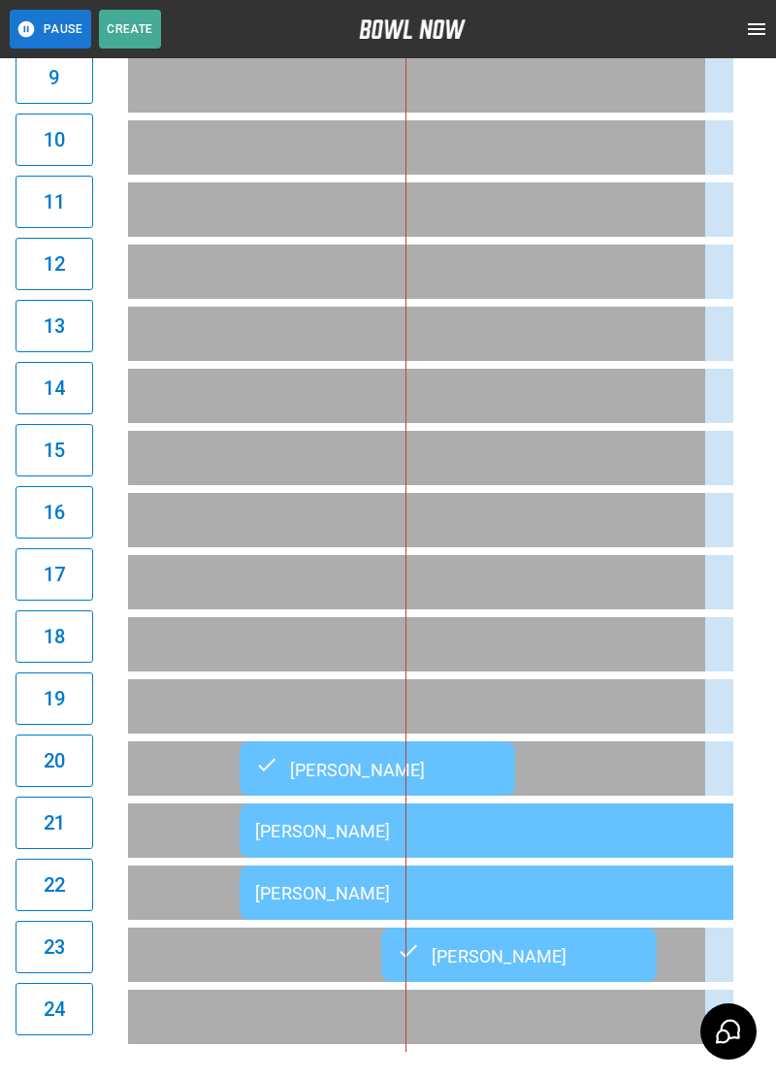
click at [554, 963] on div "[PERSON_NAME]" at bounding box center [519, 954] width 245 height 23
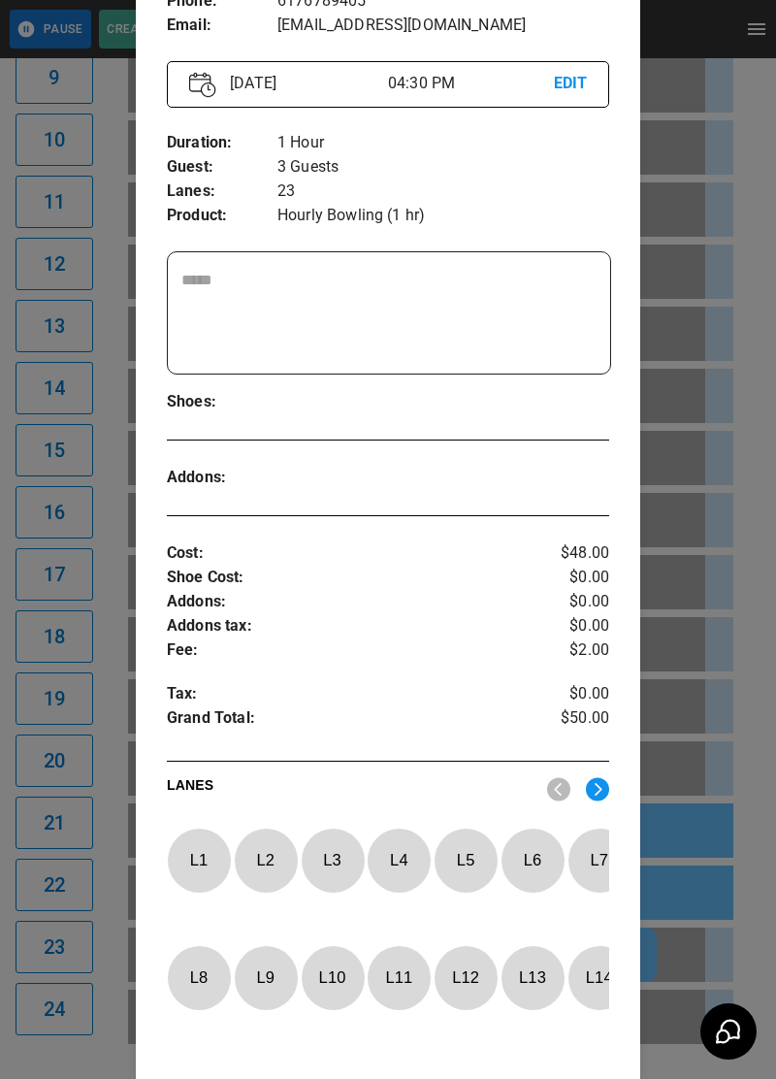
scroll to position [320, 0]
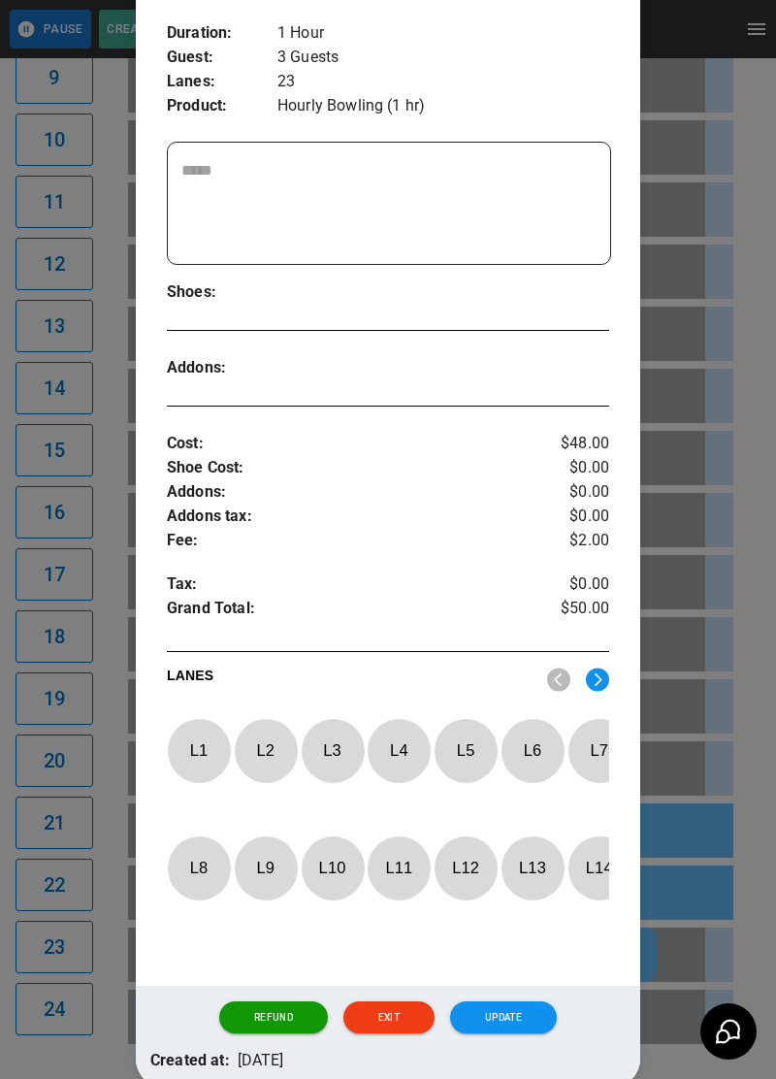
click at [594, 686] on img at bounding box center [597, 680] width 23 height 24
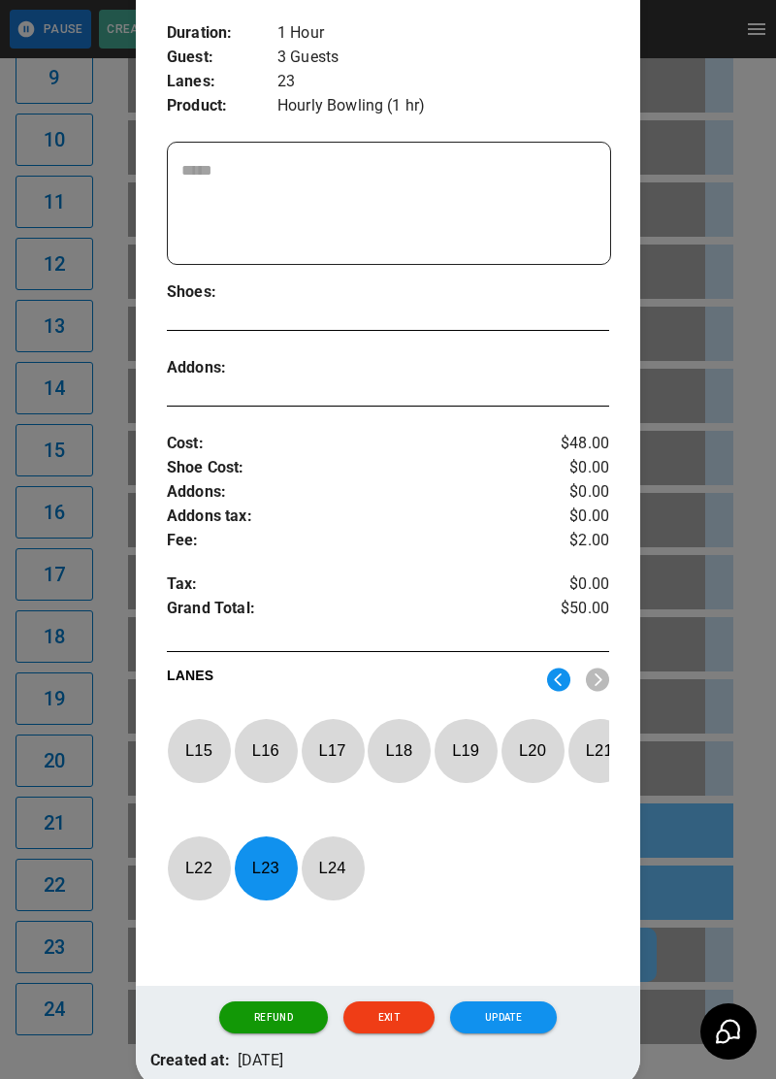
click at [259, 868] on p "L 23" at bounding box center [266, 868] width 64 height 46
click at [474, 756] on p "L 19" at bounding box center [466, 751] width 64 height 46
click at [535, 1029] on button "Update" at bounding box center [503, 1017] width 107 height 33
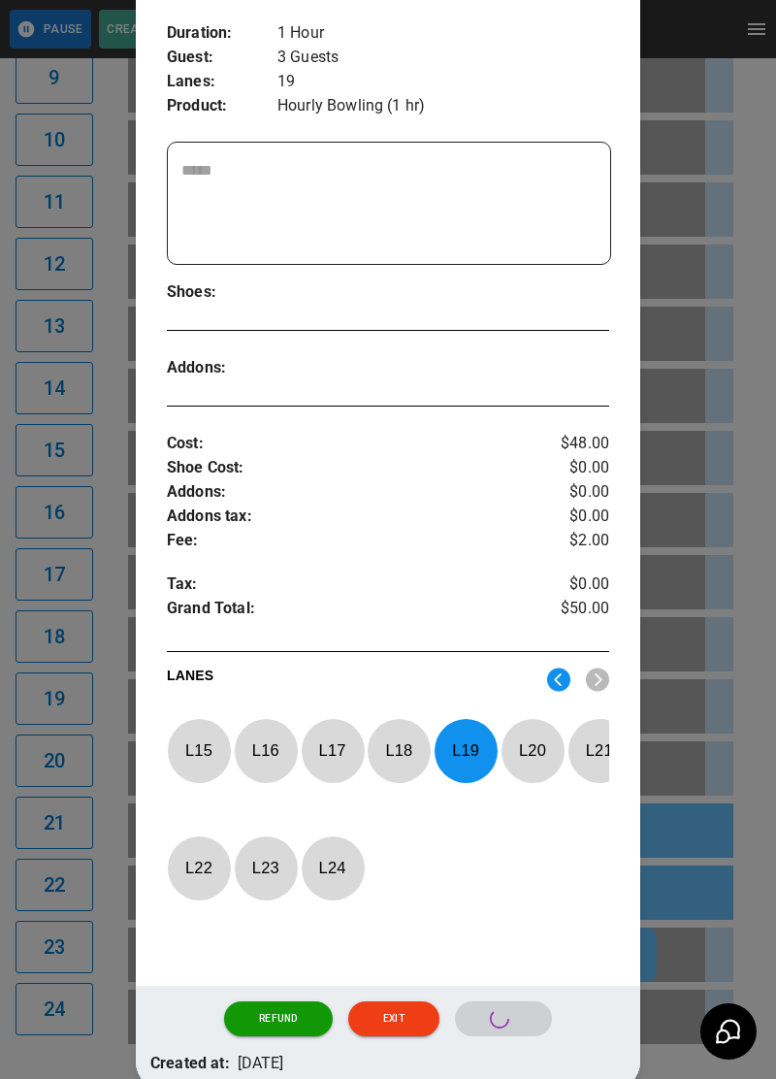
scroll to position [266, 0]
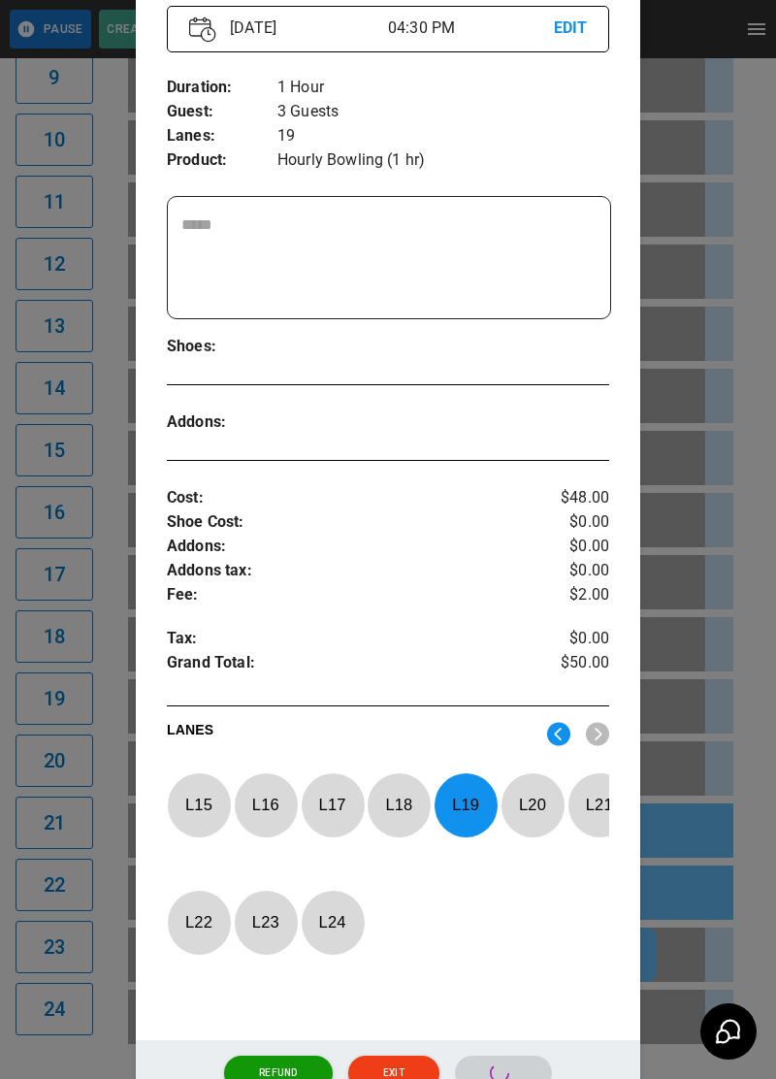
click at [531, 1040] on div "LANES L 15 L 16 L 17 L 18 L 19 L 20 L 21 L 22 L 23 L 24" at bounding box center [388, 878] width 442 height 324
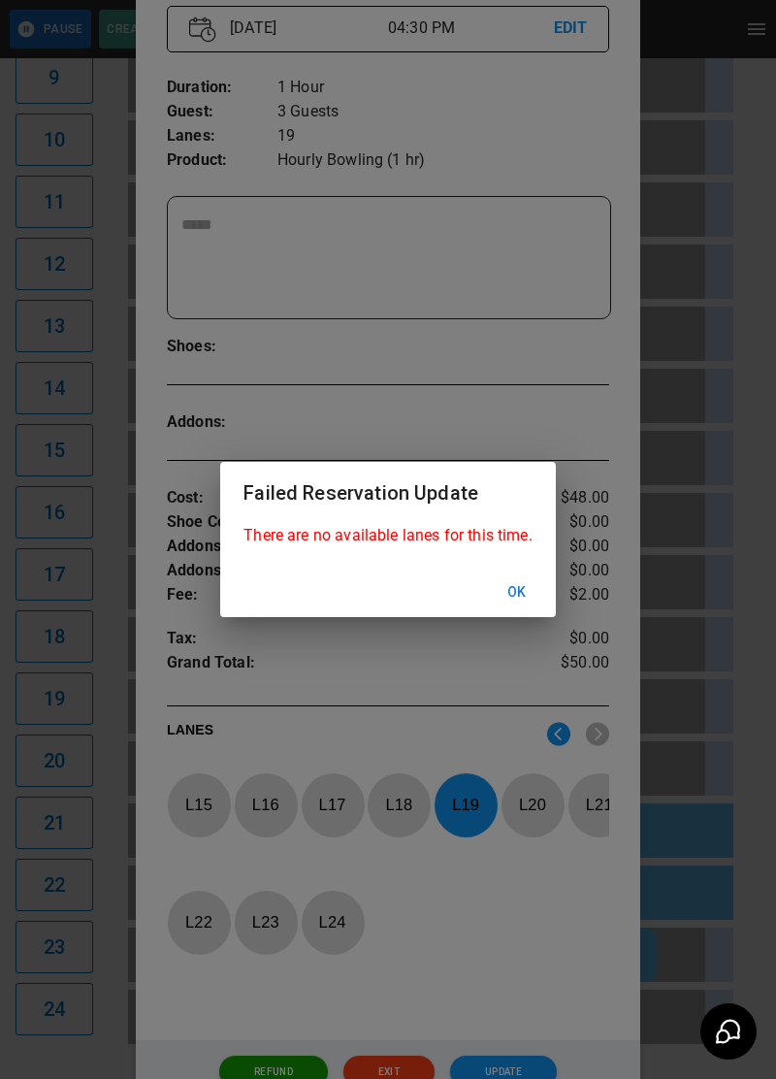
click at [748, 1038] on div "Failed Reservation Update There are no available lanes for this time. Ok" at bounding box center [388, 539] width 776 height 1079
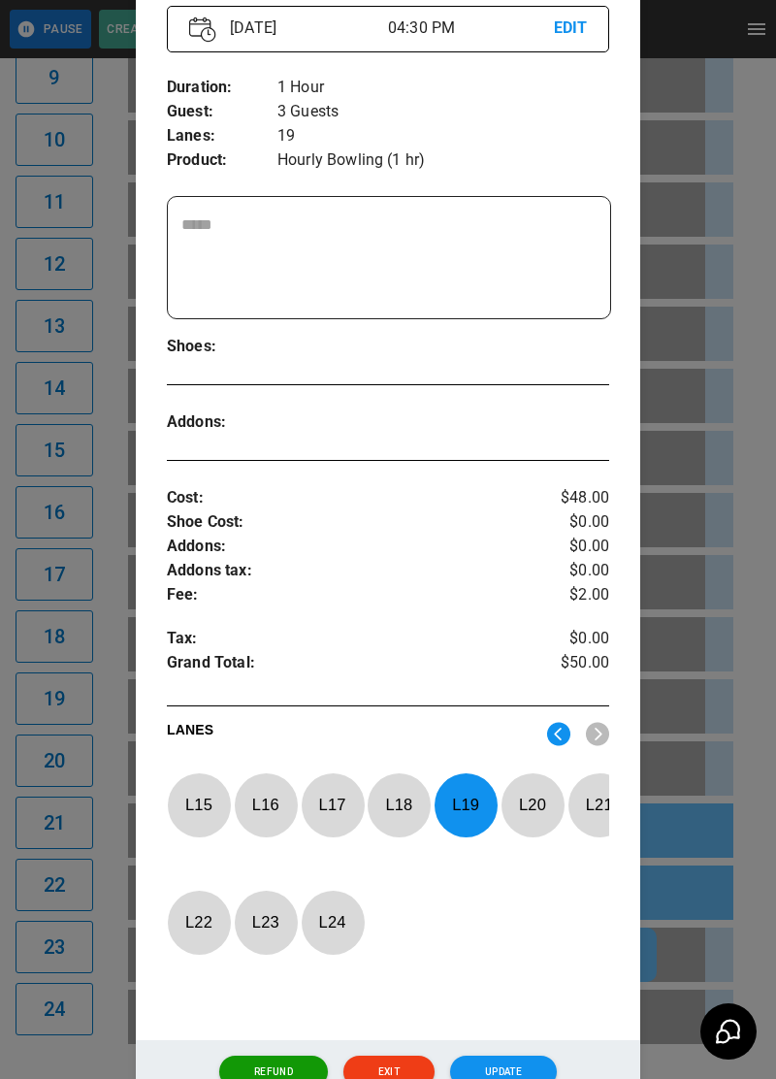
scroll to position [264, 0]
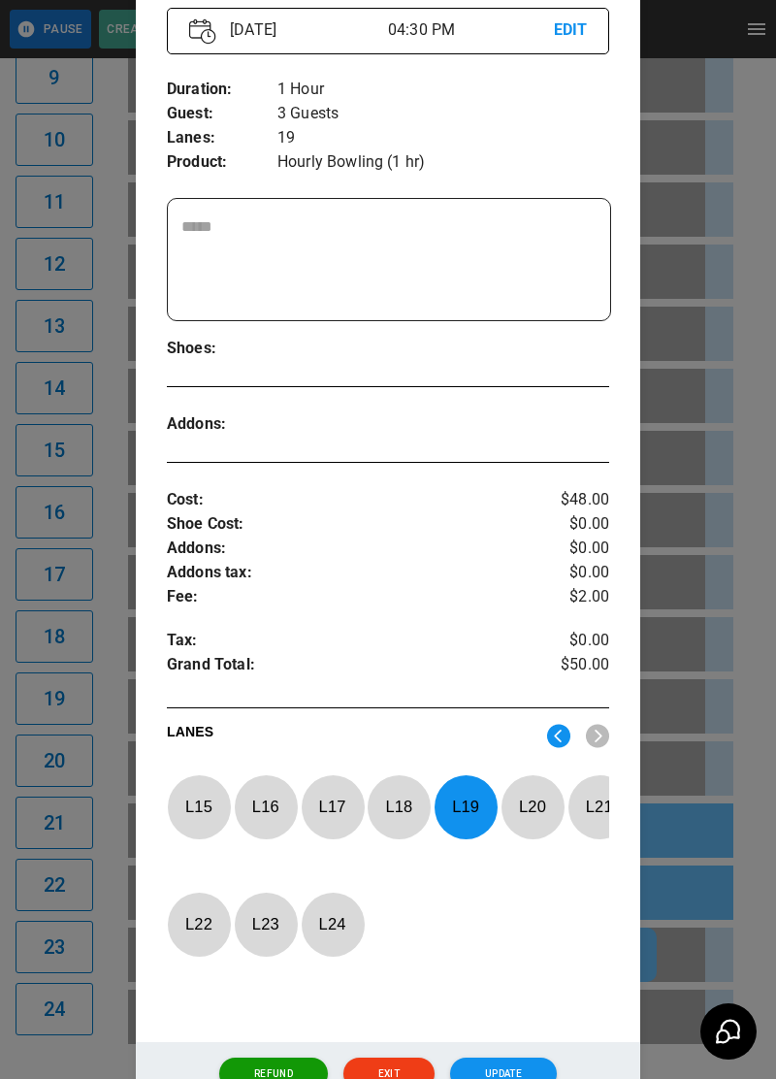
click at [522, 610] on button "Ok" at bounding box center [517, 592] width 62 height 36
click at [753, 895] on div at bounding box center [388, 539] width 776 height 1079
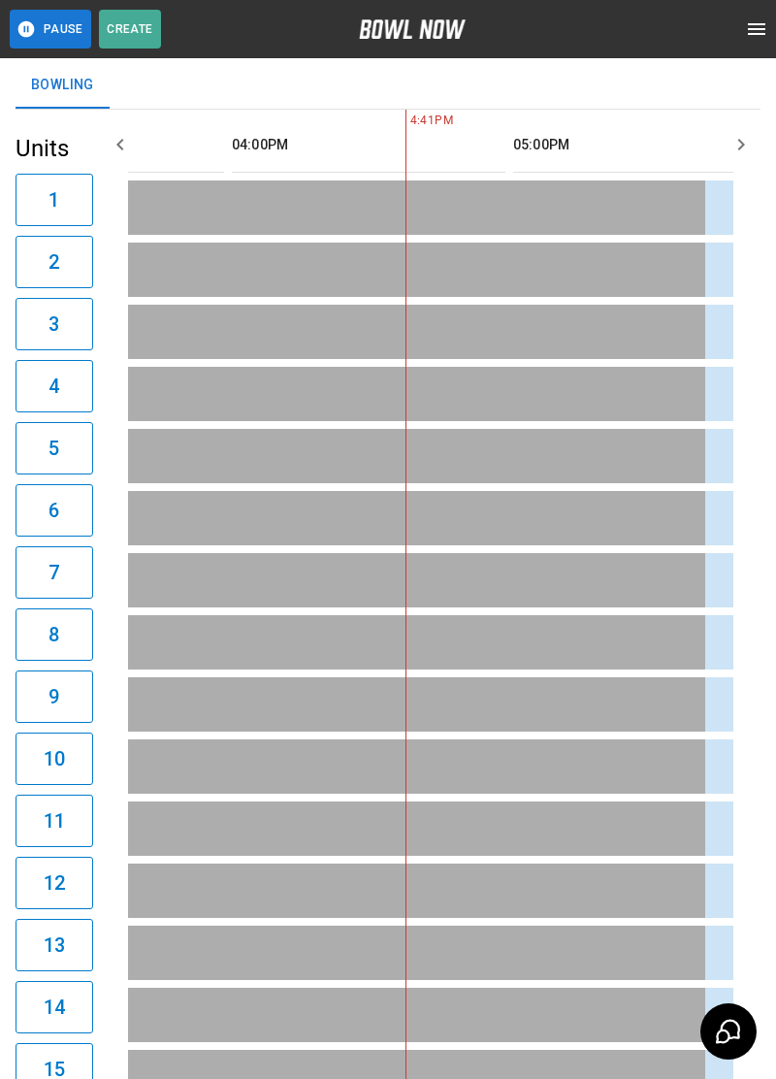
scroll to position [0, 0]
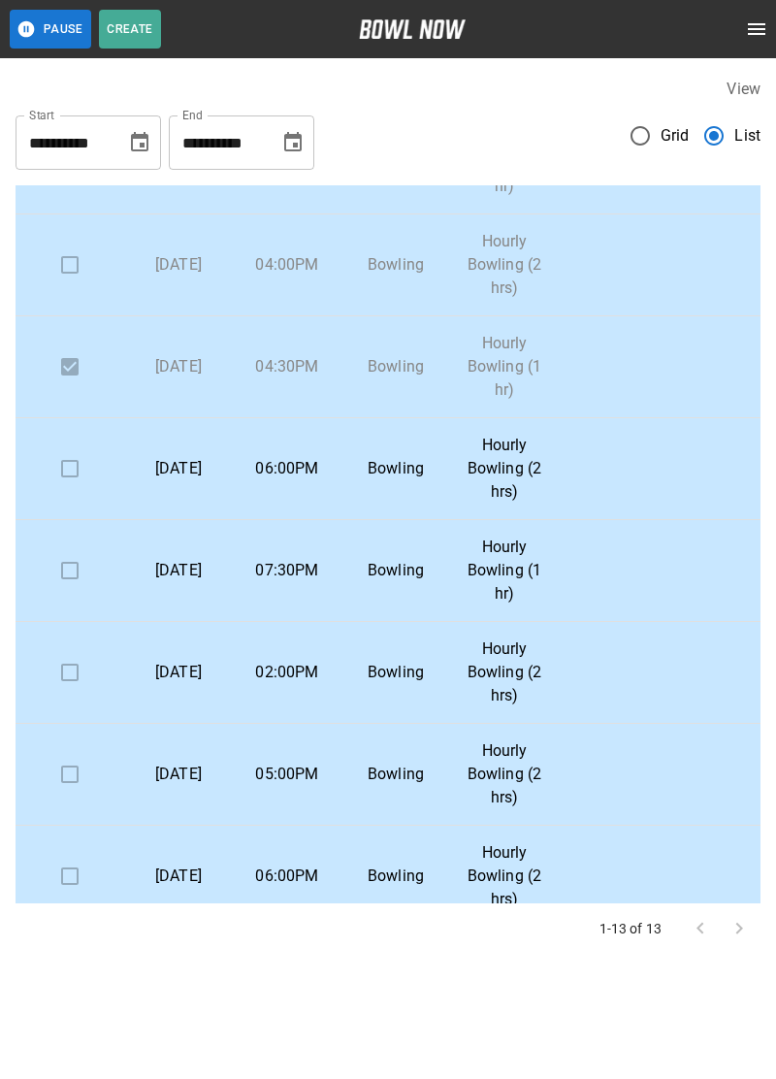
scroll to position [267, 0]
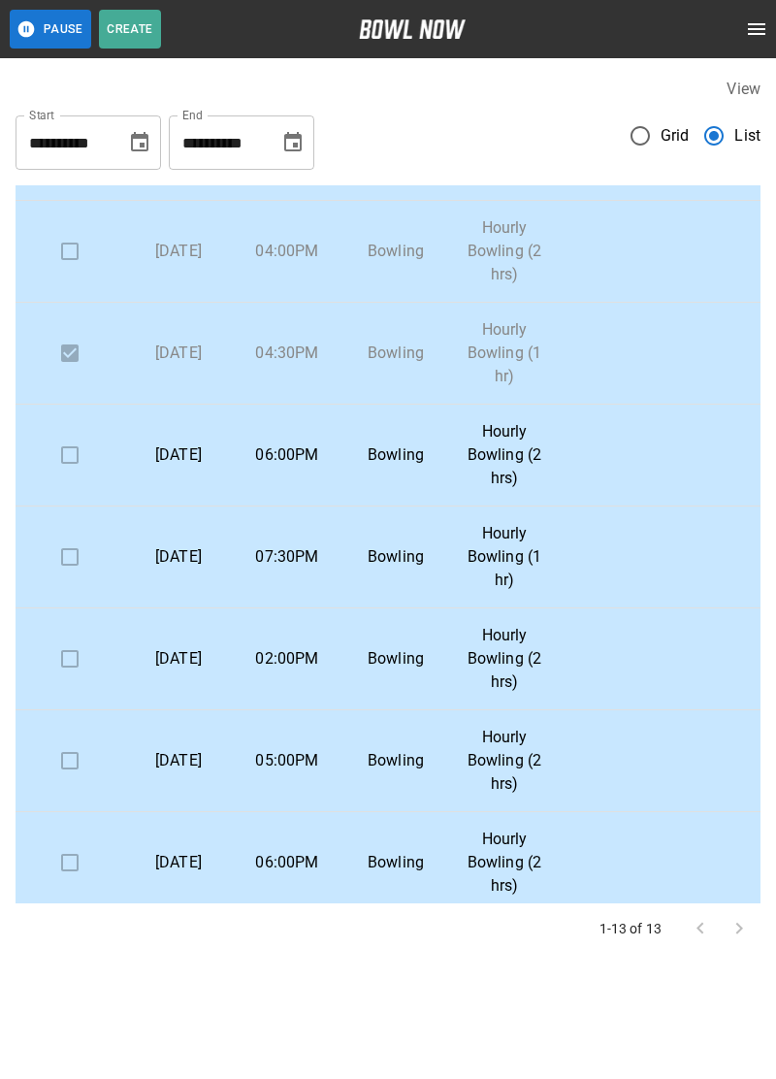
click at [325, 469] on td "06:00PM" at bounding box center [287, 456] width 109 height 102
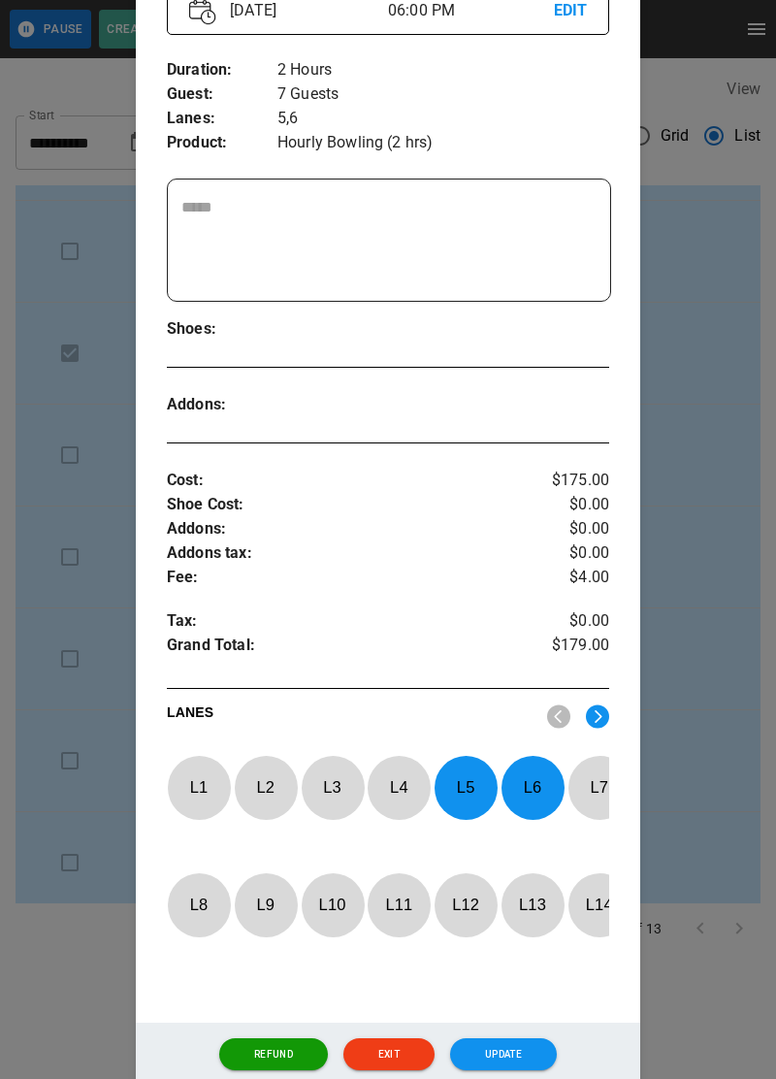
scroll to position [361, 0]
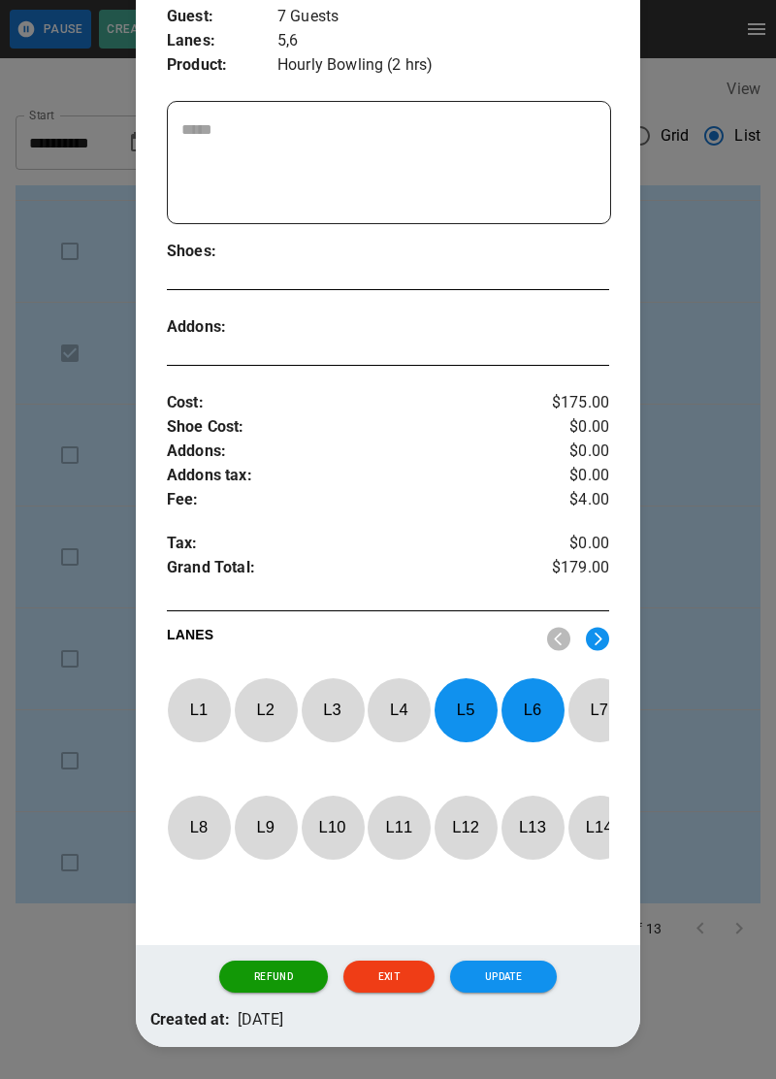
click at [369, 994] on button "Exit" at bounding box center [388, 977] width 91 height 33
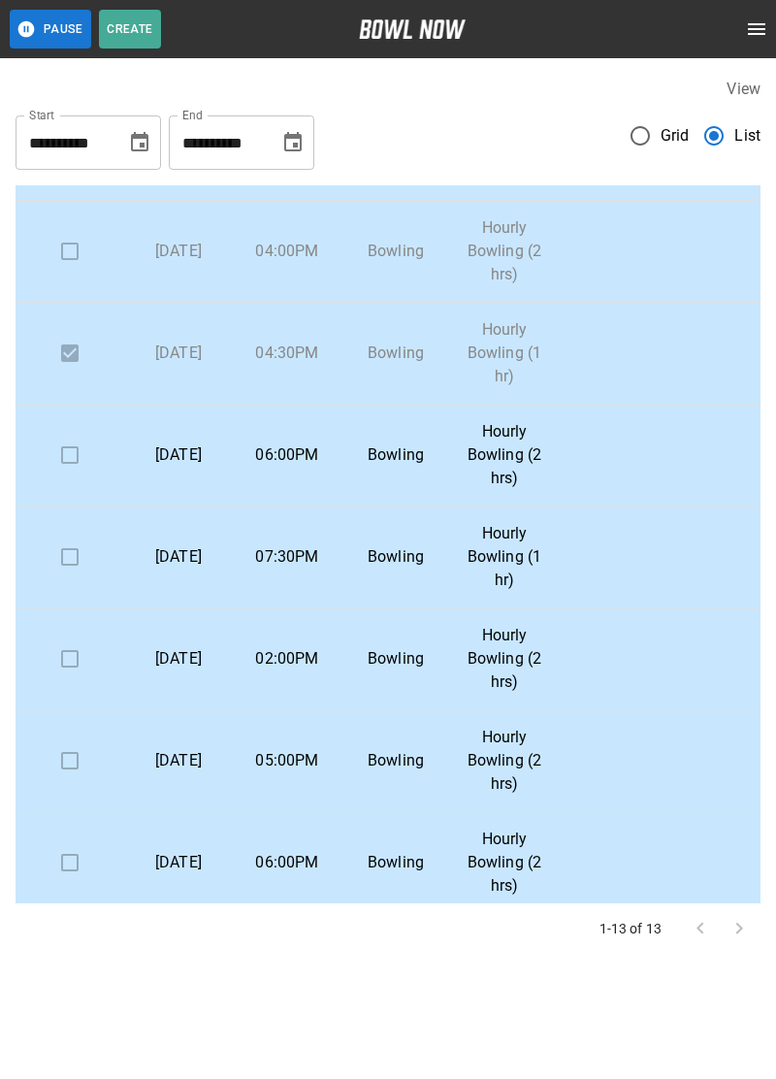
click at [406, 538] on td "Bowling" at bounding box center [396, 557] width 109 height 102
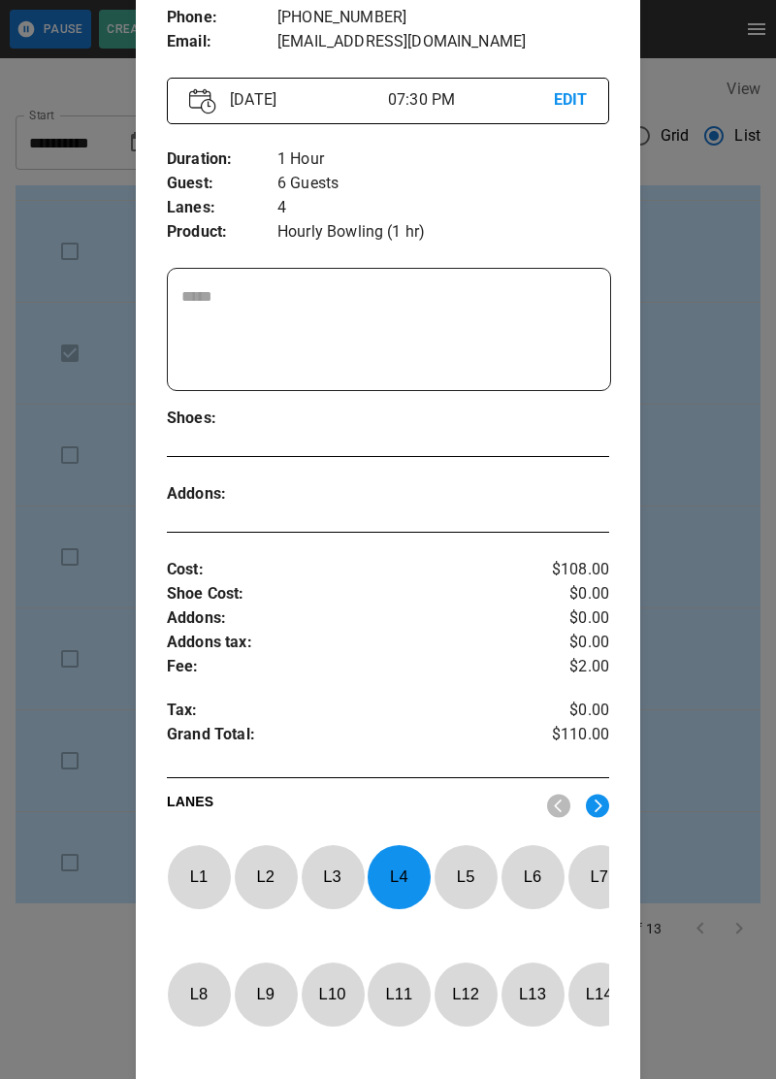
scroll to position [193, 0]
click at [707, 523] on div at bounding box center [388, 539] width 776 height 1079
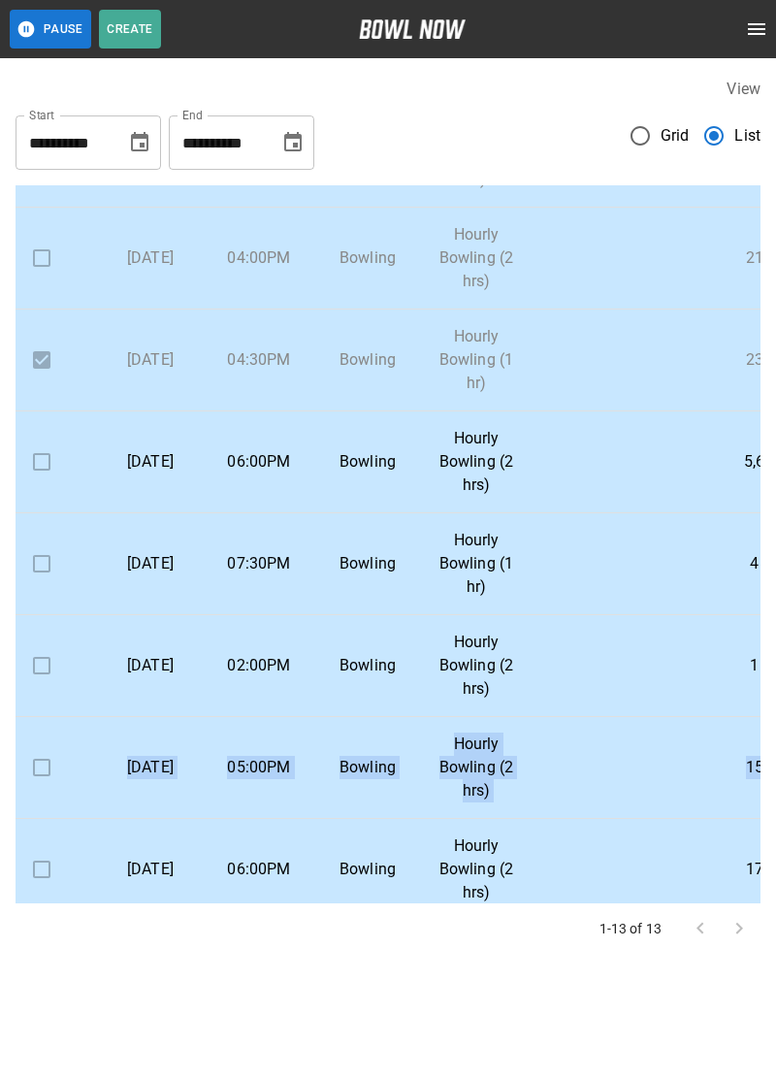
scroll to position [262, 28]
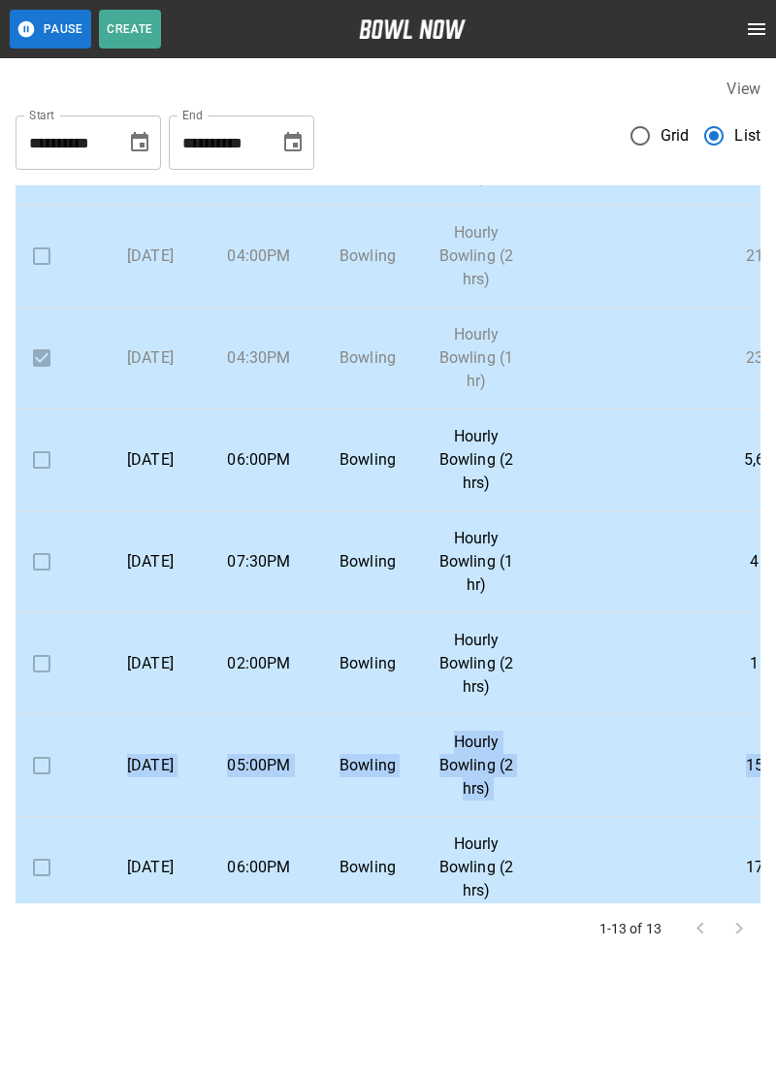
click at [476, 1078] on div "**********" at bounding box center [388, 539] width 776 height 1079
click at [454, 574] on p "Hourly Bowling (1 hr)" at bounding box center [477, 562] width 78 height 70
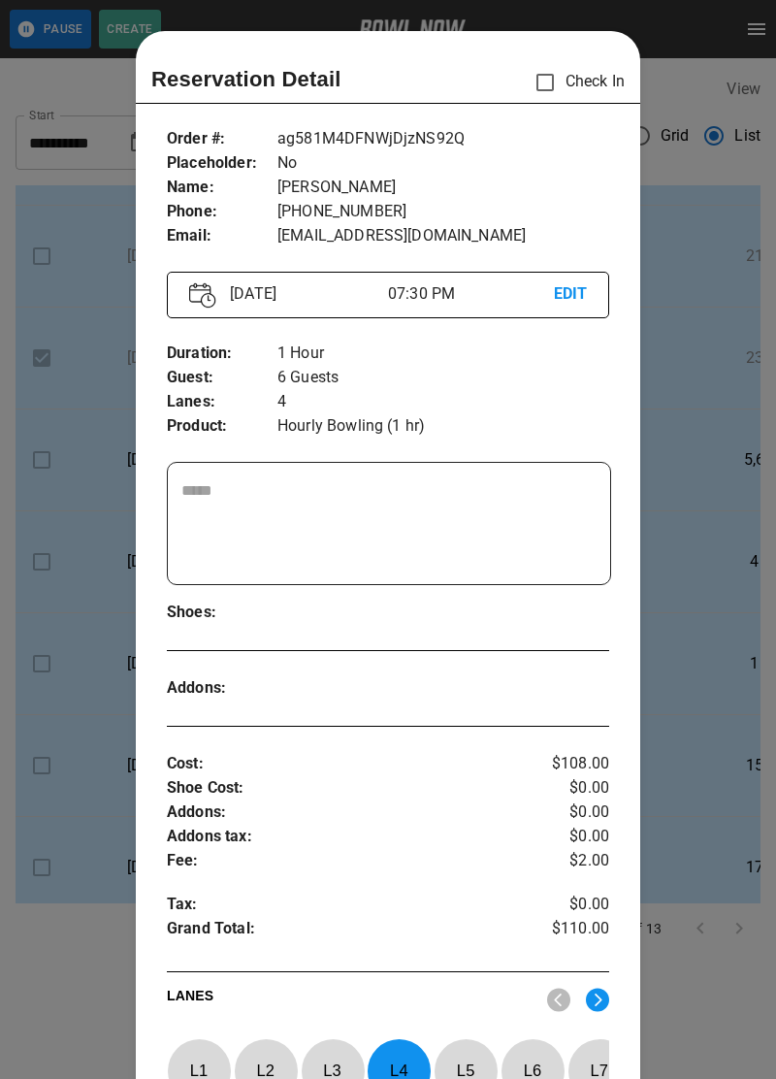
scroll to position [31, 0]
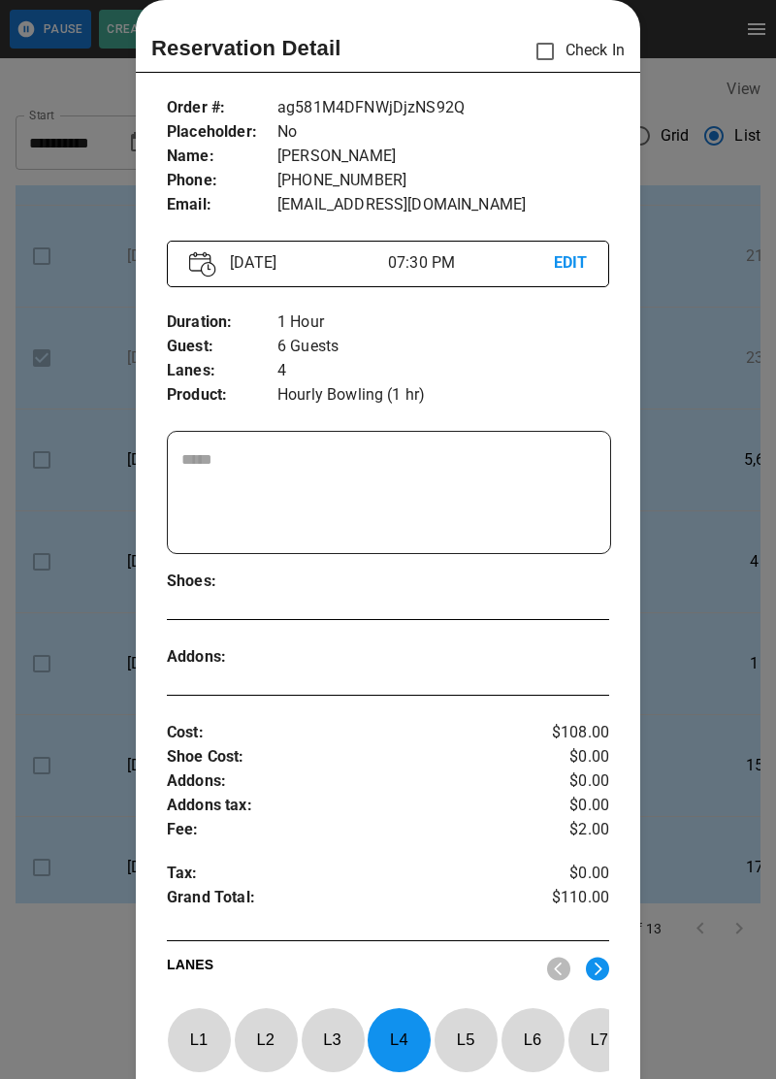
click at [705, 675] on div at bounding box center [388, 539] width 776 height 1079
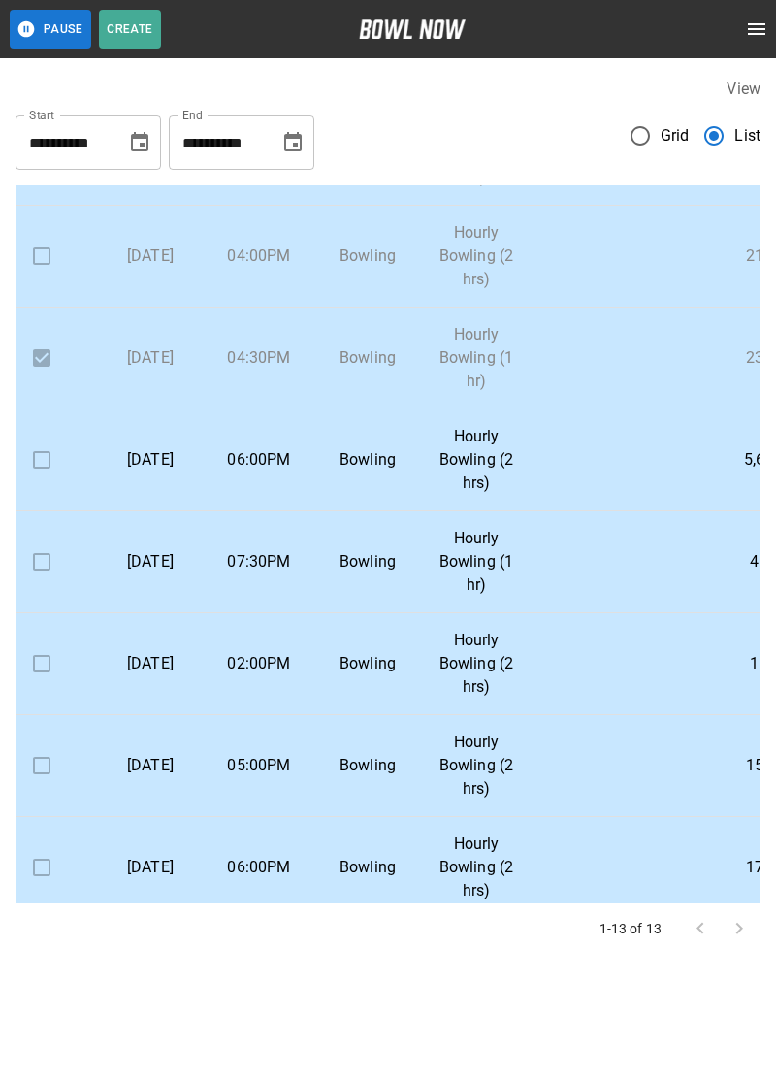
click at [317, 479] on td "Bowling" at bounding box center [367, 460] width 109 height 102
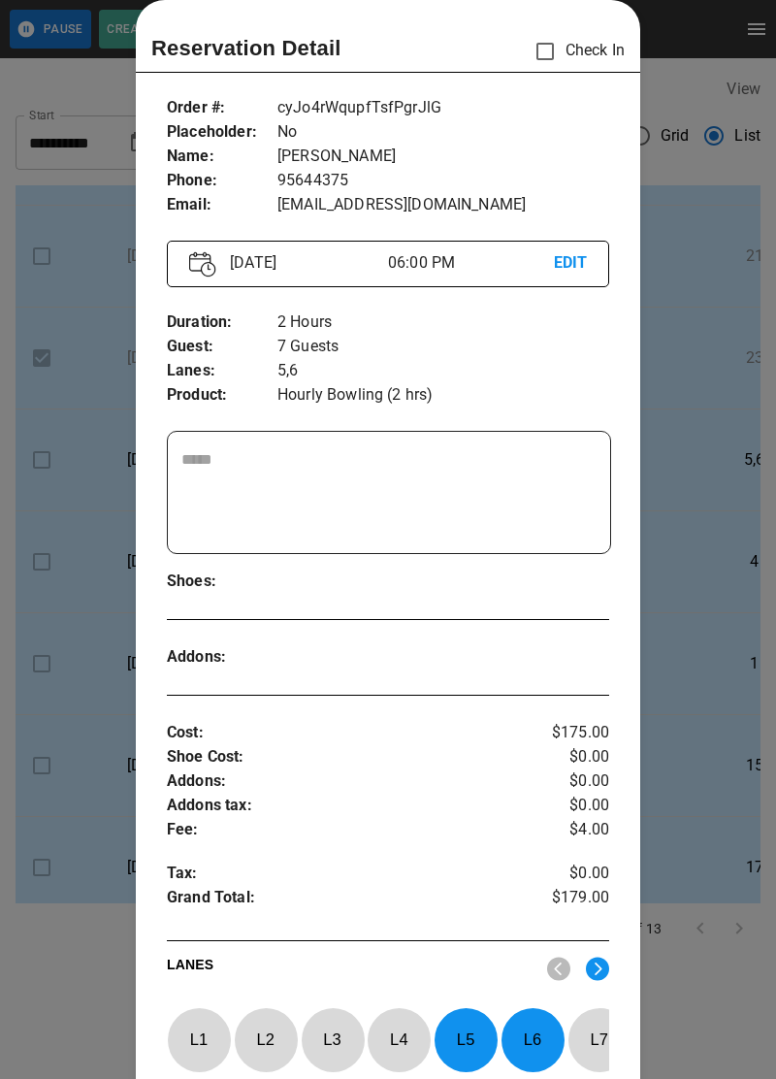
click at [751, 653] on div at bounding box center [388, 539] width 776 height 1079
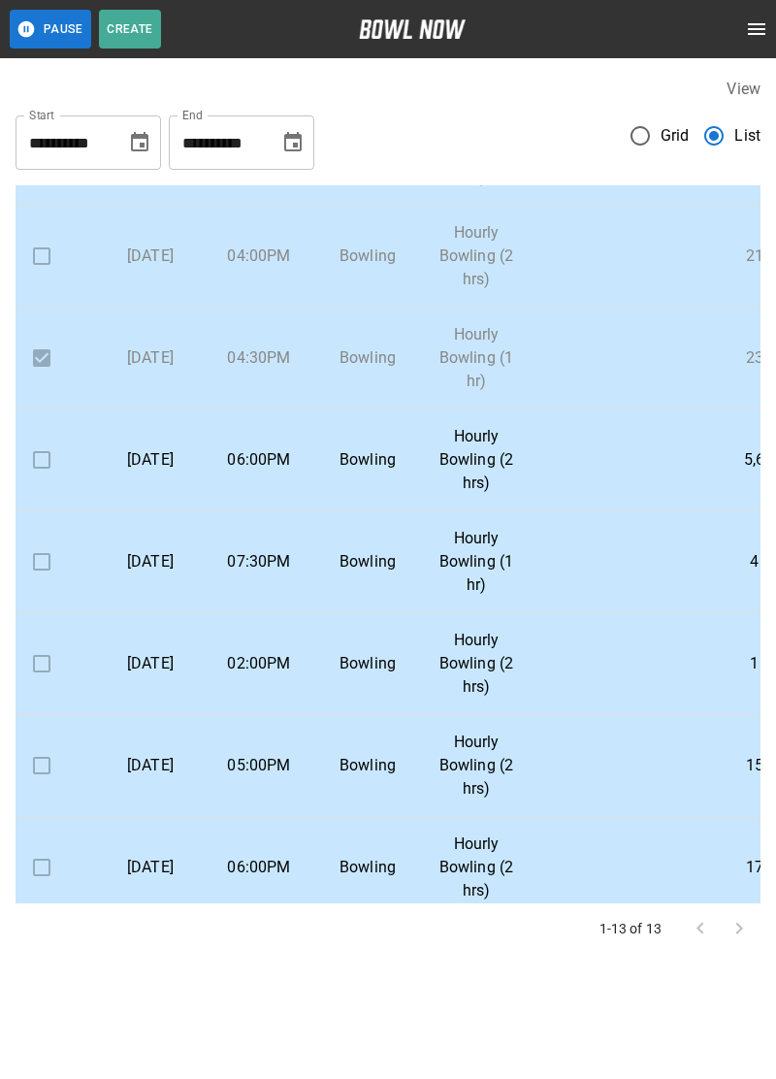
click at [431, 574] on td "Hourly Bowling (1 hr)" at bounding box center [476, 562] width 109 height 102
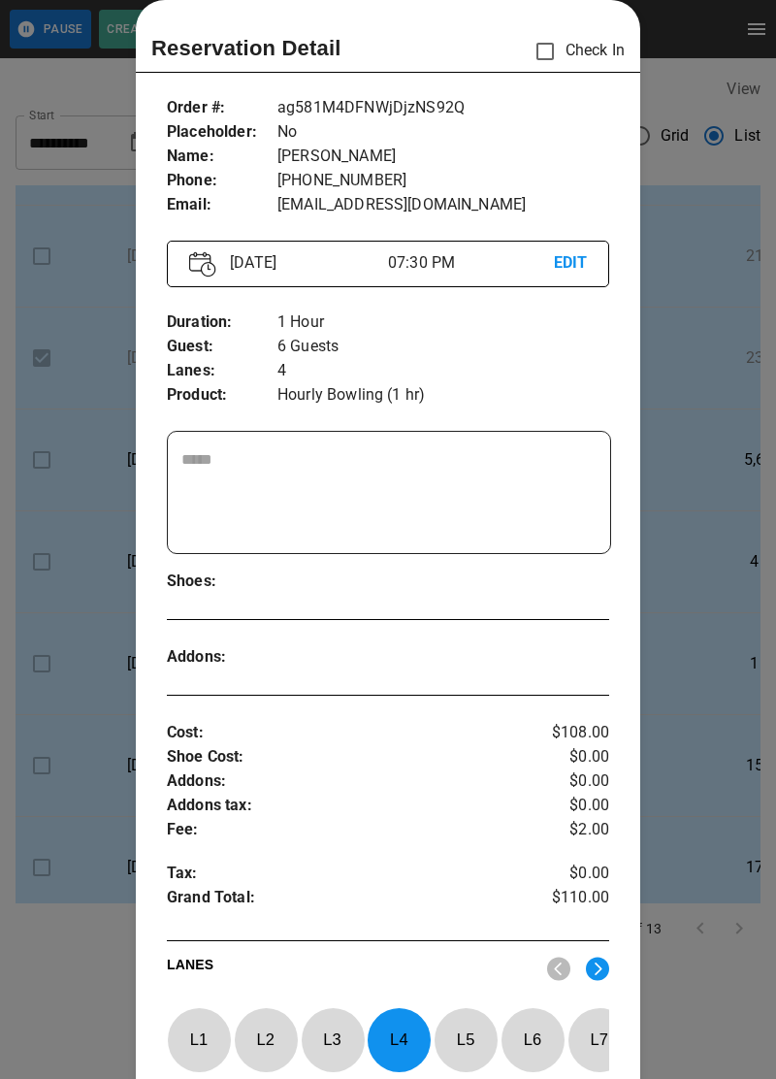
click at [704, 801] on div at bounding box center [388, 539] width 776 height 1079
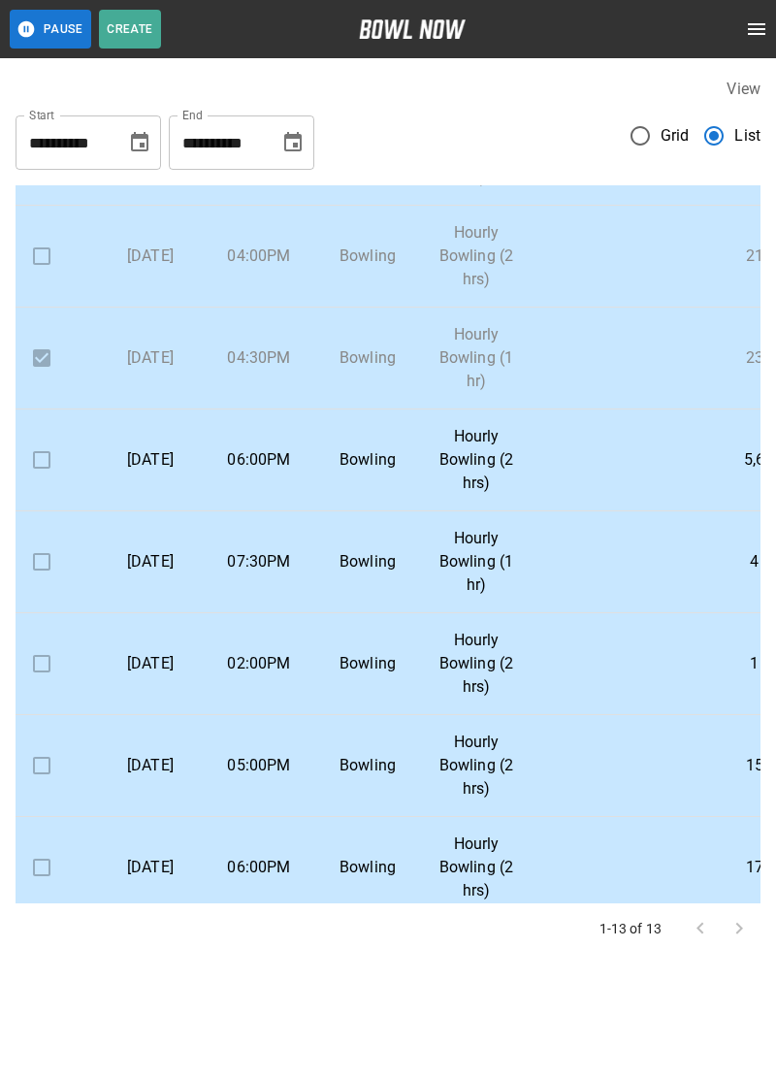
click at [583, 459] on p "5,6" at bounding box center [754, 459] width 416 height 23
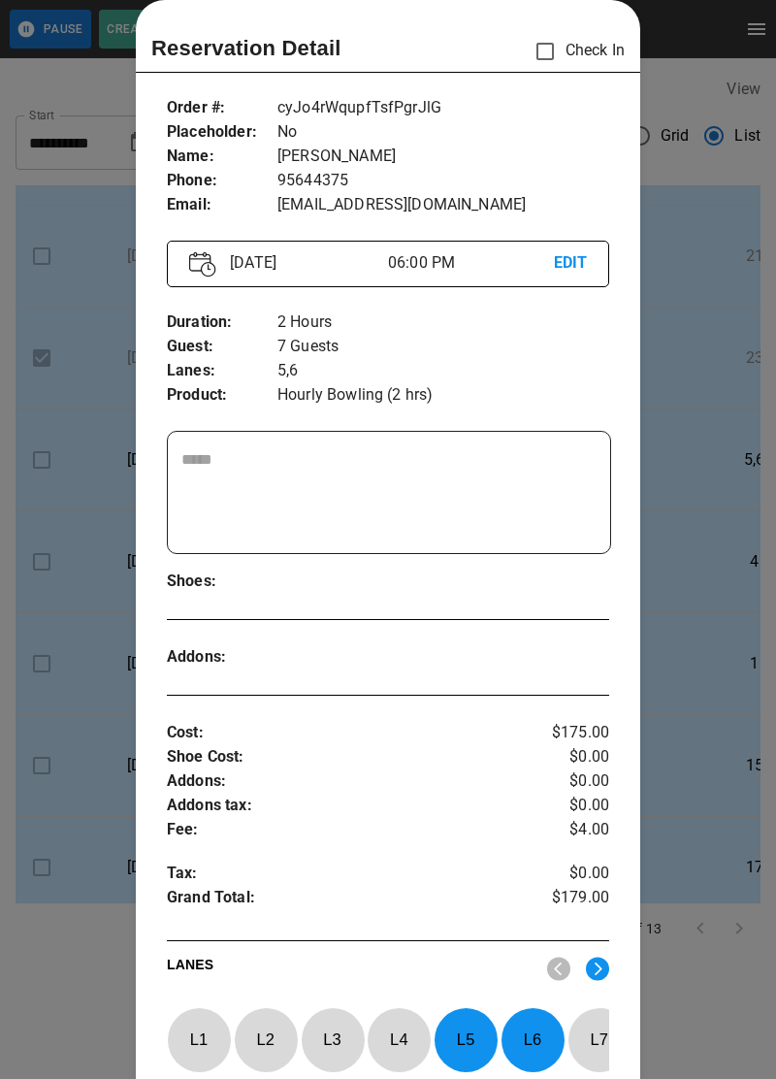
click at [701, 781] on div at bounding box center [388, 539] width 776 height 1079
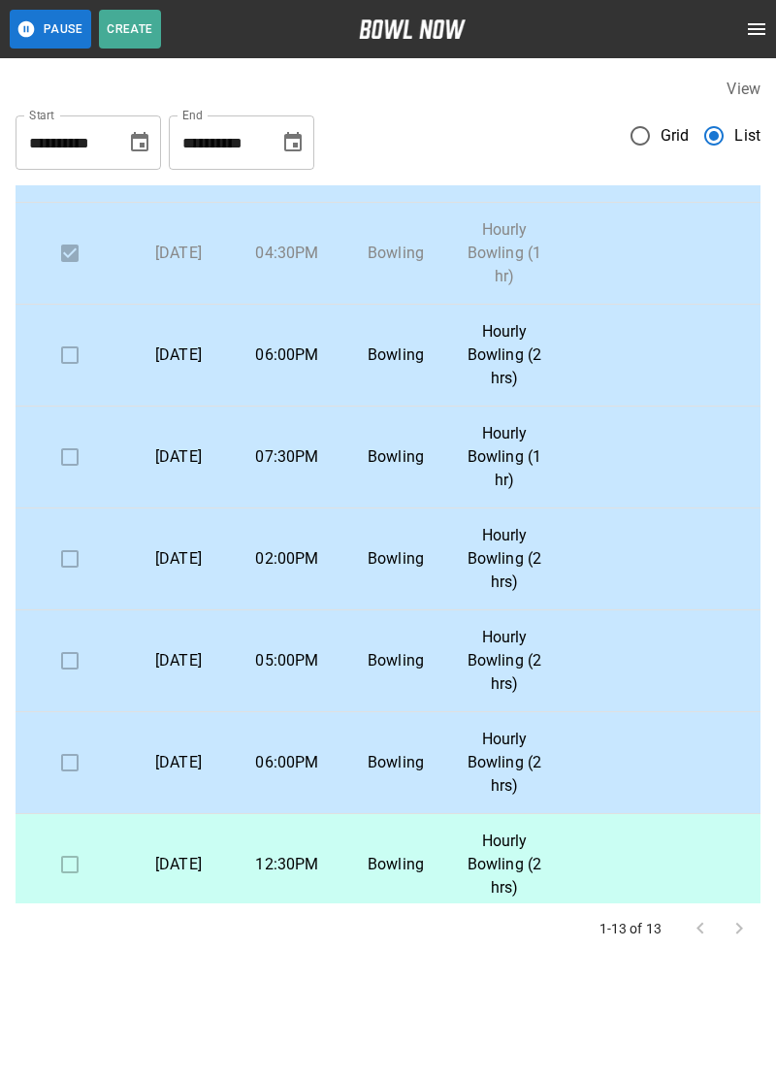
scroll to position [373, 0]
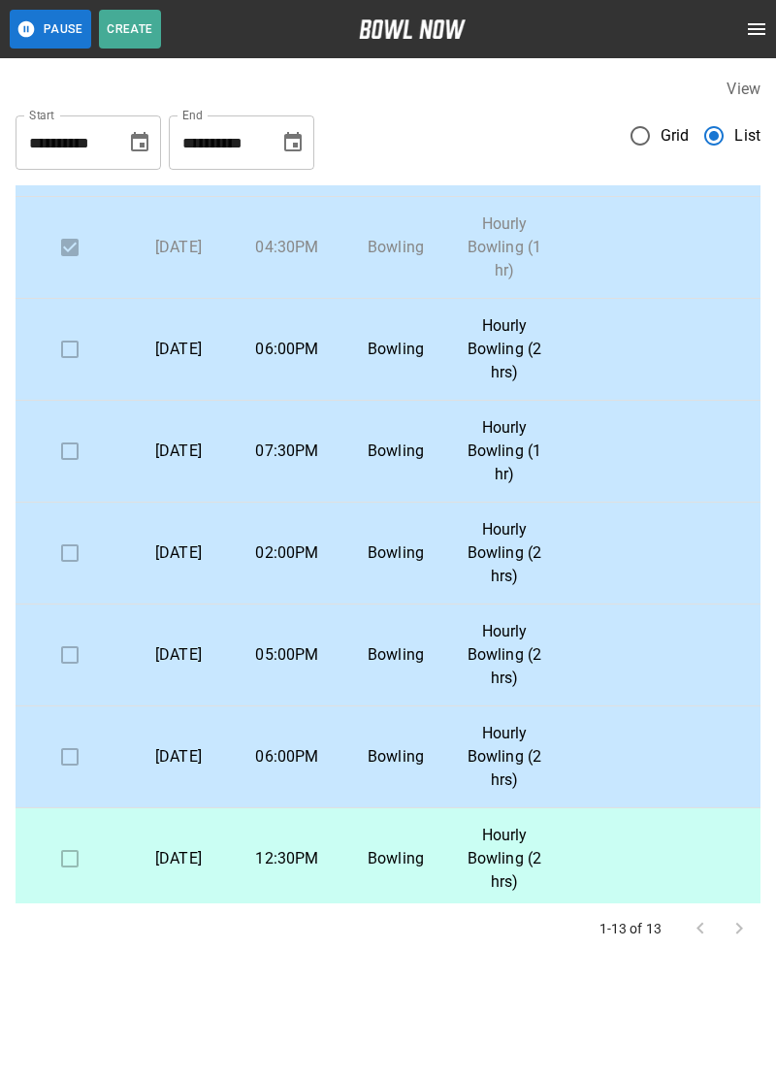
click at [625, 345] on p "5,6" at bounding box center [782, 349] width 416 height 23
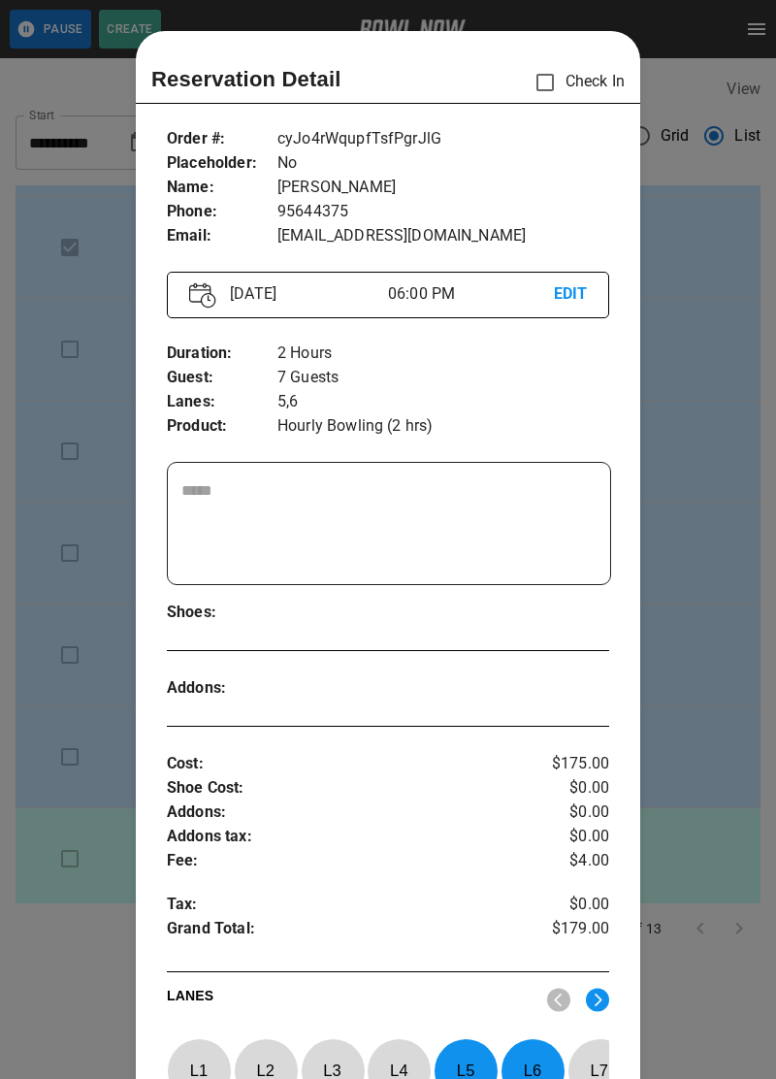
scroll to position [31, 0]
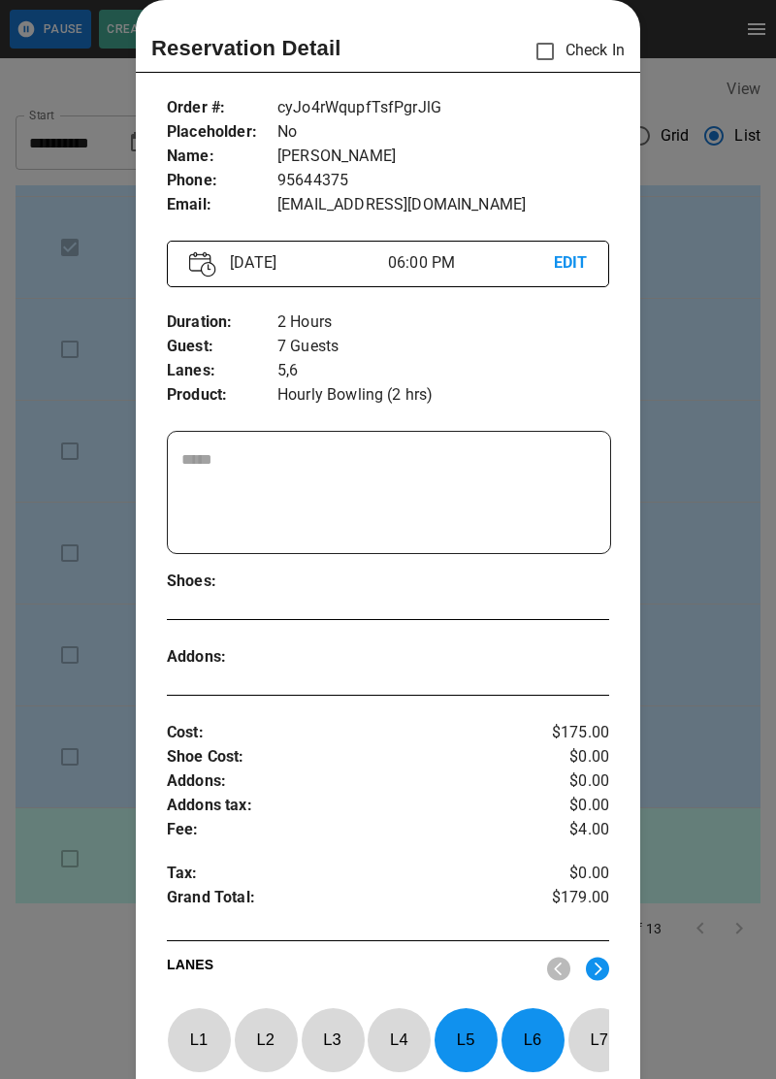
click at [701, 687] on div at bounding box center [388, 539] width 776 height 1079
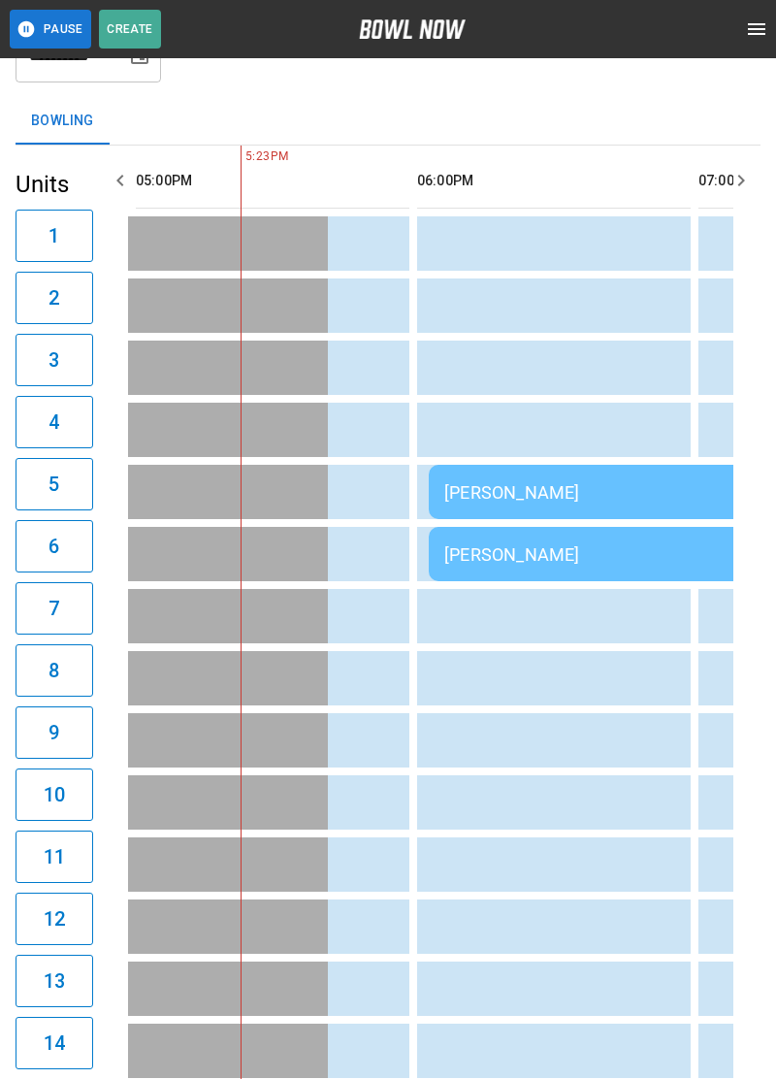
scroll to position [0, 0]
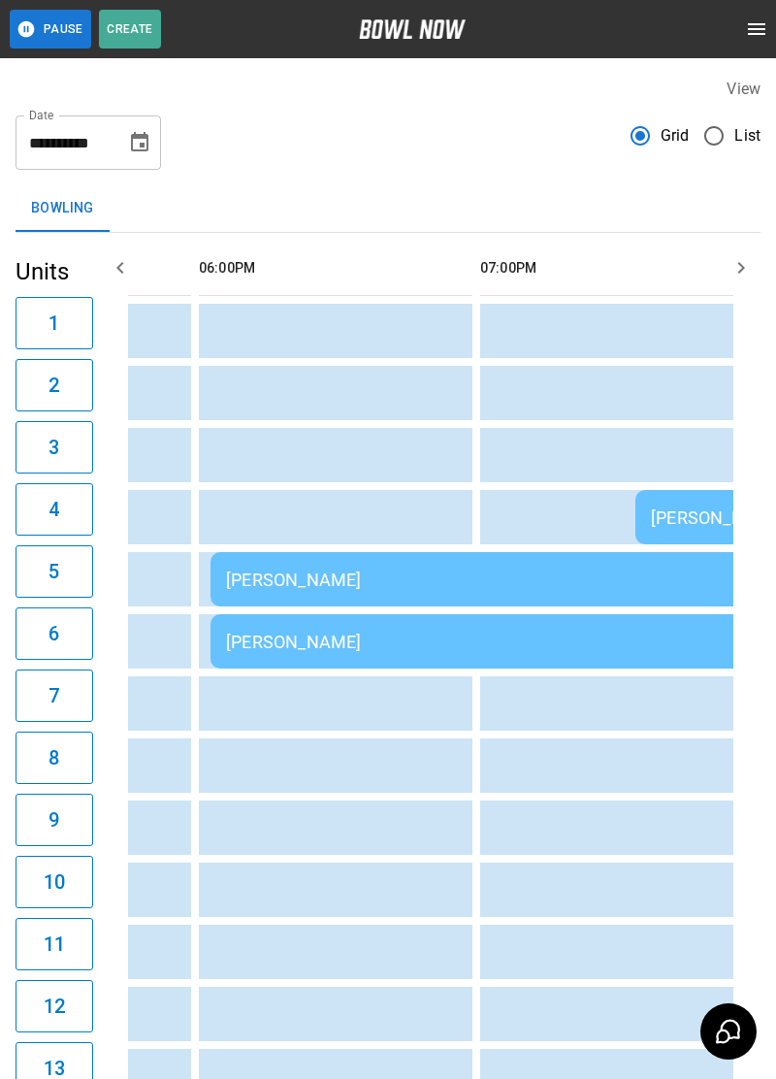
scroll to position [0, 1625]
